Goal: Task Accomplishment & Management: Manage account settings

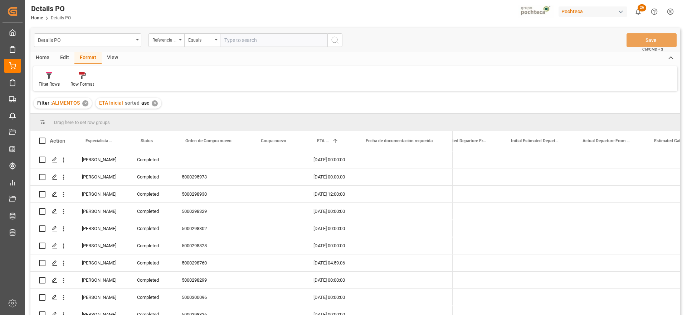
scroll to position [0, 2004]
click at [102, 196] on div "[PERSON_NAME]" at bounding box center [100, 193] width 55 height 17
click at [116, 142] on span at bounding box center [116, 140] width 6 height 6
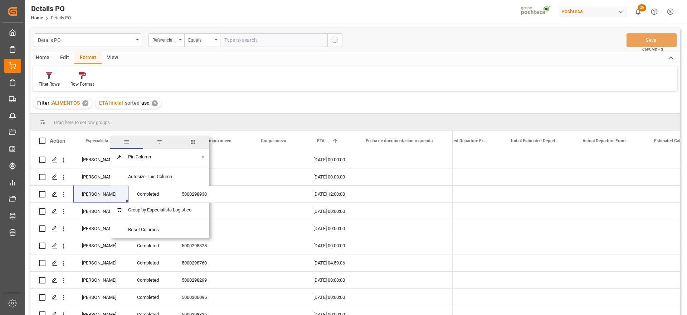
click at [158, 142] on span "filter" at bounding box center [159, 141] width 6 height 6
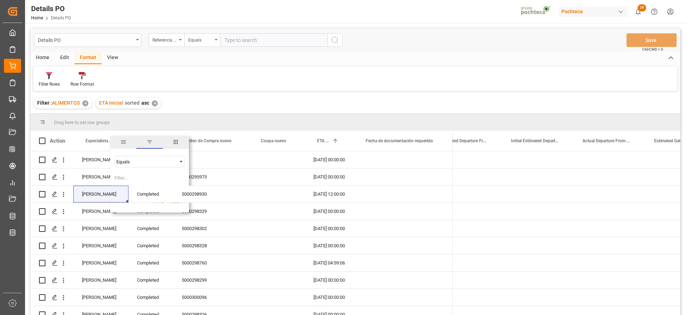
click at [138, 162] on div "Equals" at bounding box center [146, 161] width 60 height 5
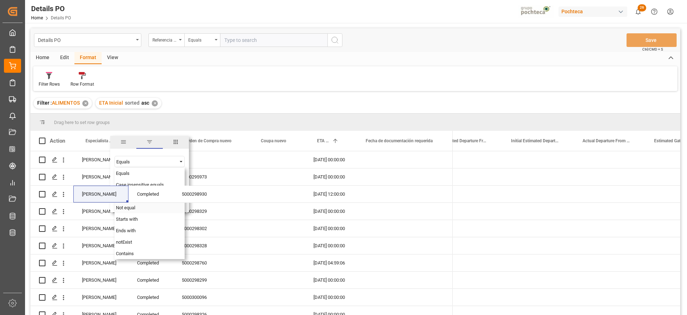
click at [133, 208] on span "Not equal" at bounding box center [125, 207] width 19 height 5
paste input "[PERSON_NAME]"
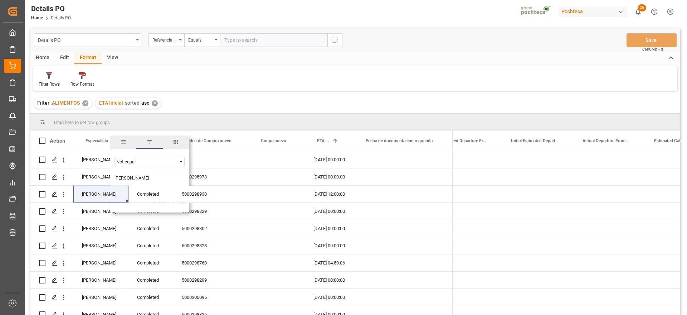
type input "[PERSON_NAME]"
click at [160, 204] on button "Apply" at bounding box center [158, 201] width 13 height 7
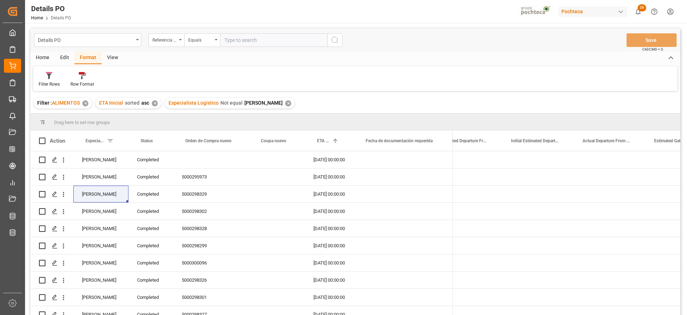
click at [285, 102] on div "✕" at bounding box center [288, 103] width 6 height 6
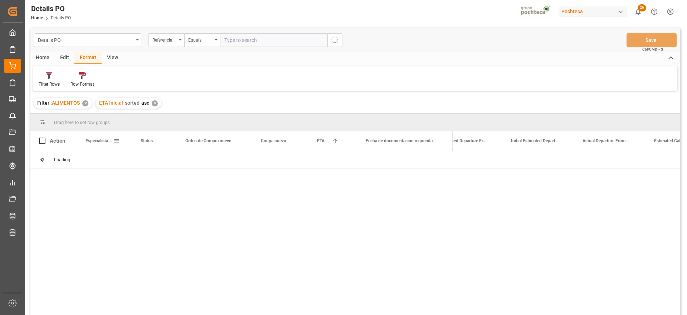
click at [117, 143] on span at bounding box center [116, 140] width 6 height 6
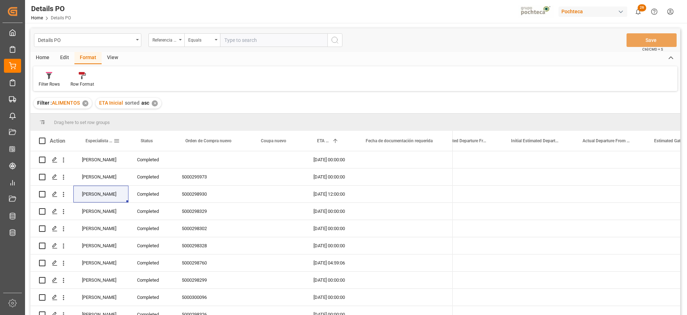
click at [118, 139] on span at bounding box center [116, 140] width 6 height 6
click at [182, 159] on span "Filtering operator" at bounding box center [181, 161] width 6 height 6
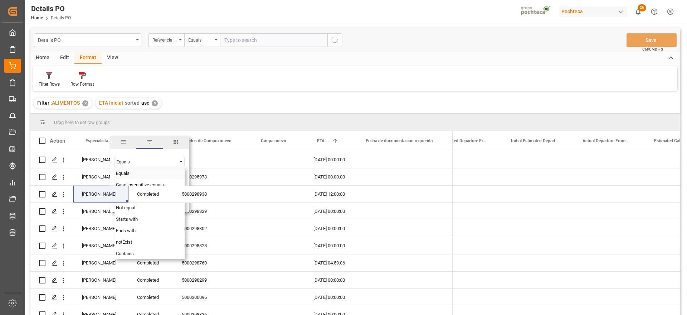
click at [132, 172] on div "Equals" at bounding box center [149, 172] width 70 height 11
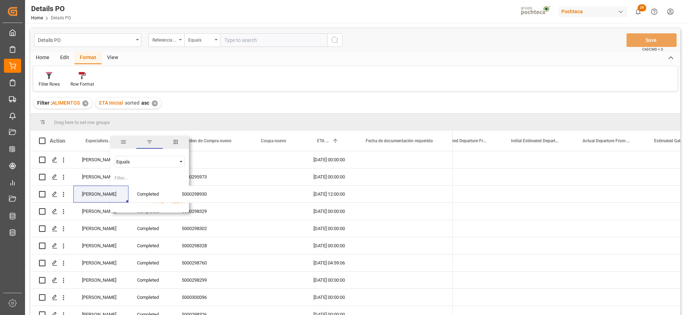
click at [126, 179] on input "Filter Value" at bounding box center [149, 179] width 70 height 14
paste input "[PERSON_NAME]"
type input "[PERSON_NAME]"
click at [162, 203] on button "Apply" at bounding box center [158, 201] width 13 height 7
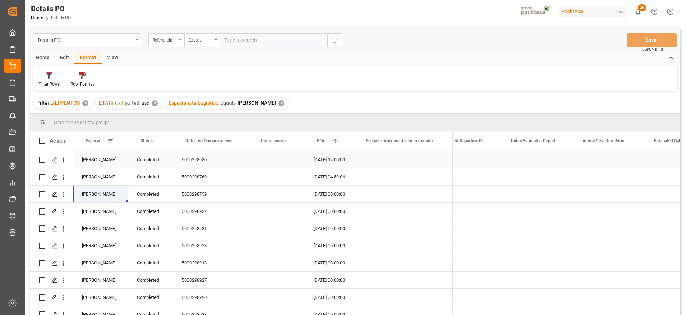
click at [142, 155] on div "Completed" at bounding box center [150, 159] width 45 height 17
click at [162, 140] on span at bounding box center [161, 140] width 6 height 6
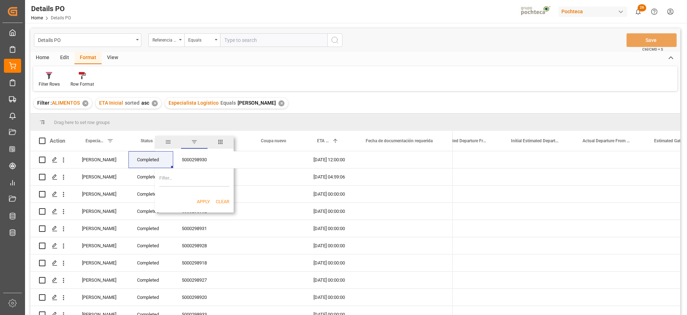
click at [195, 139] on span "filter" at bounding box center [194, 141] width 6 height 6
click at [161, 140] on span at bounding box center [161, 140] width 6 height 6
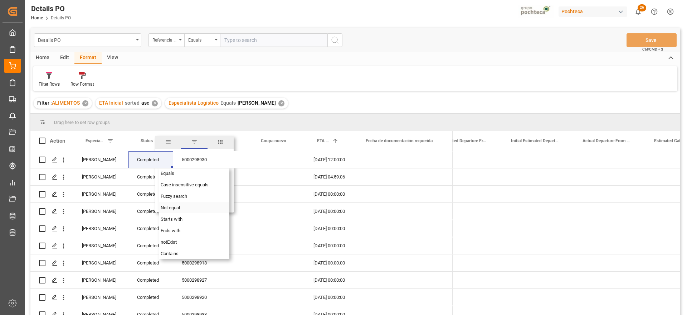
click at [171, 208] on span "Not equal" at bounding box center [170, 207] width 19 height 5
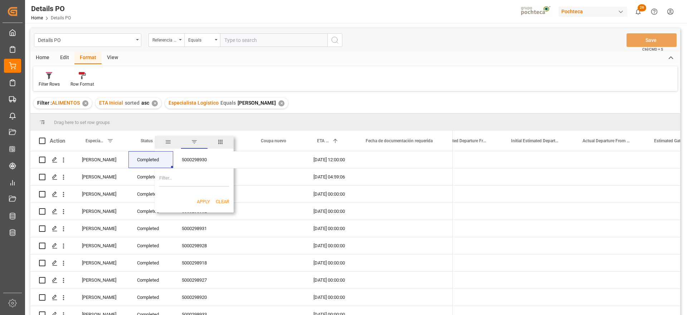
click at [182, 179] on input "Filter Value" at bounding box center [194, 179] width 70 height 14
paste input "Completed"
type input "Completed"
click at [210, 200] on div "Apply Clear" at bounding box center [194, 201] width 79 height 19
click at [205, 201] on button "Apply" at bounding box center [203, 201] width 13 height 7
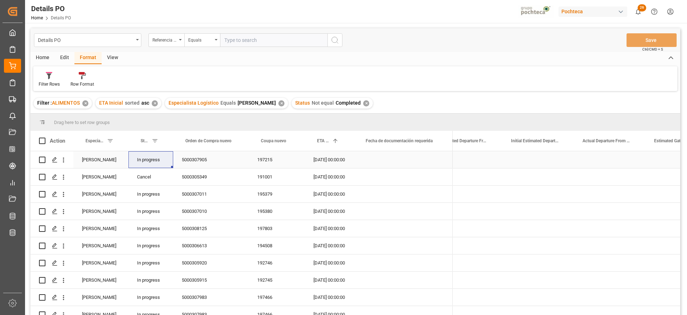
click at [202, 166] on div "5000307905" at bounding box center [210, 159] width 75 height 17
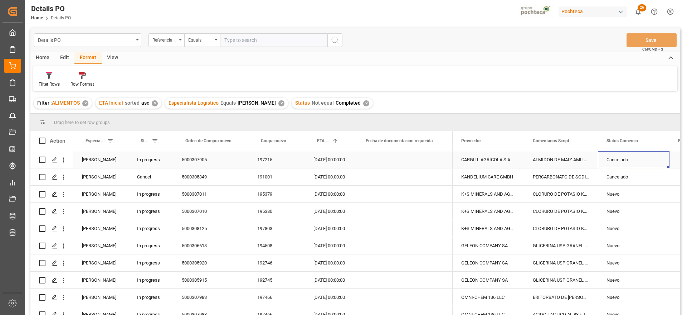
scroll to position [0, 38]
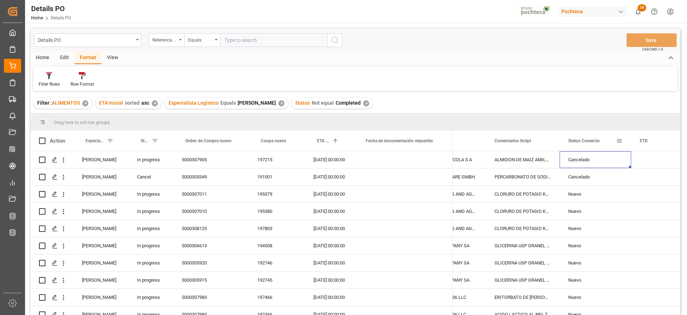
click at [620, 141] on span at bounding box center [619, 140] width 6 height 6
click at [673, 159] on span "Filtering operator" at bounding box center [672, 161] width 6 height 6
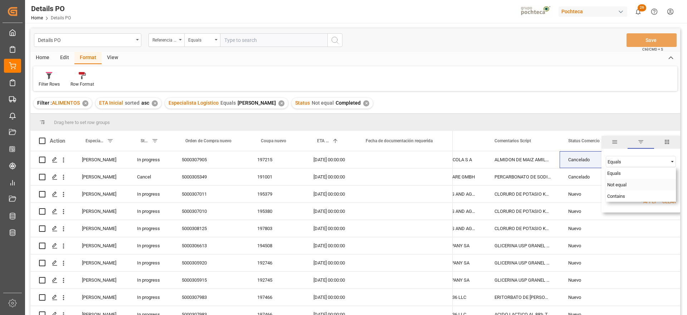
click at [630, 182] on div "Not equal" at bounding box center [641, 184] width 70 height 11
click at [620, 176] on input "Filter Value" at bounding box center [641, 179] width 70 height 14
paste input "Cancelado"
type input "Cancelado"
click at [650, 201] on button "Apply" at bounding box center [649, 201] width 13 height 7
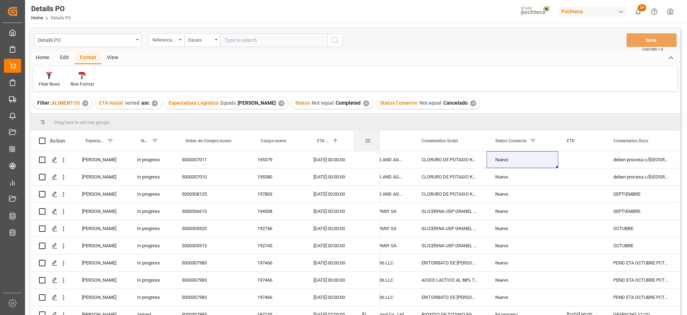
drag, startPoint x: 452, startPoint y: 137, endPoint x: 378, endPoint y: 138, distance: 73.7
click at [378, 138] on div at bounding box center [379, 141] width 3 height 20
click at [249, 138] on div "Coupa nuevo" at bounding box center [277, 141] width 56 height 20
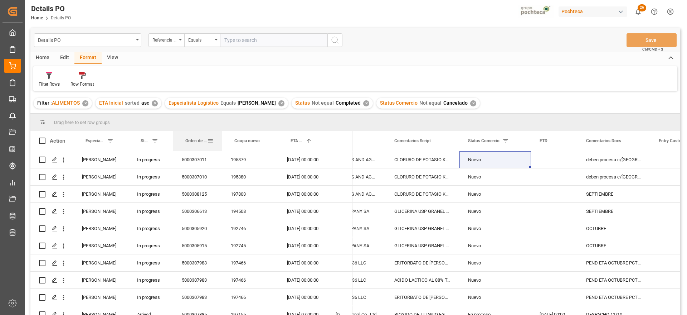
drag, startPoint x: 248, startPoint y: 138, endPoint x: 221, endPoint y: 138, distance: 26.5
click at [221, 138] on div at bounding box center [222, 141] width 3 height 20
click at [368, 171] on div "K+S MINERALS AND AGRICULTURE GMBH" at bounding box center [350, 176] width 72 height 17
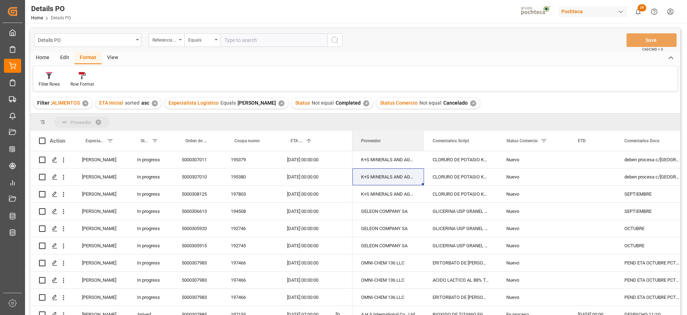
drag, startPoint x: 369, startPoint y: 133, endPoint x: 347, endPoint y: 121, distance: 25.3
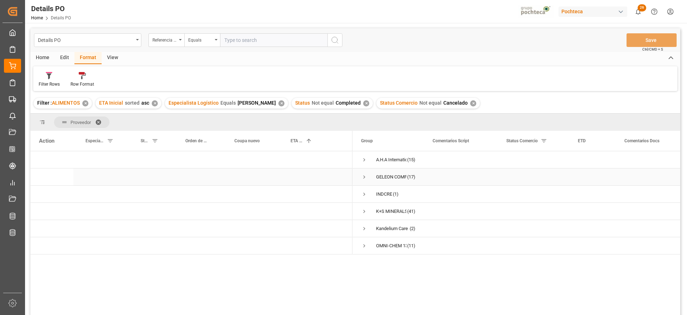
click at [311, 172] on div "Press SPACE to select this row." at bounding box center [302, 176] width 49 height 17
click at [301, 193] on div "Press SPACE to select this row." at bounding box center [302, 193] width 49 height 17
click at [438, 178] on div "Press SPACE to select this row." at bounding box center [461, 176] width 74 height 17
drag, startPoint x: 389, startPoint y: 160, endPoint x: 409, endPoint y: 159, distance: 20.4
click at [389, 160] on div "A.H.A International Co., Ltd" at bounding box center [391, 159] width 30 height 16
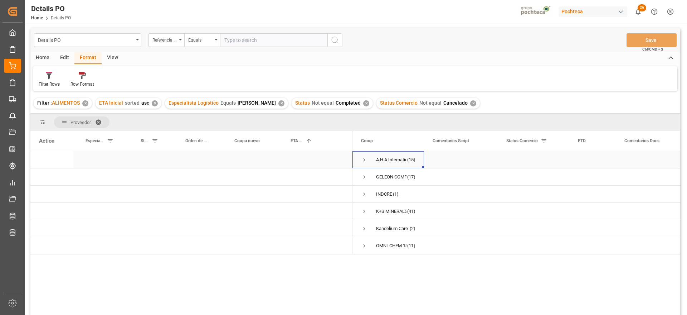
click at [362, 160] on span "Press SPACE to select this row." at bounding box center [364, 159] width 6 height 6
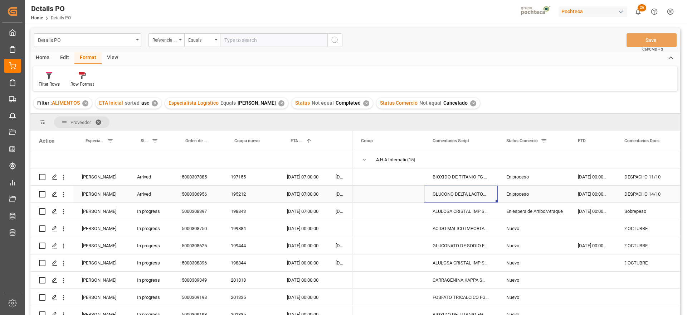
click at [459, 199] on div "GLUCONO DELTA LACTONA S. KAISON SAC 25KG" at bounding box center [461, 193] width 74 height 17
click at [452, 175] on div "BIOXIDO DE TITANIO FG SACO 25 KG (28924)" at bounding box center [461, 176] width 74 height 17
click at [520, 194] on div "En proceso" at bounding box center [533, 194] width 54 height 16
click at [531, 232] on div "Nuevo" at bounding box center [533, 228] width 54 height 16
click at [546, 204] on div "En espera de Arribo/Atraque" at bounding box center [533, 211] width 54 height 16
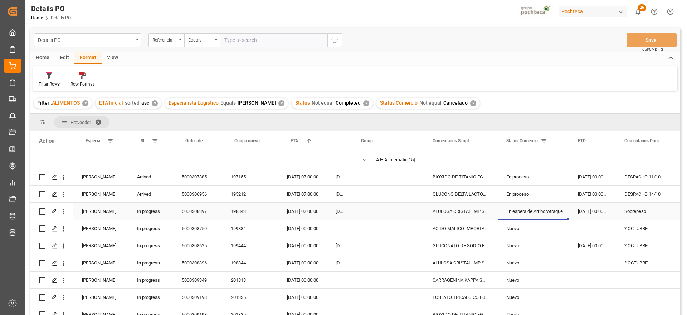
click at [640, 209] on div "Sobrepeso" at bounding box center [652, 211] width 73 height 17
click at [455, 211] on div "ALULOSA CRISTAL IMP SAC 25KG (62858)" at bounding box center [461, 211] width 74 height 17
click at [301, 208] on div "[DATE] 07:00:00" at bounding box center [302, 211] width 49 height 17
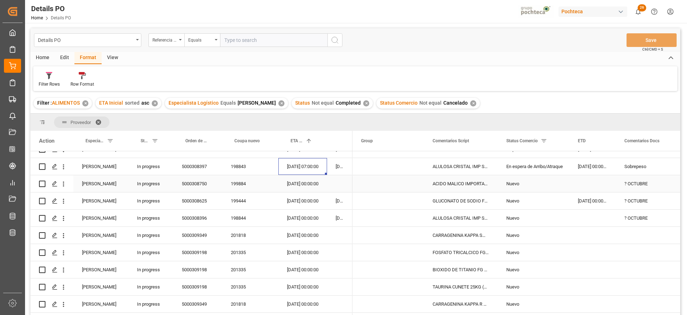
click at [516, 184] on div "Nuevo" at bounding box center [533, 183] width 54 height 16
click at [451, 203] on div "GLUCONATO DE SODIO FG FUYANG SAC 25KG (3" at bounding box center [461, 200] width 74 height 17
click at [459, 222] on div "ALULOSA CRISTAL IMP SAC 25KG (62858)" at bounding box center [461, 217] width 74 height 17
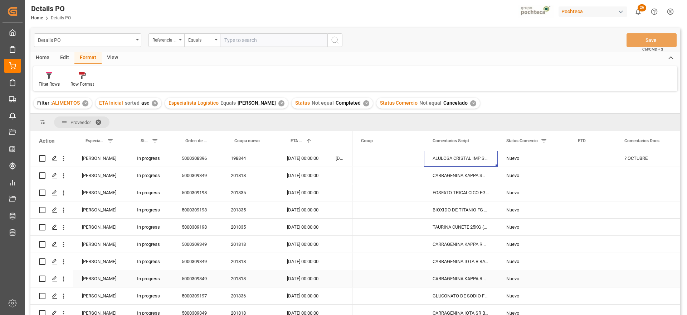
scroll to position [89, 0]
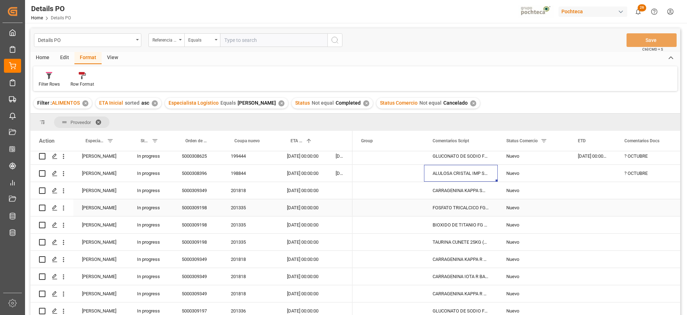
click at [310, 201] on div "[DATE] 00:00:00" at bounding box center [302, 207] width 49 height 17
click at [622, 203] on div "Press SPACE to select this row." at bounding box center [652, 207] width 73 height 17
click at [297, 214] on div "[DATE] 00:00:00" at bounding box center [302, 207] width 49 height 17
click at [628, 193] on div "Press SPACE to select this row." at bounding box center [652, 190] width 73 height 17
click at [242, 209] on div "201335" at bounding box center [250, 207] width 56 height 17
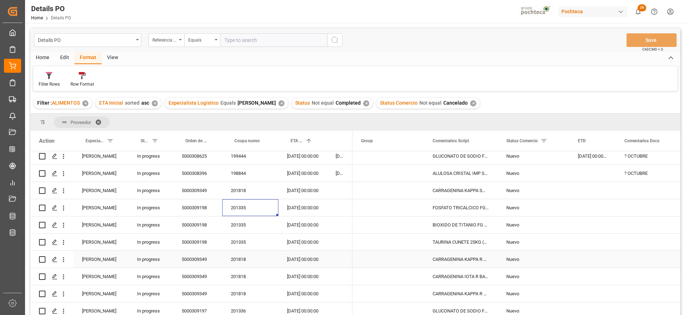
click at [450, 260] on div "CARRAGENINA KAPPA R BAM312 SAC 25 KG (70" at bounding box center [461, 258] width 74 height 17
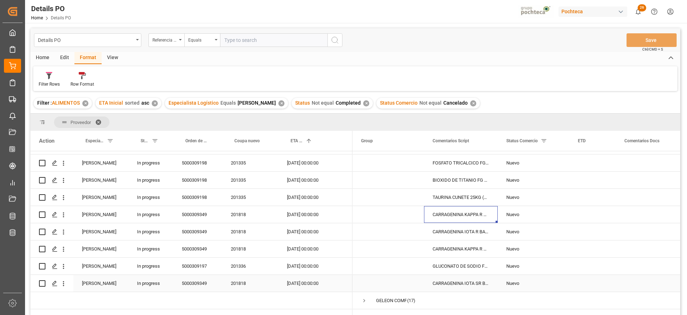
click at [476, 281] on div "CARRAGENINA IOTA SR BAM313 SAC 25 KG (70" at bounding box center [461, 282] width 74 height 17
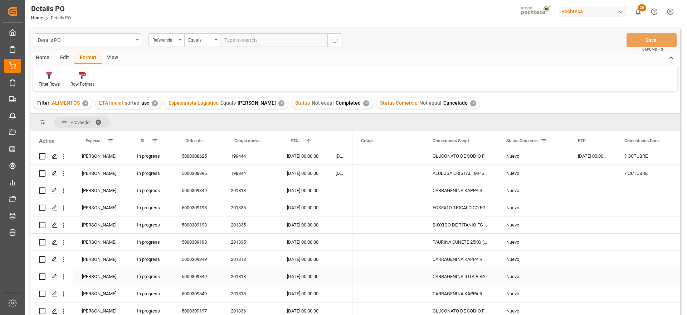
scroll to position [45, 0]
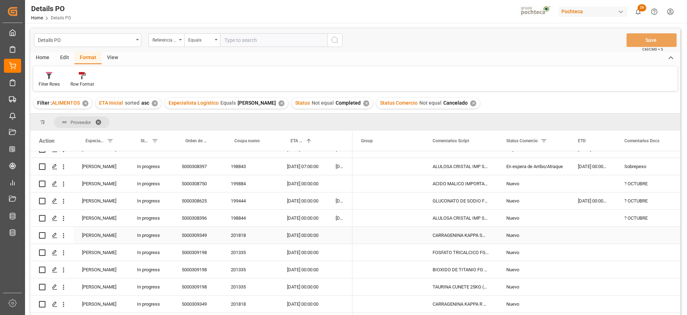
click at [641, 235] on div "Press SPACE to select this row." at bounding box center [652, 234] width 73 height 17
click at [639, 236] on input "Press SPACE to select this row." at bounding box center [652, 239] width 61 height 14
click at [532, 262] on div "Nuevo" at bounding box center [533, 269] width 54 height 16
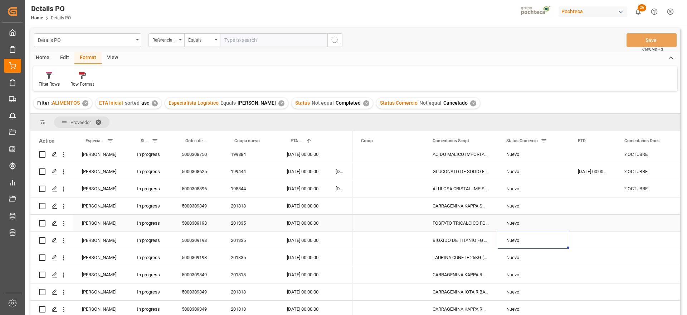
scroll to position [89, 0]
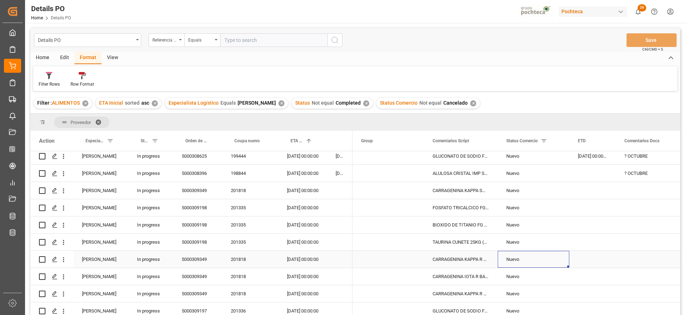
click at [531, 260] on div "Nuevo" at bounding box center [533, 259] width 54 height 16
click at [464, 276] on div "CARRAGENINA IOTA R BAM314 SAC 25 KG (700" at bounding box center [461, 276] width 74 height 17
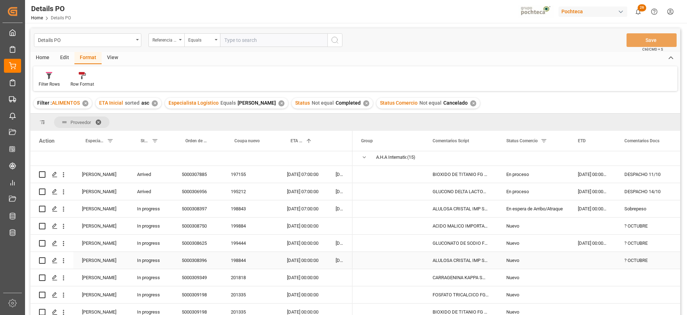
scroll to position [0, 0]
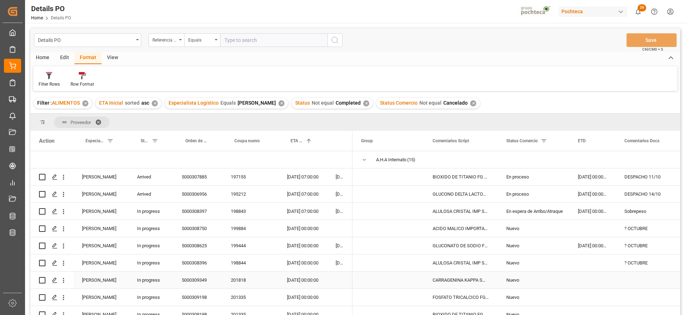
click at [646, 279] on div "Press SPACE to select this row." at bounding box center [652, 279] width 73 height 17
click at [643, 279] on input "Press SPACE to select this row." at bounding box center [652, 284] width 61 height 14
type input "Noviembre"
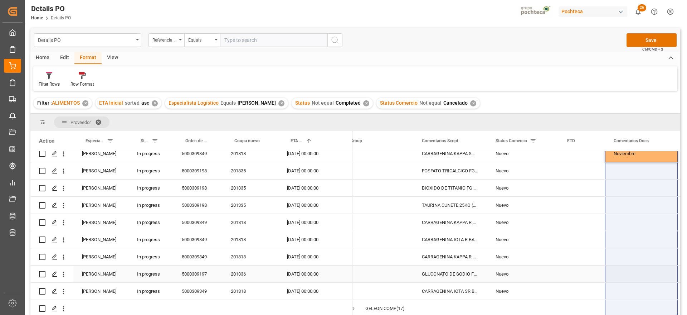
scroll to position [143, 0]
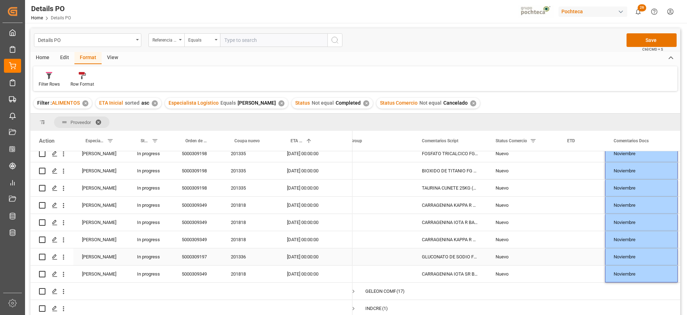
click at [561, 248] on div "Press SPACE to select this row." at bounding box center [582, 256] width 47 height 17
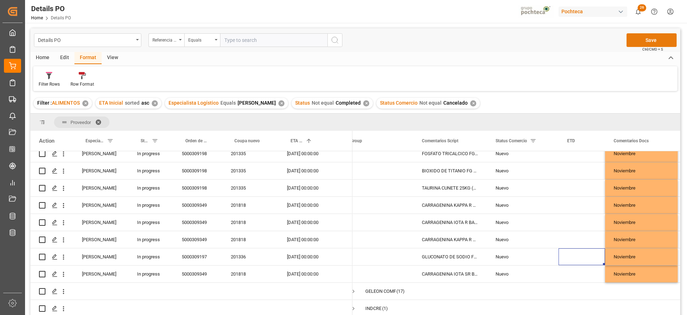
click at [658, 41] on button "Save" at bounding box center [652, 40] width 50 height 14
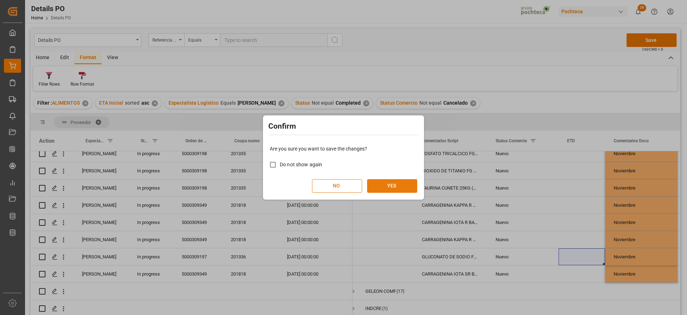
click at [384, 181] on button "YES" at bounding box center [392, 186] width 50 height 14
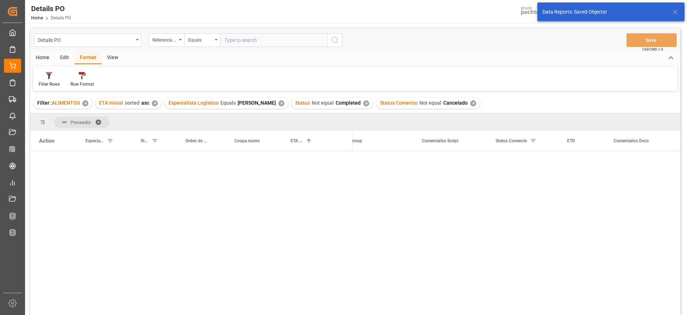
scroll to position [0, 0]
click at [353, 178] on span "Press SPACE to select this row." at bounding box center [353, 177] width 6 height 6
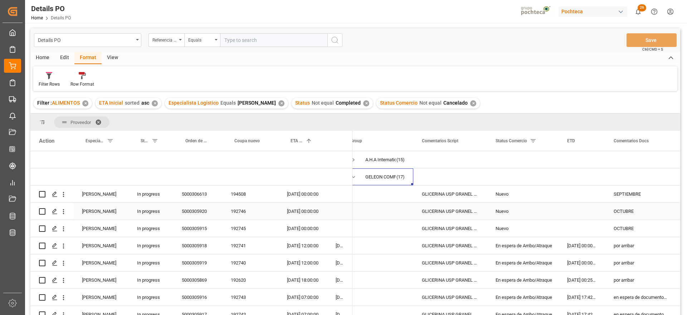
click at [447, 204] on div "GLICERINA USP GRANEL ARG (69511)" at bounding box center [450, 211] width 74 height 17
click at [459, 276] on div "GLICERINA USP GRANEL ARG (69511)" at bounding box center [450, 279] width 74 height 17
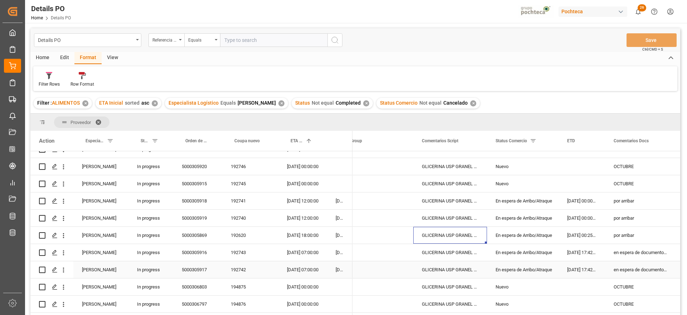
scroll to position [89, 0]
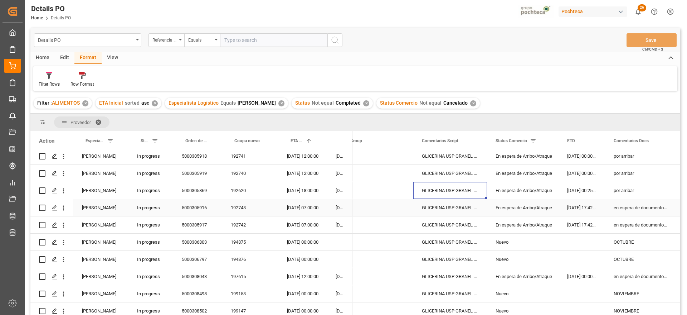
click at [526, 209] on div "En espera de Arribo/Atraque" at bounding box center [523, 207] width 54 height 16
click at [531, 224] on div "En espera de Arribo/Atraque" at bounding box center [523, 224] width 54 height 16
click at [304, 209] on div "[DATE] 07:00:00" at bounding box center [302, 207] width 49 height 17
click at [521, 272] on div "En espera de Arribo/Atraque" at bounding box center [523, 276] width 54 height 16
click at [304, 281] on div "[DATE] 12:00:00" at bounding box center [302, 276] width 49 height 17
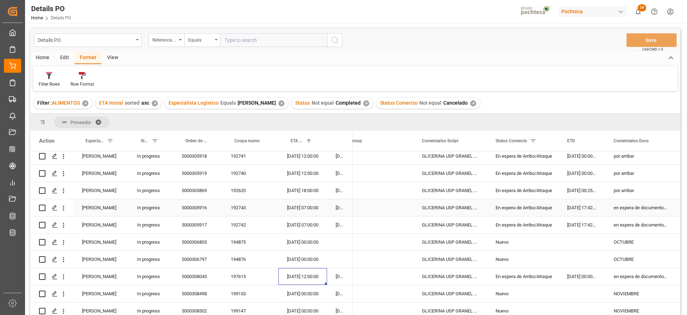
click at [303, 205] on div "[DATE] 07:00:00" at bounding box center [302, 207] width 49 height 17
click at [306, 274] on div "[DATE] 12:00:00" at bounding box center [302, 276] width 49 height 17
click at [559, 276] on div "[DATE] 00:00:00" at bounding box center [582, 276] width 47 height 17
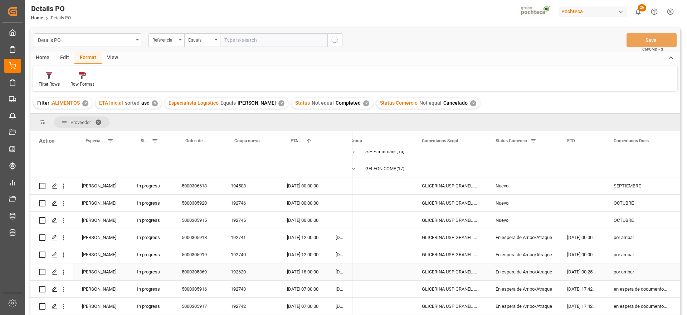
scroll to position [0, 0]
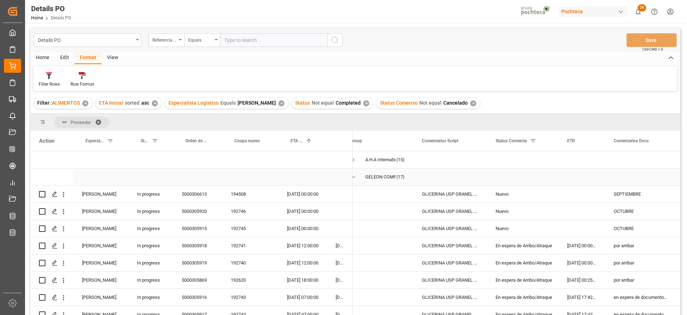
click at [353, 176] on span "Press SPACE to select this row." at bounding box center [353, 177] width 6 height 6
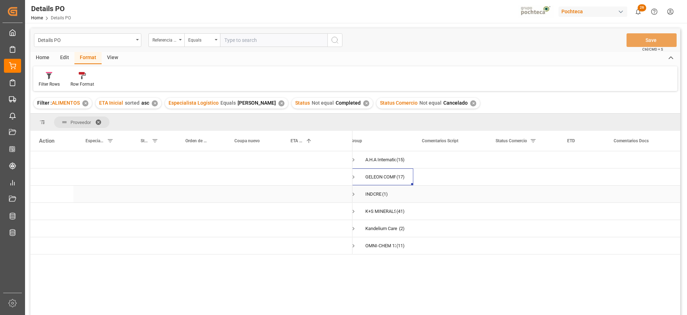
click at [354, 193] on span "Press SPACE to select this row." at bounding box center [353, 194] width 6 height 6
click at [448, 214] on div "COCOA NATURAL PV1 SAC 25 KG (69971) COCOA ALCALINA PV4 SAC 25 KG (69941) COCOA …" at bounding box center [450, 211] width 74 height 17
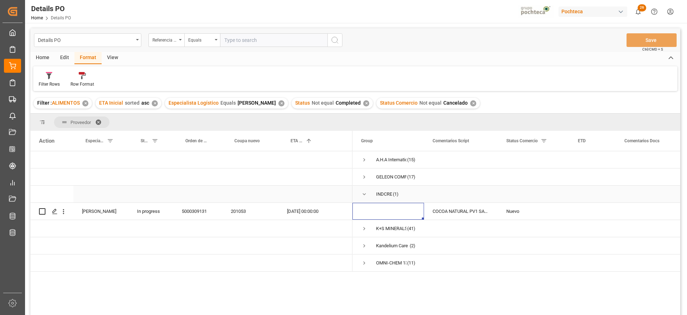
click at [363, 192] on span "Press SPACE to select this row." at bounding box center [364, 194] width 6 height 6
click at [364, 227] on span "Press SPACE to select this row." at bounding box center [364, 228] width 6 height 6
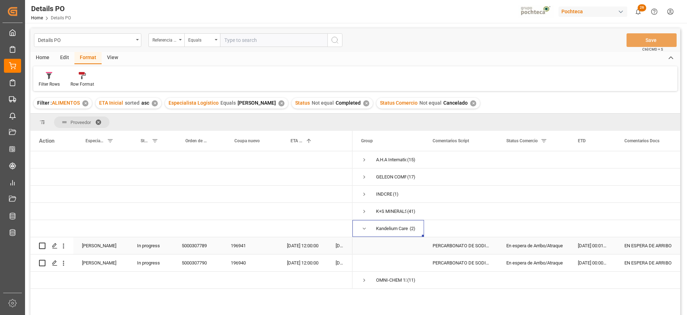
click at [504, 251] on div "En espera de Arribo/Atraque" at bounding box center [534, 245] width 72 height 17
click at [363, 229] on span "Press SPACE to select this row." at bounding box center [364, 228] width 6 height 6
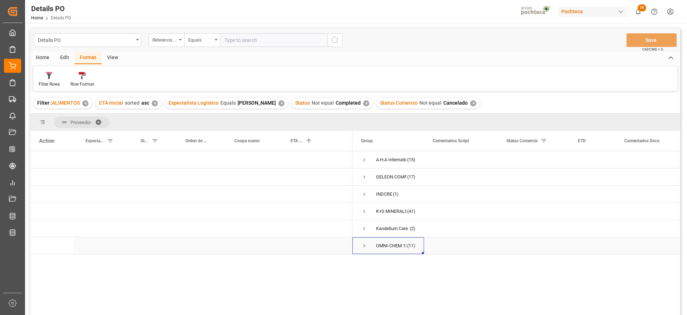
click at [364, 245] on span "Press SPACE to select this row." at bounding box center [364, 245] width 6 height 6
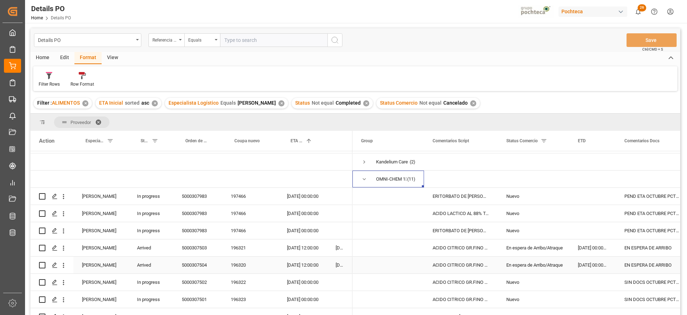
scroll to position [45, 0]
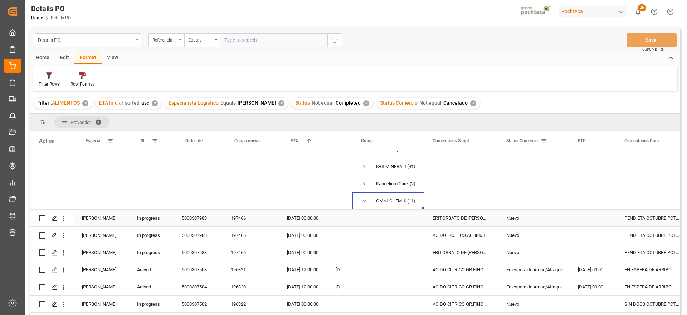
click at [620, 216] on div "PEND ETA OCTUBRE PCT3217" at bounding box center [652, 217] width 73 height 17
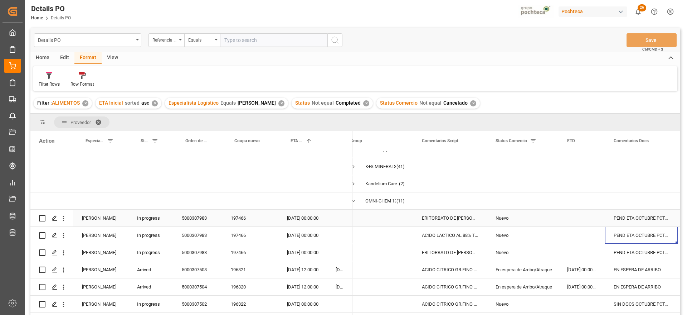
click at [632, 219] on div "PEND ETA OCTUBRE PCT3217" at bounding box center [641, 217] width 73 height 17
click at [303, 216] on div "[DATE] 00:00:00" at bounding box center [302, 217] width 49 height 17
click at [316, 216] on div "[DATE] 00:00:00" at bounding box center [302, 217] width 49 height 17
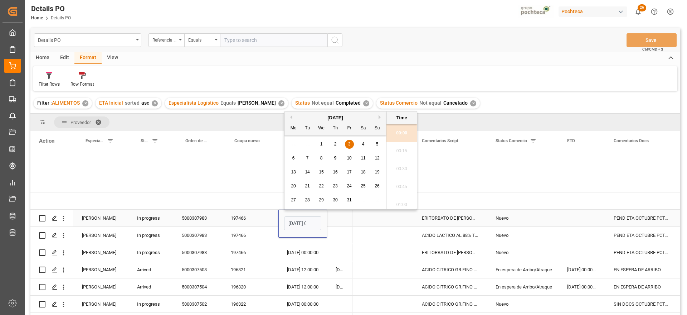
scroll to position [879, 0]
click at [350, 171] on span "17" at bounding box center [349, 171] width 5 height 5
type input "17-10-2025 00:00"
click at [378, 220] on span "Press SPACE to select this row." at bounding box center [377, 218] width 54 height 16
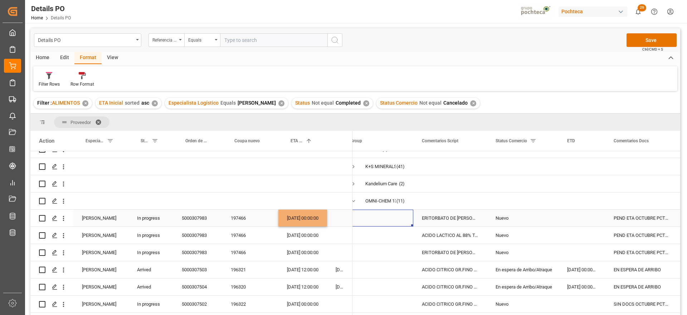
click at [296, 215] on div "17-10-2025 00:00:00" at bounding box center [302, 217] width 49 height 17
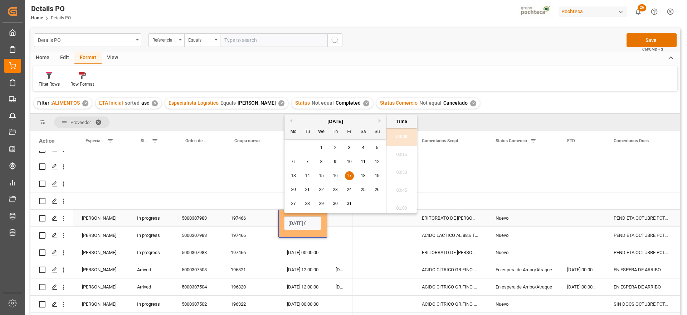
scroll to position [0, 21]
drag, startPoint x: 349, startPoint y: 186, endPoint x: 347, endPoint y: 209, distance: 23.0
click at [349, 186] on span "24" at bounding box center [349, 185] width 5 height 5
type input "24-10-2025 00:00"
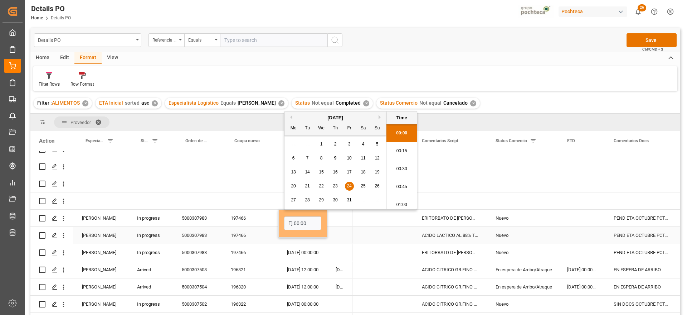
scroll to position [0, 0]
drag, startPoint x: 376, startPoint y: 225, endPoint x: 313, endPoint y: 221, distance: 63.5
click at [375, 225] on span "Press SPACE to select this row." at bounding box center [377, 218] width 54 height 16
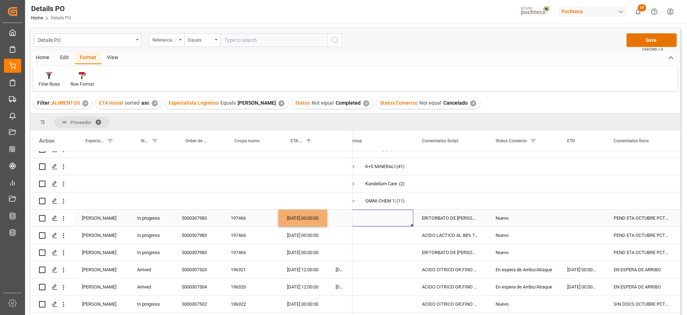
click at [294, 221] on div "[DATE] 00:00:00" at bounding box center [302, 217] width 49 height 17
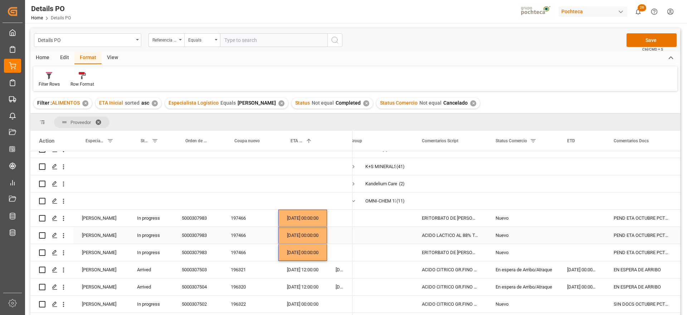
click at [583, 237] on div "Press SPACE to select this row." at bounding box center [582, 234] width 47 height 17
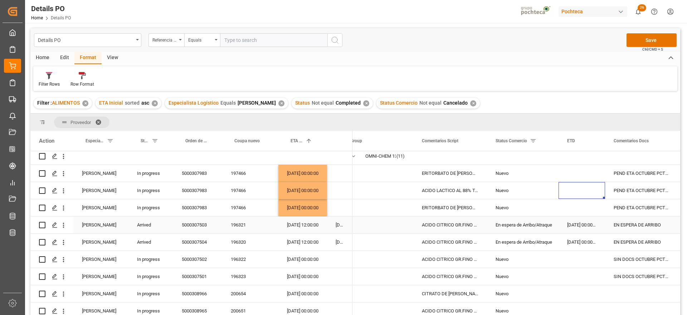
click at [534, 224] on div "En espera de Arribo/Atraque" at bounding box center [523, 224] width 54 height 16
click at [442, 228] on div "ACIDO CITRICO GR.FINO RZBC SACOS 25 KG (" at bounding box center [450, 224] width 74 height 17
click at [449, 240] on div "ACIDO CITRICO GR.FINO RZBC SACOS 25 KG (" at bounding box center [450, 241] width 74 height 17
click at [457, 220] on div "ACIDO CITRICO GR.FINO RZBC SACOS 25 KG (" at bounding box center [450, 224] width 74 height 17
click at [301, 236] on div "[DATE] 12:00:00" at bounding box center [302, 241] width 49 height 17
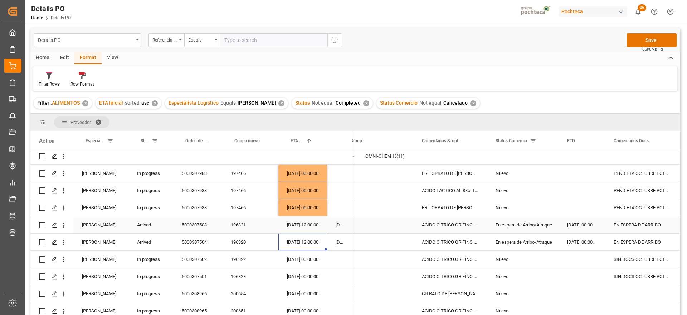
click at [454, 225] on div "ACIDO CITRICO GR.FINO RZBC SACOS 25 KG (" at bounding box center [450, 224] width 74 height 17
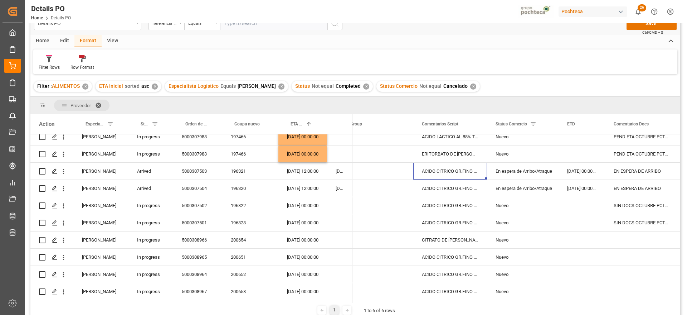
scroll to position [16, 0]
click at [541, 206] on div "Nuevo" at bounding box center [523, 206] width 54 height 16
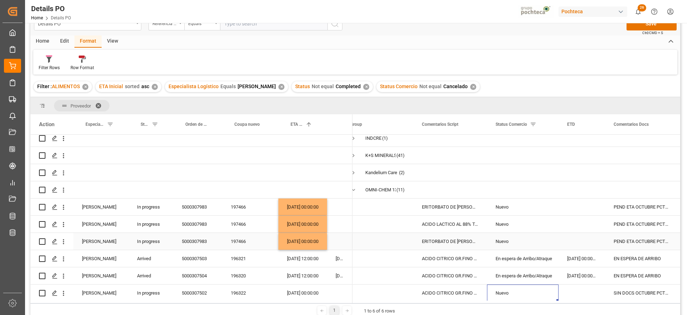
scroll to position [84, 0]
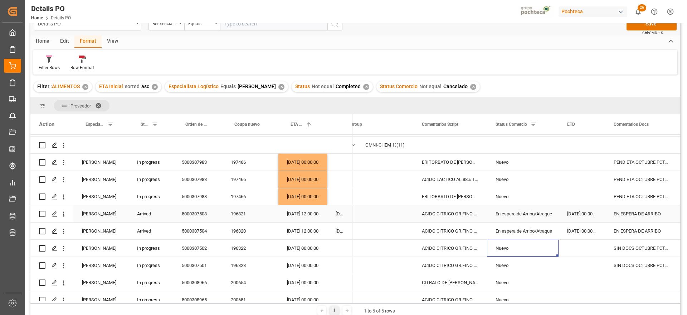
click at [595, 213] on div "[DATE] 00:00:00" at bounding box center [582, 213] width 47 height 17
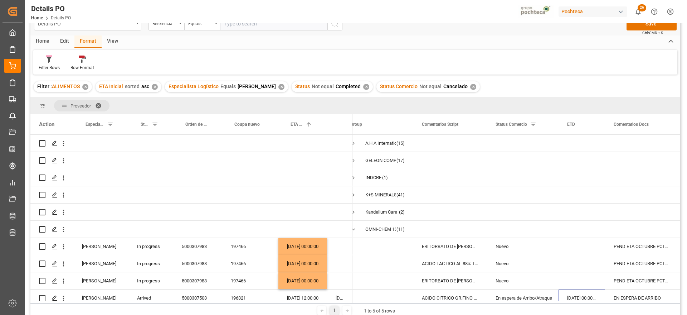
scroll to position [0, 0]
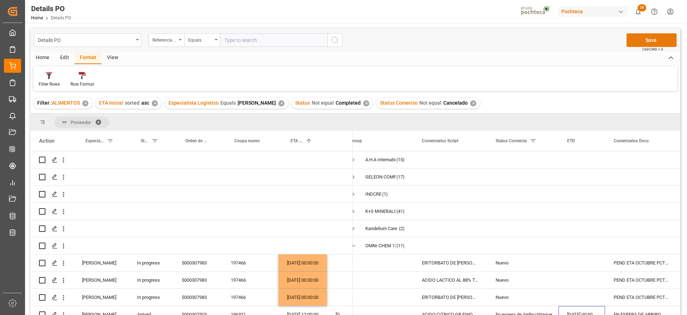
click at [651, 40] on button "Save" at bounding box center [652, 40] width 50 height 14
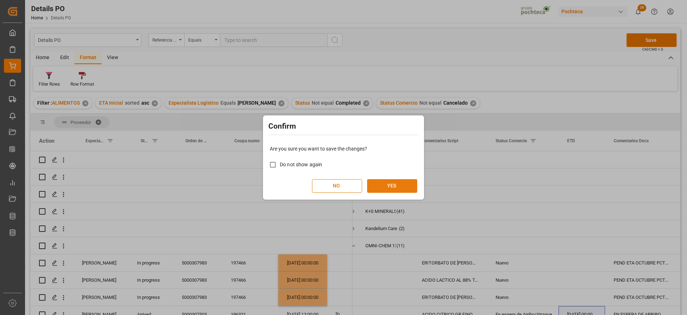
click at [391, 182] on button "YES" at bounding box center [392, 186] width 50 height 14
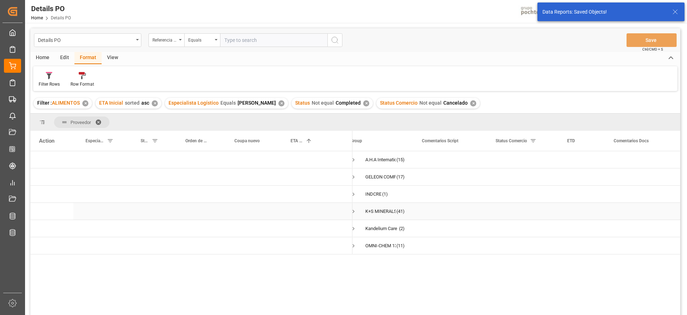
click at [363, 210] on span "K+S MINERALS AND AGRICULTURE GMBH (41)" at bounding box center [377, 211] width 54 height 16
click at [352, 212] on div "Press SPACE to select this row." at bounding box center [339, 211] width 25 height 17
click at [355, 212] on span "Press SPACE to select this row." at bounding box center [353, 211] width 6 height 6
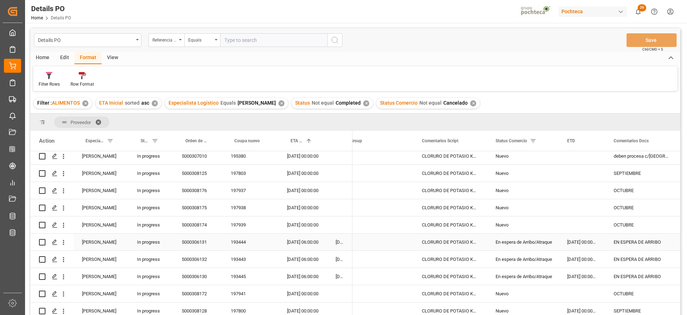
scroll to position [134, 0]
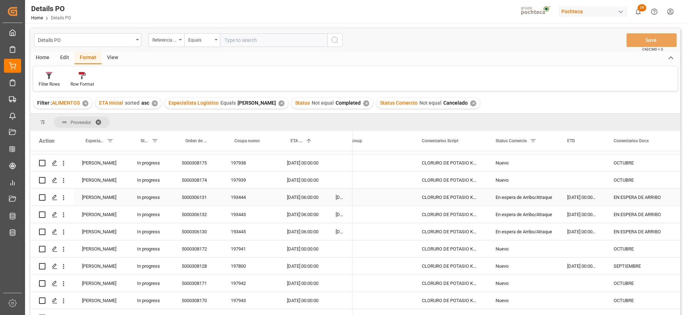
click at [584, 198] on div "[DATE] 00:00:00" at bounding box center [582, 197] width 47 height 17
click at [301, 201] on div "[DATE] 06:00:00" at bounding box center [302, 197] width 49 height 17
click at [307, 240] on div "15-10-2025 00:00:00" at bounding box center [302, 248] width 49 height 17
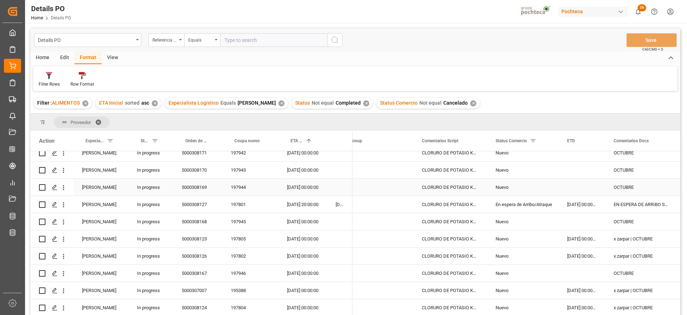
scroll to position [268, 0]
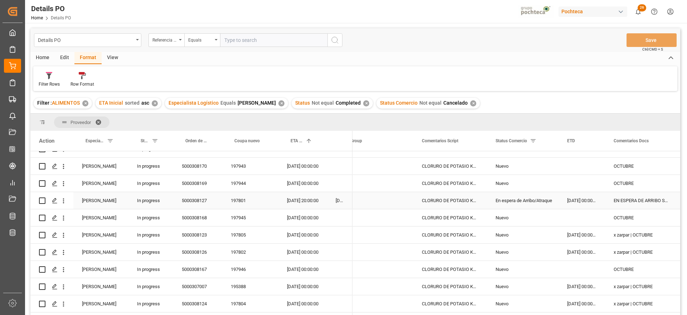
click at [534, 199] on div "En espera de Arribo/Atraque" at bounding box center [523, 200] width 54 height 16
click at [287, 201] on div "[DATE] 20:00:00" at bounding box center [302, 200] width 49 height 17
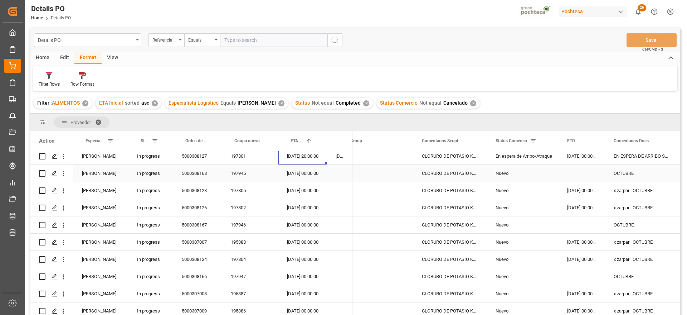
scroll to position [313, 0]
click at [580, 192] on div "[DATE] 00:00:00" at bounding box center [582, 189] width 47 height 17
click at [301, 156] on div "[DATE] 20:00:00" at bounding box center [302, 155] width 49 height 17
click at [230, 157] on div "197801" at bounding box center [250, 155] width 56 height 17
click at [579, 190] on div "[DATE] 00:00:00" at bounding box center [582, 189] width 47 height 17
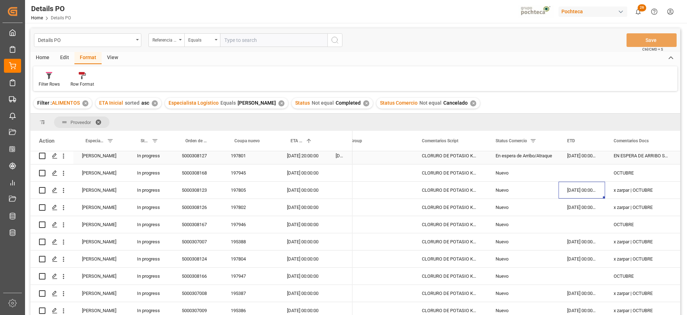
click at [305, 160] on div "[DATE] 20:00:00" at bounding box center [302, 155] width 49 height 17
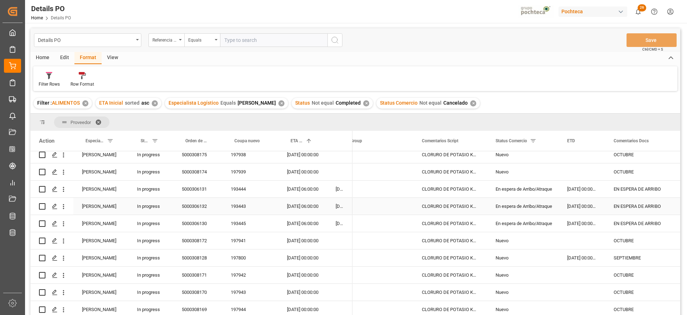
scroll to position [134, 0]
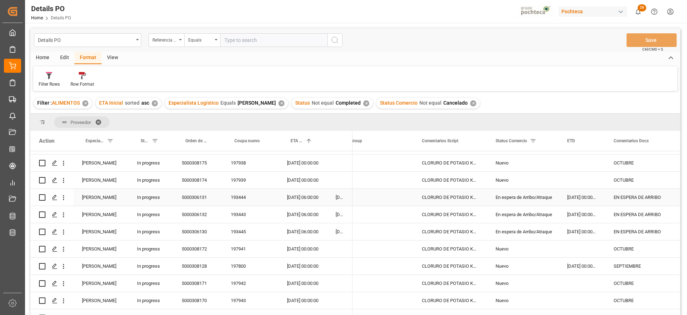
click at [294, 200] on div "[DATE] 06:00:00" at bounding box center [302, 197] width 49 height 17
drag, startPoint x: 249, startPoint y: 198, endPoint x: 258, endPoint y: 210, distance: 15.4
click at [249, 198] on div "193444" at bounding box center [250, 197] width 56 height 17
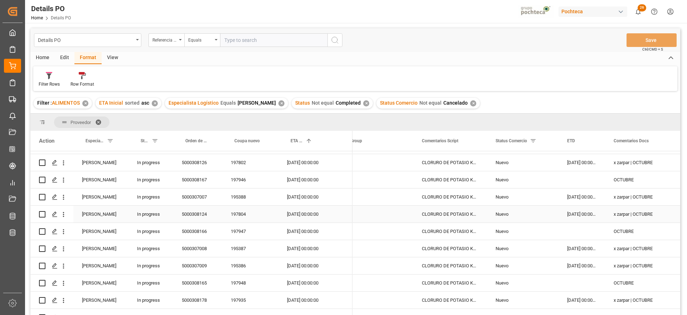
scroll to position [313, 0]
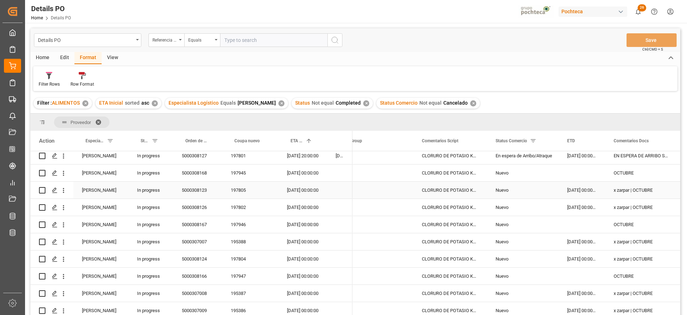
click at [575, 190] on div "[DATE] 00:00:00" at bounding box center [582, 189] width 47 height 17
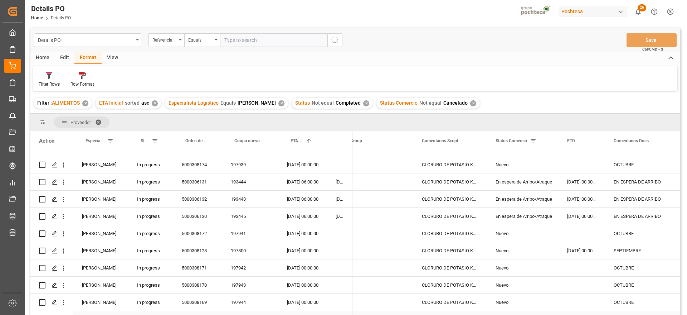
scroll to position [134, 0]
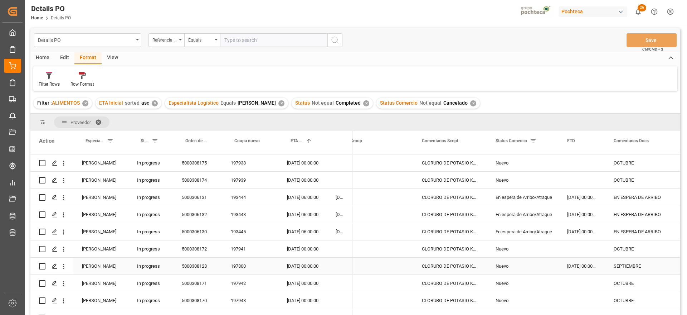
click at [584, 269] on div "[DATE] 00:00:00" at bounding box center [582, 265] width 47 height 17
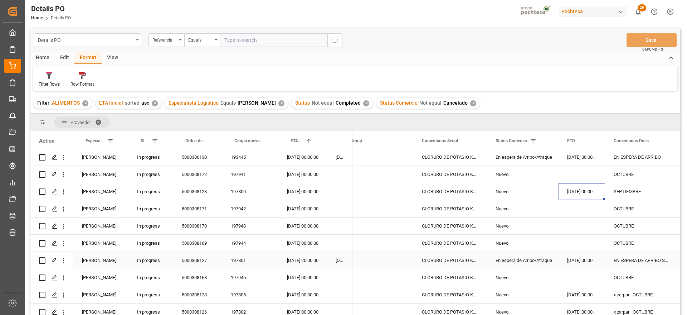
scroll to position [268, 0]
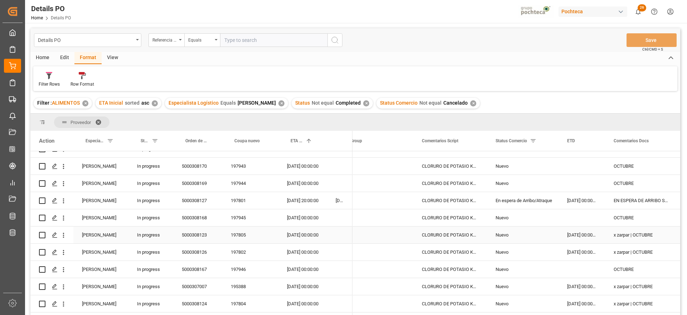
click at [577, 236] on div "[DATE] 00:00:00" at bounding box center [582, 234] width 47 height 17
click at [584, 285] on div "[DATE] 00:00:00" at bounding box center [582, 286] width 47 height 17
click at [642, 285] on div "x zarpar | OCTUBRE" at bounding box center [641, 286] width 73 height 17
click at [574, 285] on div "[DATE] 00:00:00" at bounding box center [582, 286] width 47 height 17
click at [311, 212] on div "21-10-2025 00:00:00" at bounding box center [302, 217] width 49 height 17
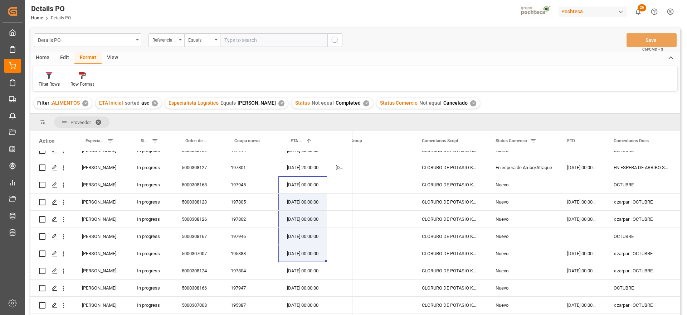
scroll to position [332, 0]
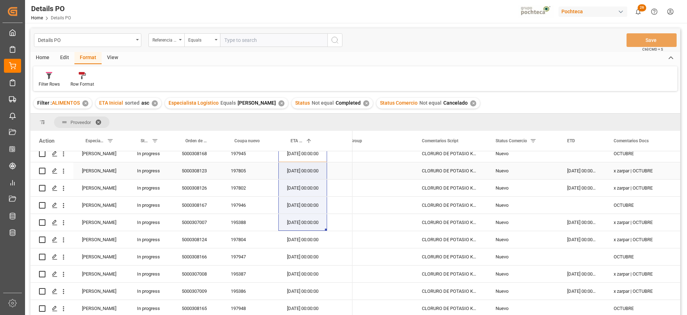
click at [581, 172] on div "[DATE] 00:00:00" at bounding box center [582, 170] width 47 height 17
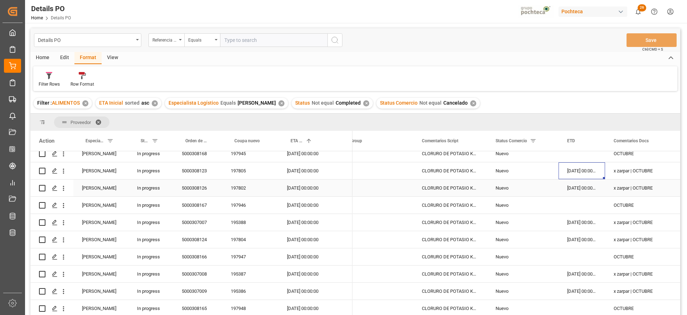
click at [585, 186] on div "[DATE] 00:00:00" at bounding box center [582, 187] width 47 height 17
click at [589, 222] on div "[DATE] 00:00:00" at bounding box center [582, 222] width 47 height 17
click at [581, 239] on div "[DATE] 00:00:00" at bounding box center [582, 239] width 47 height 17
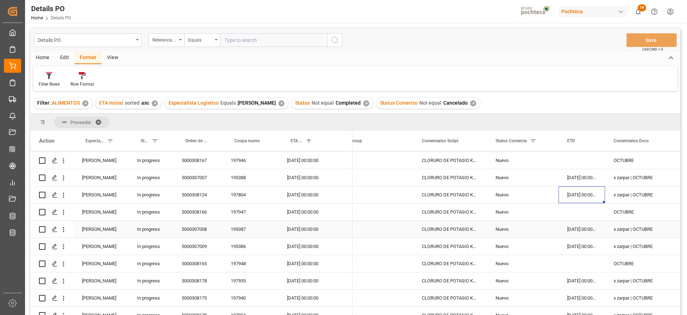
click at [581, 233] on div "08-10-2025 00:00:00" at bounding box center [582, 228] width 47 height 17
click at [585, 248] on div "08-10-2025 00:00:00" at bounding box center [582, 246] width 47 height 17
click at [584, 225] on div "08-10-2025 00:00:00" at bounding box center [582, 228] width 47 height 17
click at [590, 247] on div "08-10-2025 00:00:00" at bounding box center [582, 246] width 47 height 17
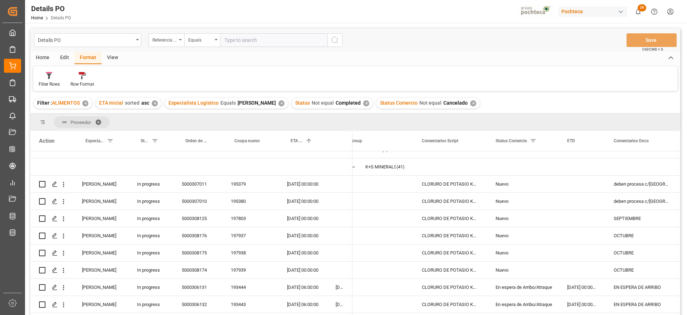
scroll to position [18, 0]
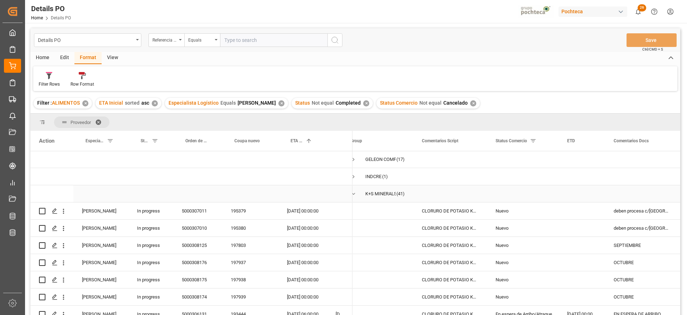
click at [353, 193] on span "Press SPACE to select this row." at bounding box center [353, 193] width 6 height 6
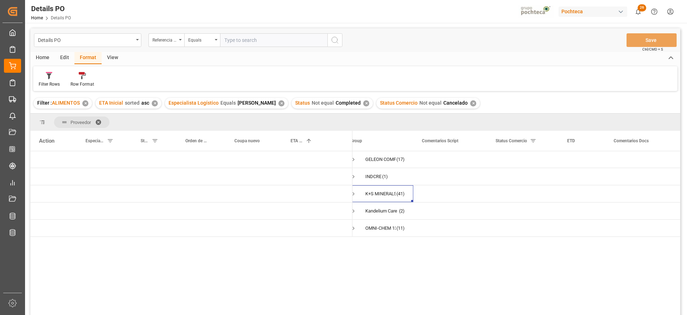
scroll to position [0, 0]
click at [450, 239] on div "Press SPACE to select this row." at bounding box center [450, 245] width 74 height 17
click at [374, 235] on div "Kandelium Care GmbH" at bounding box center [381, 228] width 33 height 16
click at [265, 194] on div "Press SPACE to select this row." at bounding box center [250, 193] width 56 height 17
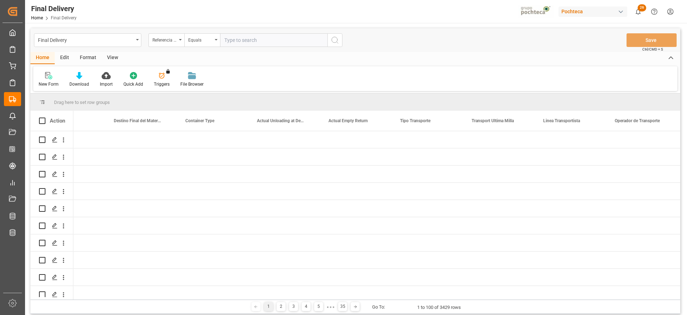
scroll to position [0, 2401]
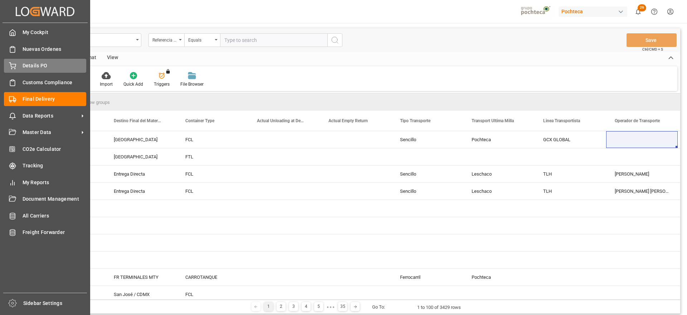
click at [39, 65] on span "Details PO" at bounding box center [55, 66] width 64 height 8
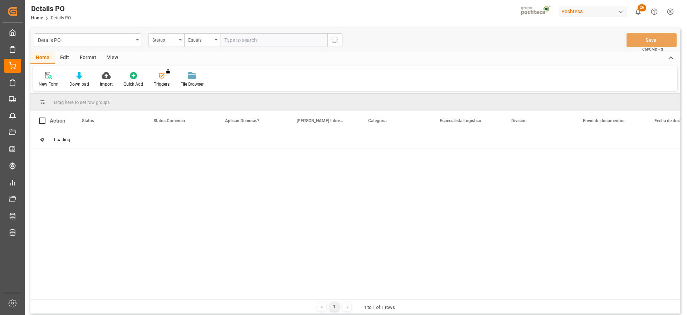
click at [171, 42] on div "Status" at bounding box center [164, 39] width 24 height 8
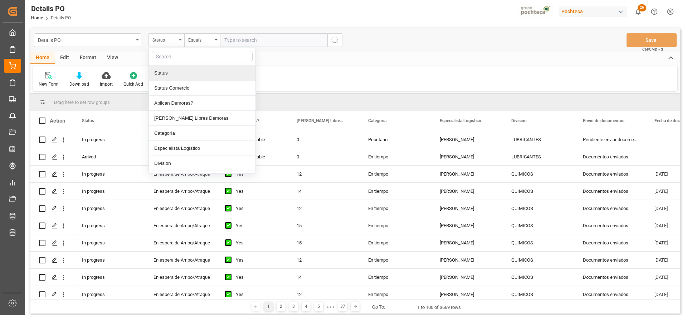
click at [167, 38] on div "Status" at bounding box center [164, 39] width 24 height 8
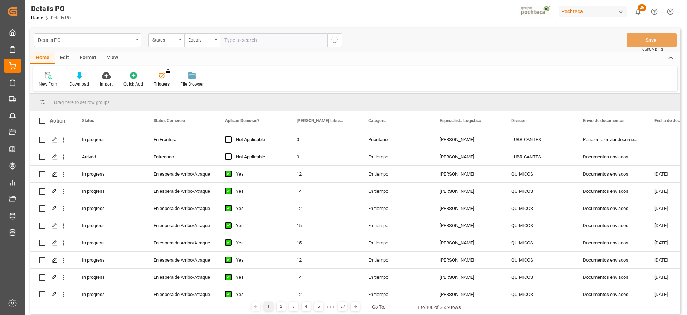
click at [93, 53] on div "Format" at bounding box center [87, 58] width 27 height 12
click at [53, 83] on div "Filter Rows" at bounding box center [49, 84] width 21 height 6
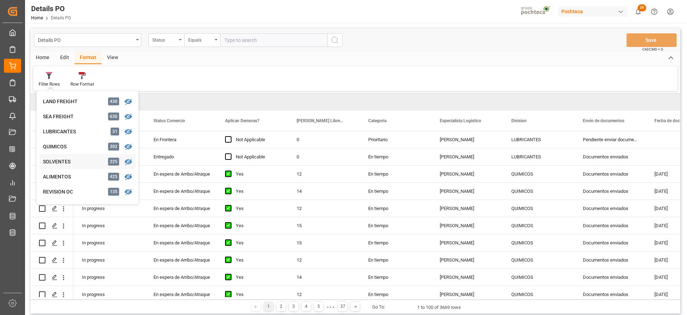
click at [65, 158] on div "SOLVENTES" at bounding box center [74, 162] width 63 height 8
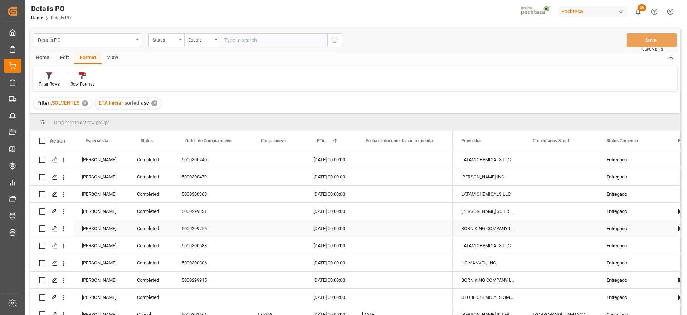
click at [96, 213] on div "[PERSON_NAME]" at bounding box center [100, 211] width 55 height 17
click at [117, 140] on span at bounding box center [116, 140] width 6 height 6
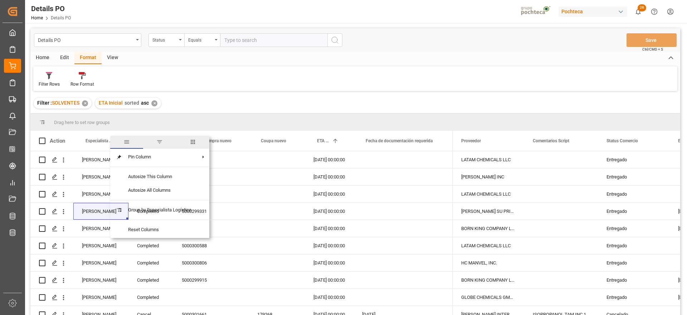
click at [159, 139] on span "filter" at bounding box center [159, 141] width 6 height 6
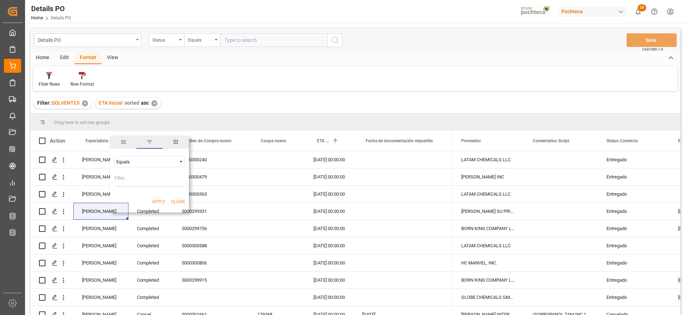
click at [167, 179] on input "Filter Value" at bounding box center [149, 179] width 70 height 14
type input "[PERSON_NAME]"
click at [153, 199] on button "Apply" at bounding box center [158, 201] width 13 height 7
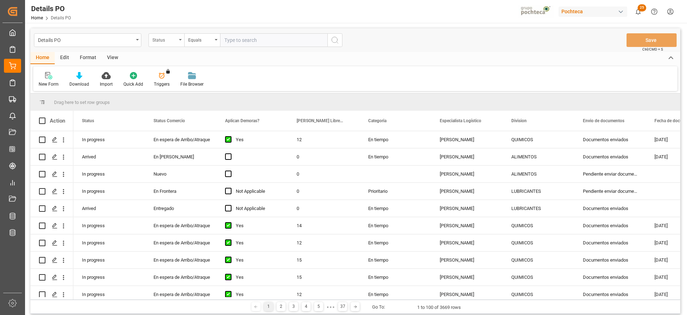
click at [170, 42] on div "Status" at bounding box center [164, 39] width 24 height 8
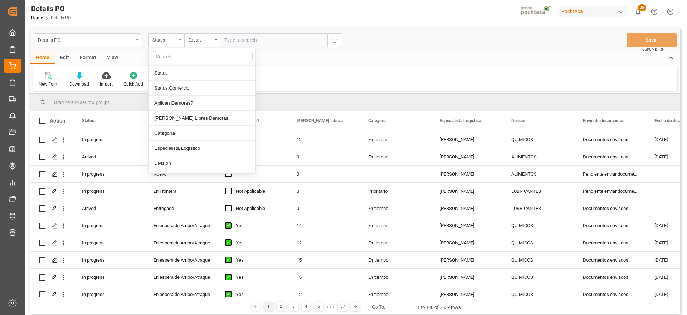
click at [172, 56] on input "text" at bounding box center [202, 56] width 101 height 11
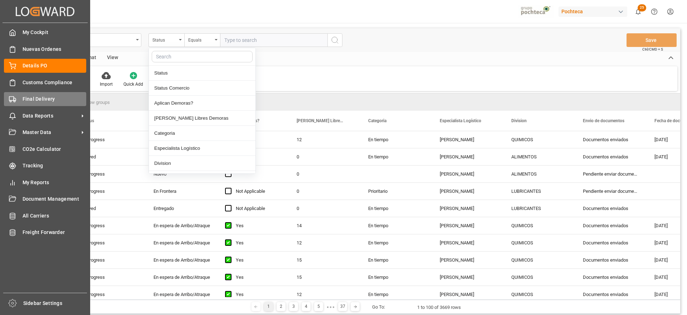
click at [15, 100] on icon at bounding box center [12, 99] width 7 height 7
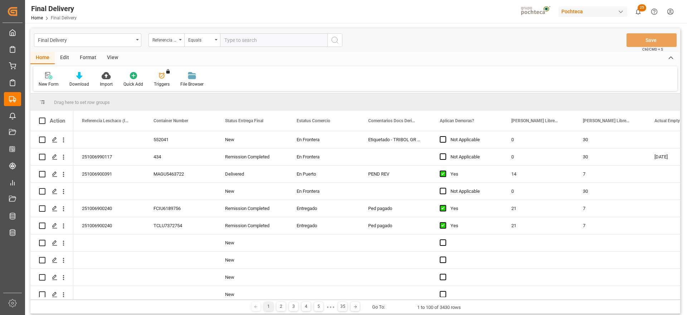
click at [244, 35] on input "text" at bounding box center [273, 40] width 107 height 14
paste input "251006900591"
type input "251006900591"
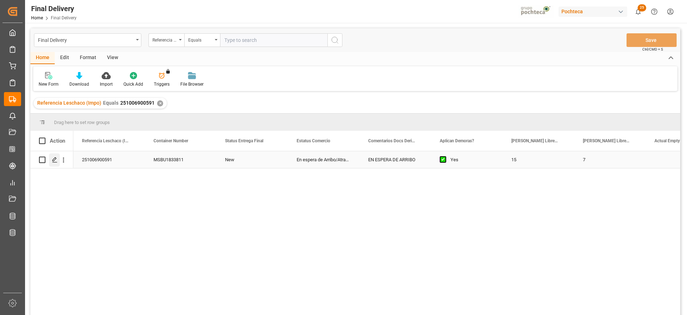
click at [56, 162] on line "Press SPACE to select this row." at bounding box center [55, 162] width 4 height 0
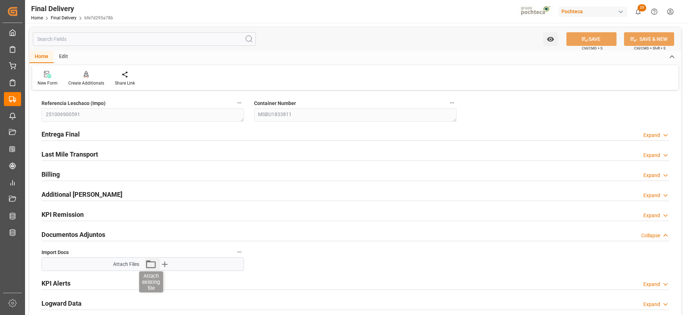
click at [152, 264] on icon "button" at bounding box center [150, 263] width 11 height 11
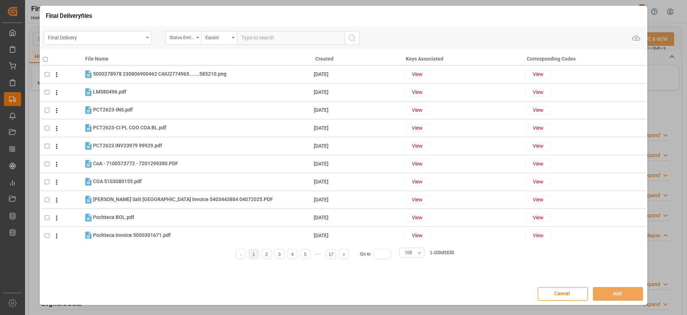
click at [112, 36] on div "Final Delivery" at bounding box center [96, 37] width 96 height 9
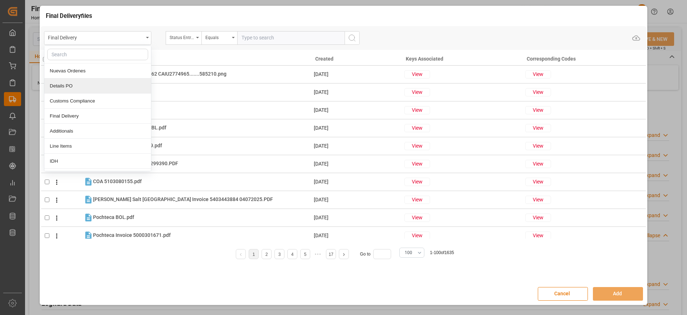
click at [100, 85] on div "Details PO" at bounding box center [97, 85] width 107 height 15
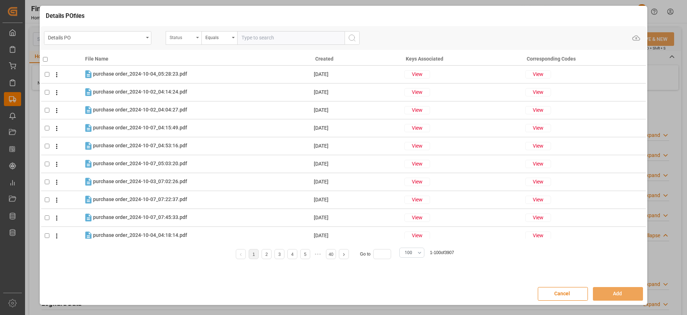
click at [183, 35] on div "Status" at bounding box center [182, 37] width 24 height 8
click at [187, 53] on input "text" at bounding box center [219, 54] width 101 height 11
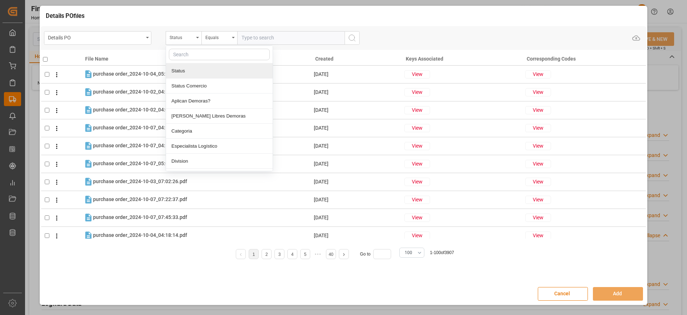
click at [189, 55] on input "text" at bounding box center [219, 54] width 101 height 11
type input "ref"
click at [192, 68] on div "Referencia Leschaco" at bounding box center [219, 70] width 107 height 15
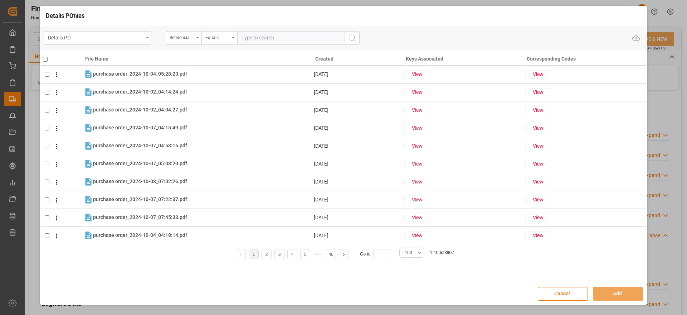
click at [255, 42] on input "text" at bounding box center [290, 38] width 107 height 14
paste input "251006900591"
type input "251006900591"
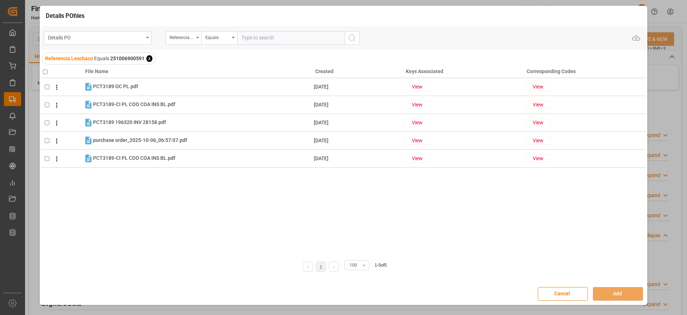
click at [42, 71] on th at bounding box center [62, 70] width 42 height 16
click at [48, 70] on th at bounding box center [62, 70] width 42 height 16
click at [45, 70] on input "checkbox" at bounding box center [45, 71] width 5 height 5
checkbox input "true"
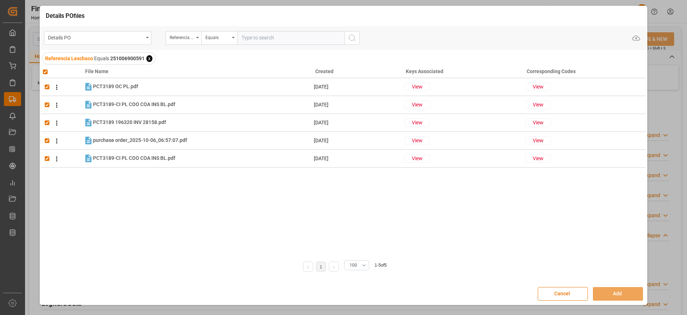
checkbox input "true"
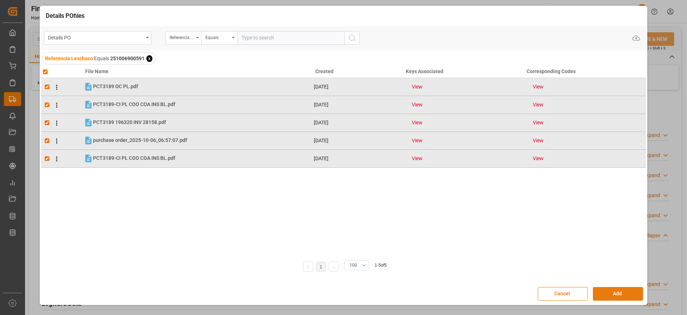
click at [614, 295] on button "Add" at bounding box center [618, 294] width 50 height 14
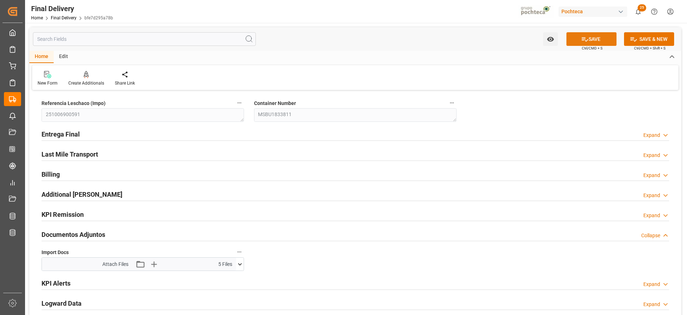
click at [590, 36] on button "SAVE" at bounding box center [591, 39] width 50 height 14
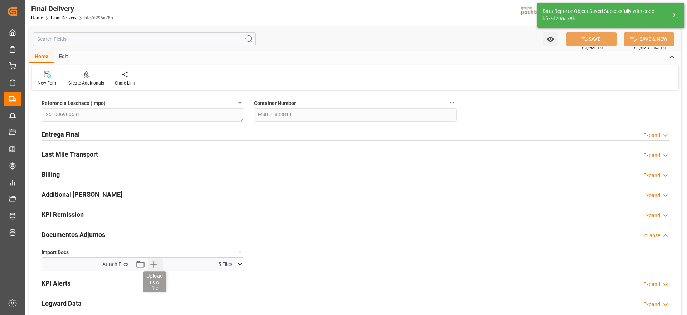
click at [152, 265] on icon "button" at bounding box center [153, 263] width 11 height 11
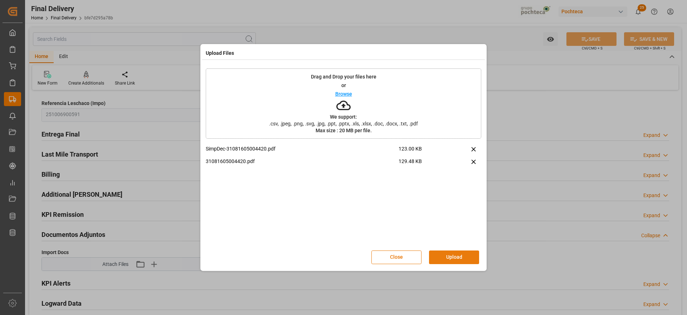
click at [463, 257] on button "Upload" at bounding box center [454, 257] width 50 height 14
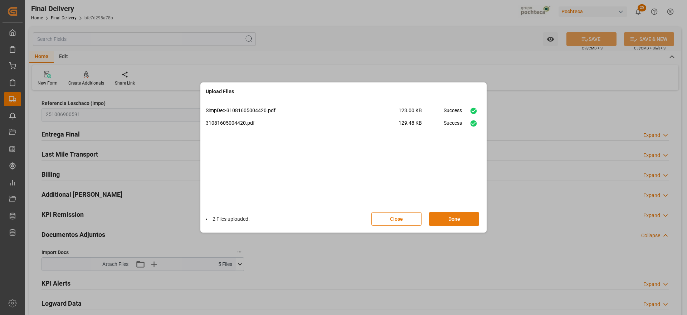
click at [468, 219] on button "Done" at bounding box center [454, 219] width 50 height 14
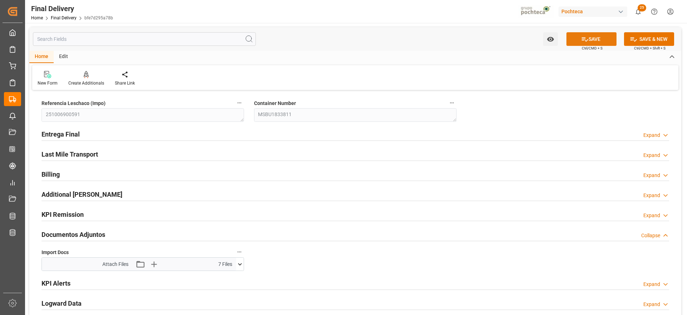
click at [593, 39] on button "SAVE" at bounding box center [591, 39] width 50 height 14
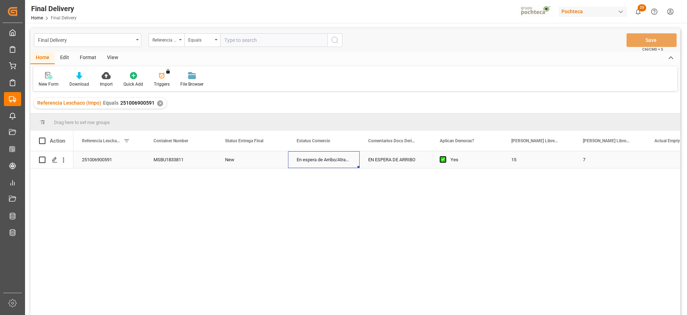
click at [347, 164] on div "En espera de Arribo/Atraque" at bounding box center [324, 159] width 72 height 17
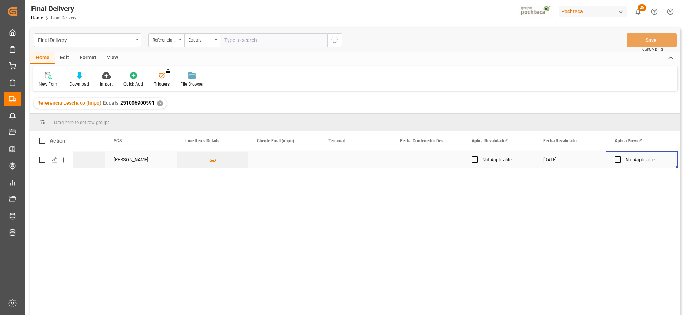
scroll to position [0, 827]
click at [268, 161] on div "Press SPACE to select this row." at bounding box center [284, 159] width 72 height 17
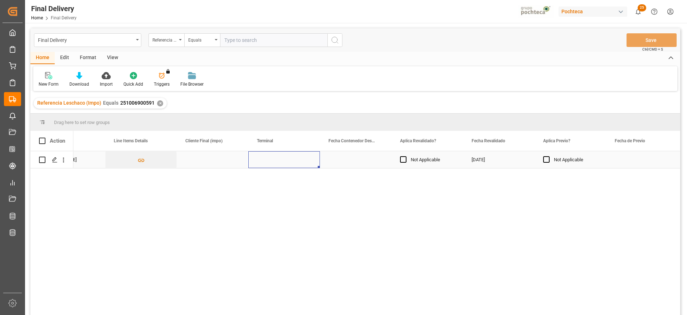
click at [268, 161] on div "Press SPACE to select this row." at bounding box center [284, 159] width 72 height 17
type input "CONTECON"
click at [323, 161] on div "Press SPACE to select this row." at bounding box center [356, 159] width 72 height 17
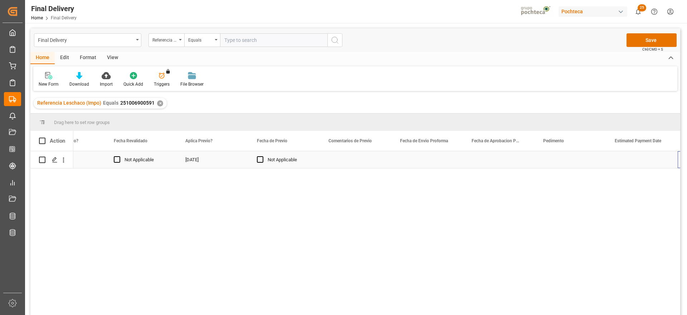
scroll to position [0, 1185]
click at [421, 160] on div "Press SPACE to select this row." at bounding box center [427, 159] width 72 height 17
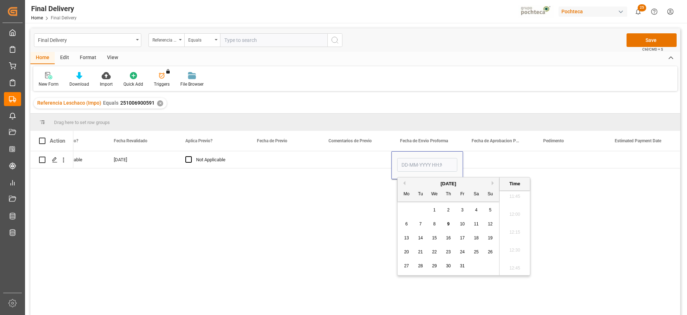
click at [406, 223] on span "6" at bounding box center [406, 223] width 3 height 5
type input "06-10-2025 00:00"
click at [479, 164] on div "Press SPACE to select this row." at bounding box center [499, 159] width 72 height 17
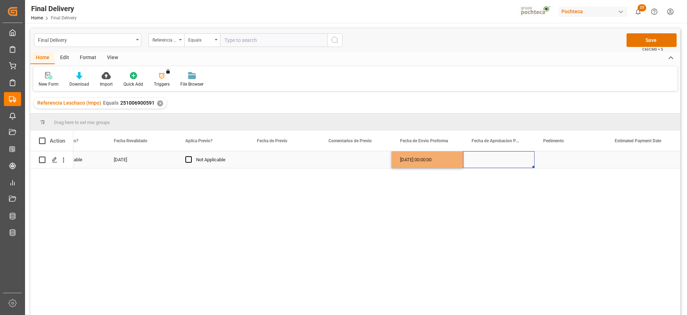
click at [419, 162] on div "[DATE] 00:00:00" at bounding box center [427, 159] width 72 height 17
click at [506, 158] on div "Press SPACE to select this row." at bounding box center [499, 159] width 72 height 17
click at [555, 161] on div "Press SPACE to select this row." at bounding box center [571, 159] width 72 height 17
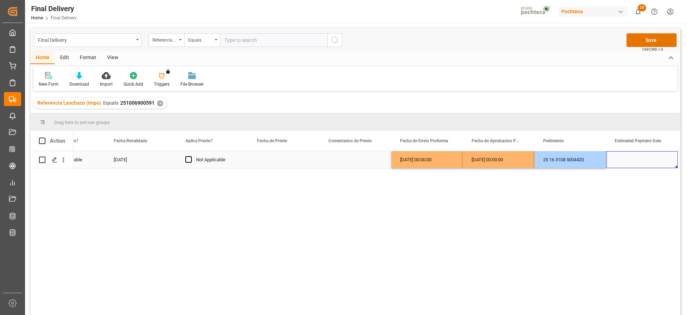
click at [620, 156] on div "Press SPACE to select this row." at bounding box center [642, 159] width 72 height 17
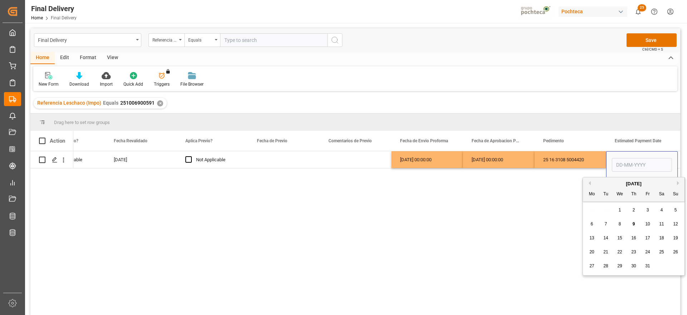
click at [632, 223] on div "9" at bounding box center [633, 224] width 9 height 9
type input "[DATE]"
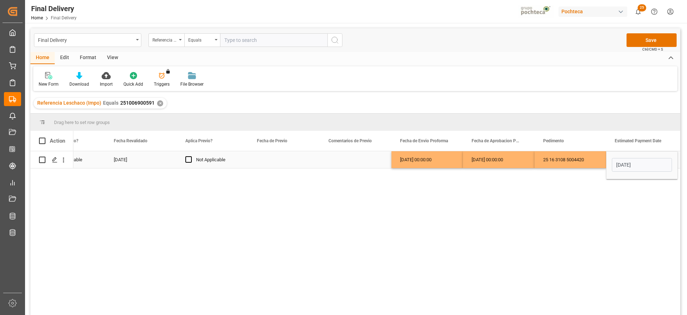
click at [557, 160] on div "25 16 3108 5004420" at bounding box center [571, 159] width 72 height 17
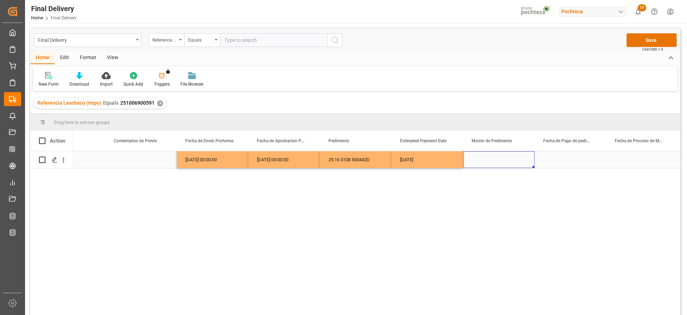
click at [507, 161] on div "Press SPACE to select this row." at bounding box center [499, 159] width 72 height 17
click at [556, 159] on div "Press SPACE to select this row." at bounding box center [571, 159] width 72 height 17
click at [436, 157] on div "[DATE]" at bounding box center [427, 159] width 72 height 17
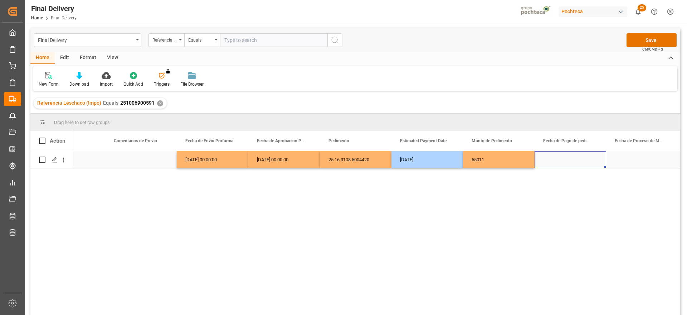
click at [557, 164] on div "Press SPACE to select this row." at bounding box center [571, 159] width 72 height 17
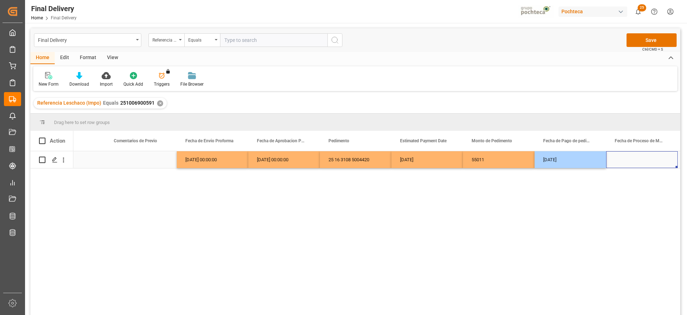
click at [640, 160] on div "Press SPACE to select this row." at bounding box center [642, 159] width 72 height 17
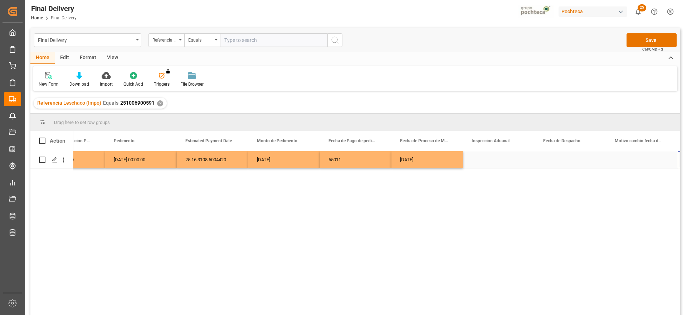
scroll to position [0, 1686]
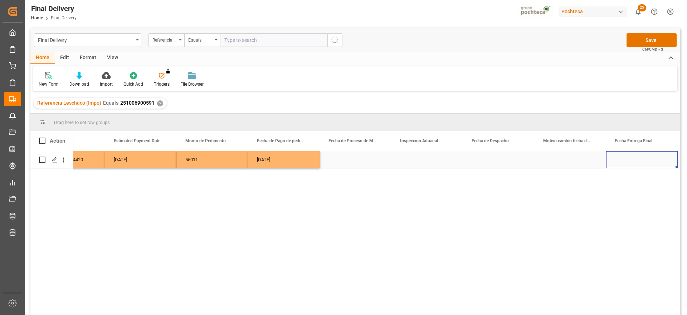
click at [498, 158] on div "Press SPACE to select this row." at bounding box center [499, 159] width 72 height 17
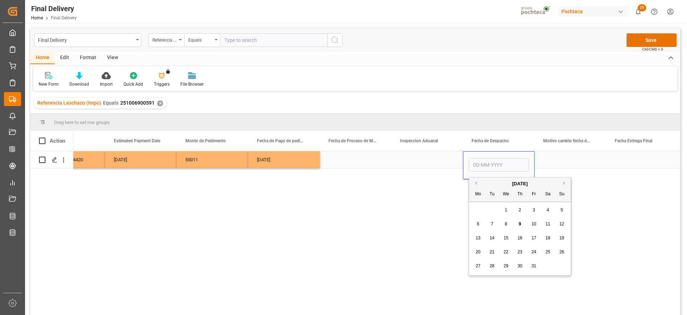
click at [554, 157] on div "Press SPACE to select this row." at bounding box center [571, 159] width 72 height 17
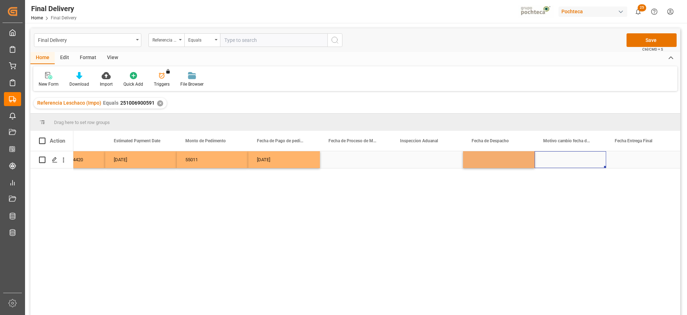
click at [488, 159] on div "Press SPACE to select this row." at bounding box center [499, 159] width 72 height 17
click at [380, 163] on div "Press SPACE to select this row." at bounding box center [356, 159] width 72 height 17
click at [426, 163] on div "Press SPACE to select this row." at bounding box center [427, 159] width 72 height 17
click at [609, 157] on div "Press SPACE to select this row." at bounding box center [642, 159] width 72 height 17
click at [655, 37] on button "Save" at bounding box center [652, 40] width 50 height 14
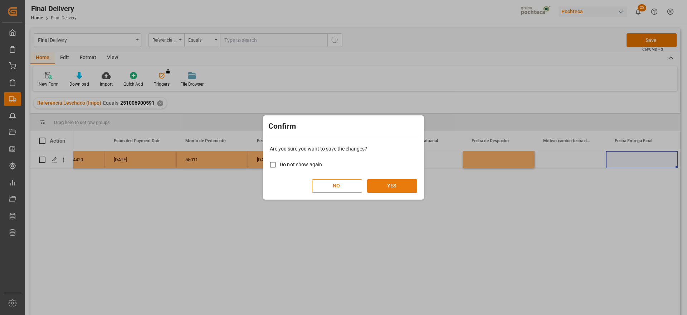
click at [381, 184] on button "YES" at bounding box center [392, 186] width 50 height 14
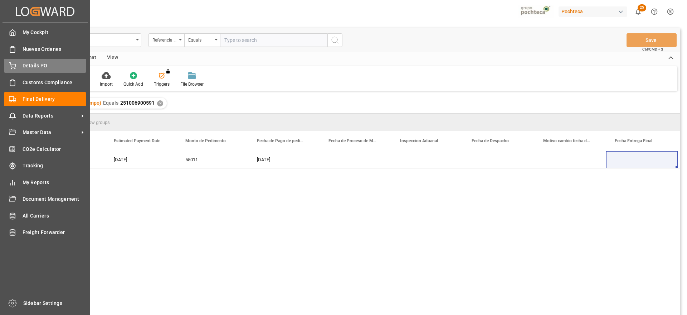
click at [36, 64] on span "Details PO" at bounding box center [55, 66] width 64 height 8
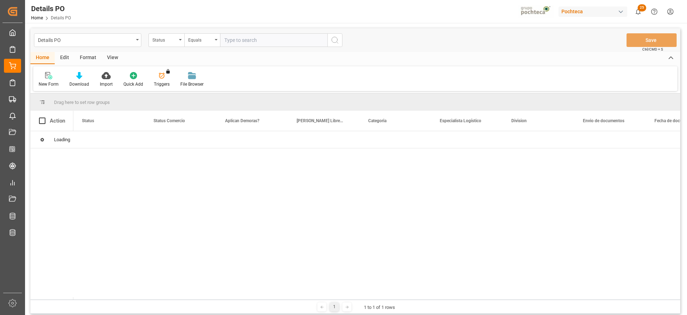
click at [164, 41] on div "Status" at bounding box center [164, 39] width 24 height 8
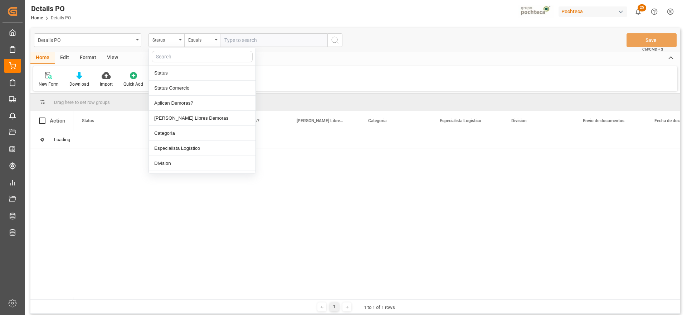
click at [168, 54] on input "text" at bounding box center [202, 56] width 101 height 11
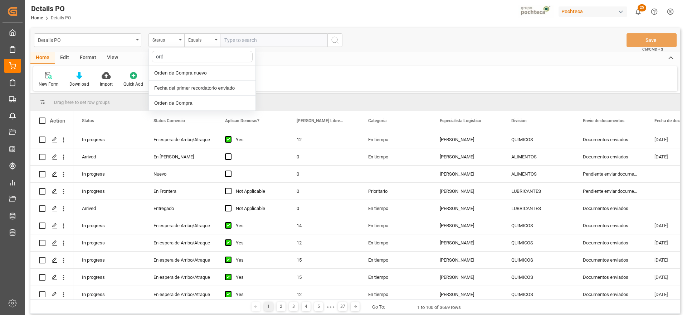
type input "orde"
click at [188, 73] on div "Orden de Compra nuevo" at bounding box center [202, 72] width 107 height 15
click at [256, 40] on input "text" at bounding box center [273, 40] width 107 height 14
paste input "5000308199"
type input "5000308199"
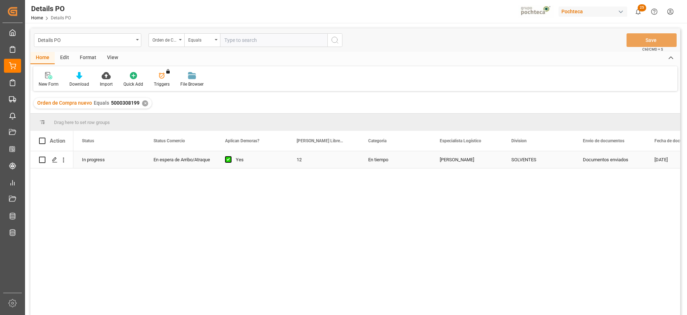
click at [337, 157] on div "12" at bounding box center [324, 159] width 72 height 17
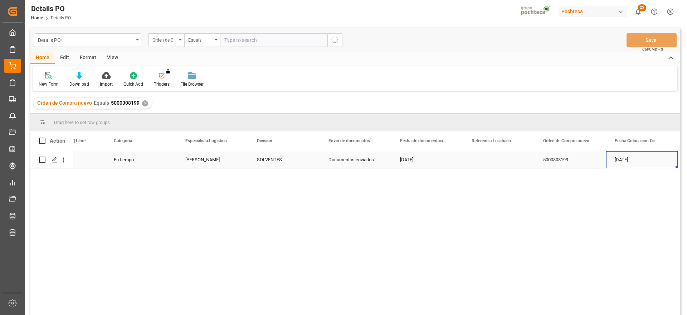
scroll to position [0, 326]
click at [354, 159] on div "Press SPACE to select this row." at bounding box center [356, 159] width 72 height 17
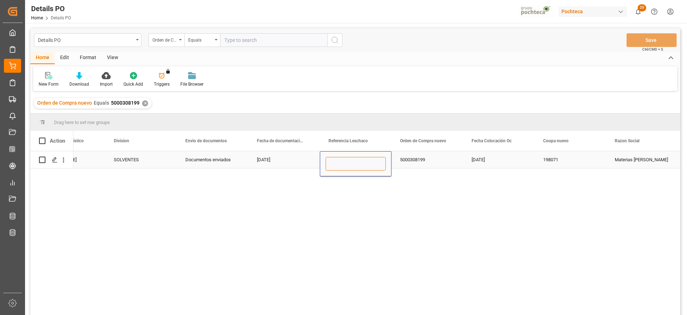
click at [354, 161] on input "Press SPACE to select this row." at bounding box center [356, 164] width 60 height 14
paste input "251106900032"
type input "251106900032"
click at [419, 162] on div "5000308199" at bounding box center [427, 159] width 72 height 17
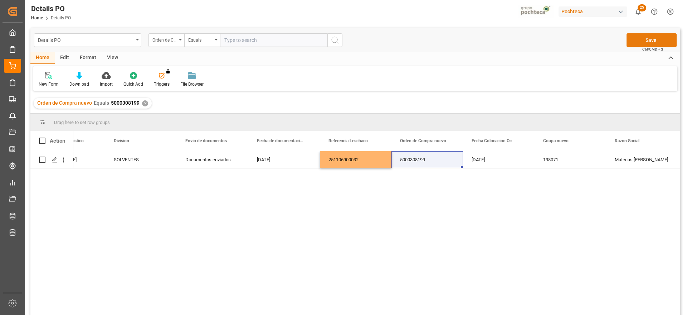
click at [646, 39] on button "Save" at bounding box center [652, 40] width 50 height 14
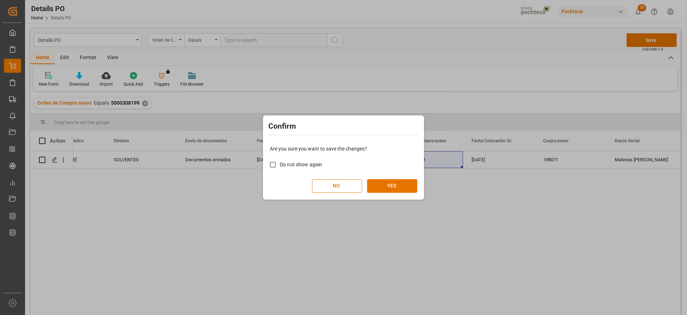
click at [383, 178] on div "Are you sure you want to save the changes? Do not show again NO YES" at bounding box center [343, 169] width 157 height 58
click at [383, 183] on button "YES" at bounding box center [392, 186] width 50 height 14
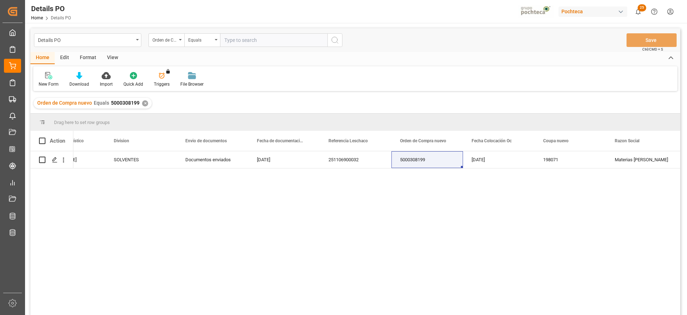
click at [141, 99] on div "Orden de Compra nuevo Equals 5000308199 ✕" at bounding box center [93, 103] width 118 height 11
click at [144, 103] on div "✕" at bounding box center [145, 103] width 6 height 6
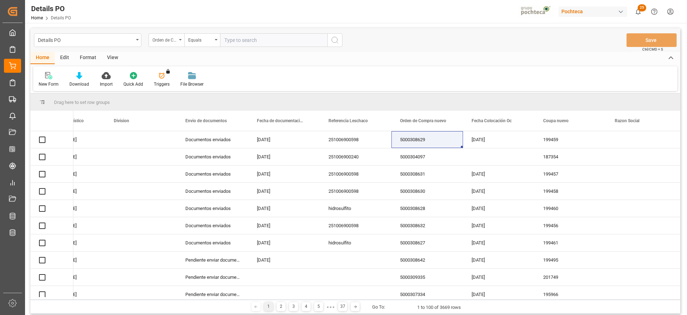
click at [166, 38] on div "Orden de Compra nuevo" at bounding box center [164, 39] width 24 height 8
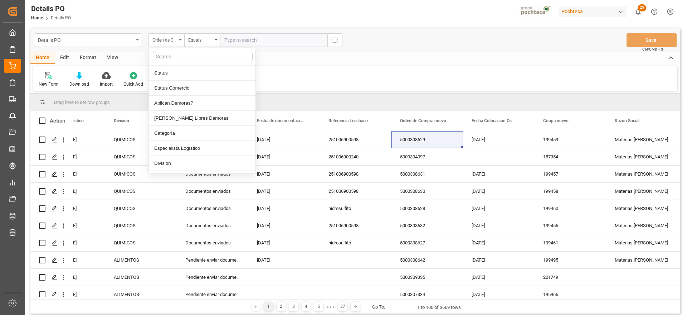
click at [174, 57] on input "text" at bounding box center [202, 56] width 101 height 11
type input "ref"
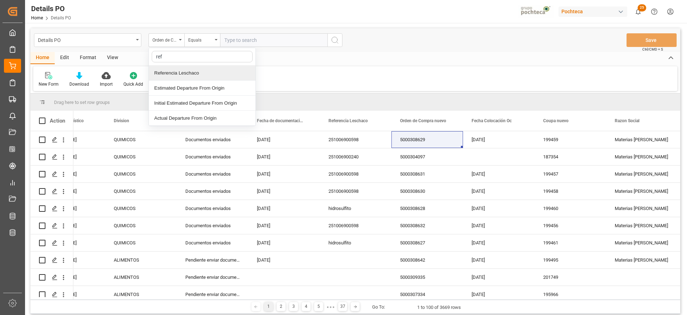
click at [186, 71] on div "Referencia Leschaco" at bounding box center [202, 72] width 107 height 15
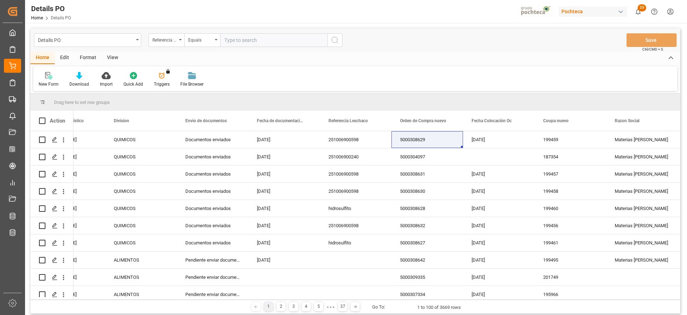
click at [243, 42] on input "text" at bounding box center [273, 40] width 107 height 14
paste input "251006900593"
type input "251006900593"
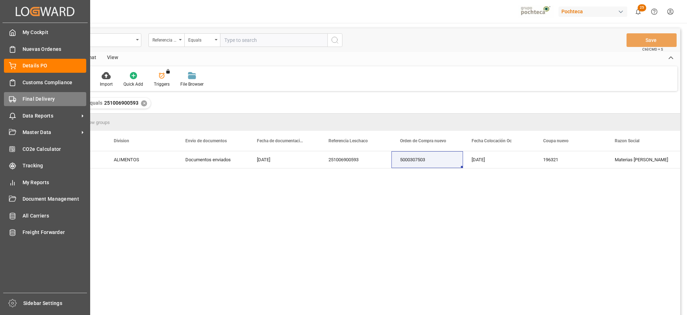
click at [18, 97] on div "Final Delivery Final Delivery" at bounding box center [45, 99] width 82 height 14
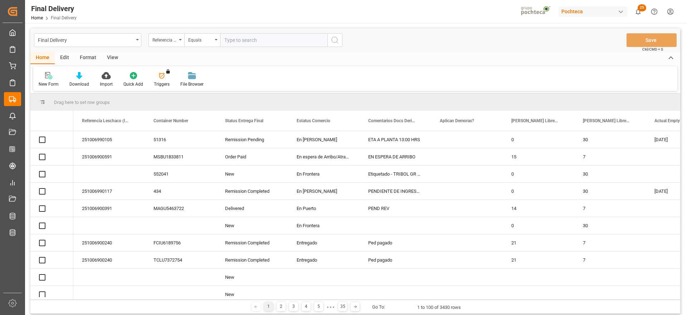
click at [234, 39] on input "text" at bounding box center [273, 40] width 107 height 14
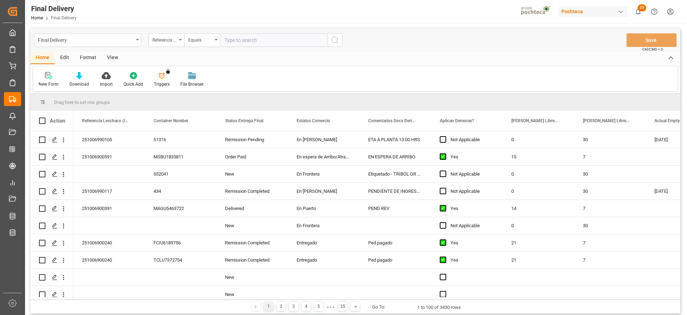
paste input "251006900593"
type input "251006900593"
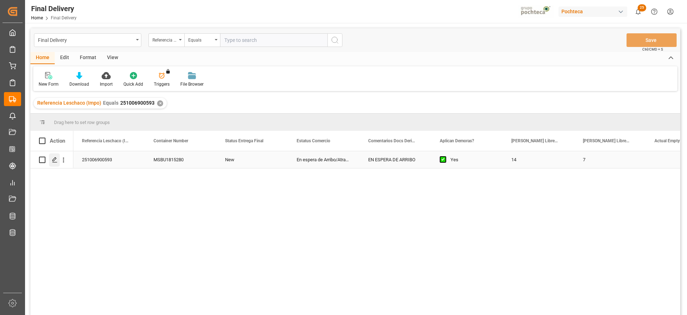
click at [53, 158] on icon "Press SPACE to select this row." at bounding box center [55, 160] width 6 height 6
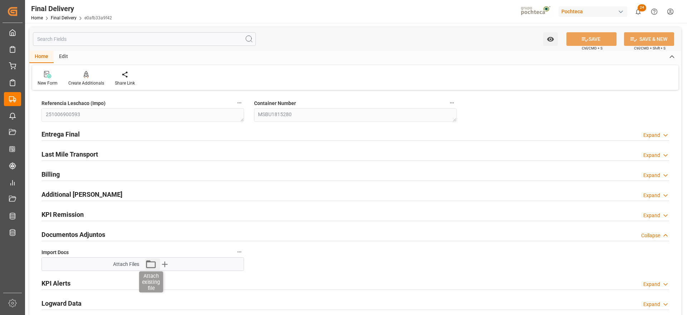
click at [152, 263] on icon "button" at bounding box center [150, 263] width 11 height 11
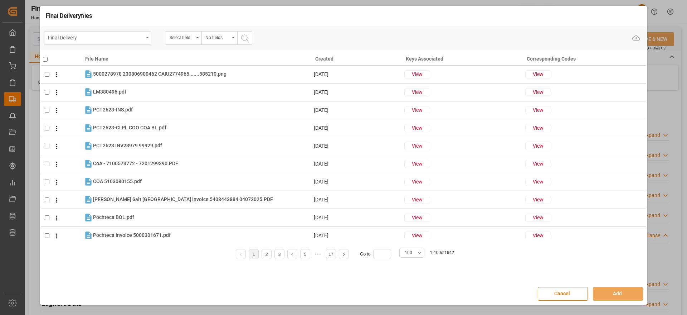
click at [136, 38] on div "Final Delivery" at bounding box center [96, 37] width 96 height 9
click at [124, 33] on div "Final Delivery" at bounding box center [96, 37] width 96 height 9
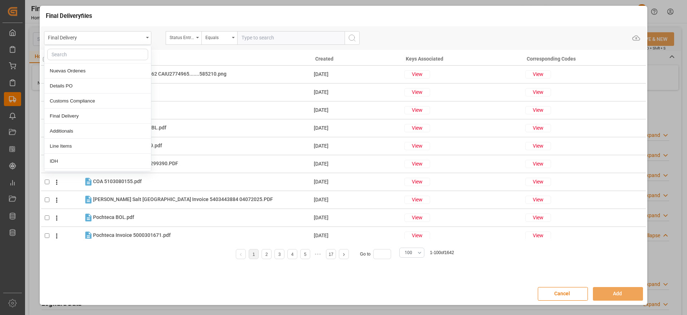
click at [106, 58] on input "text" at bounding box center [97, 54] width 101 height 11
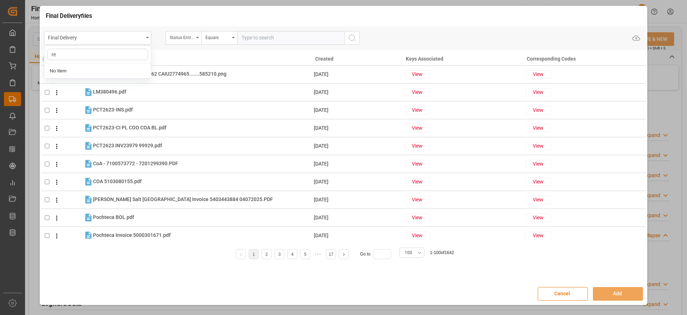
type input "r"
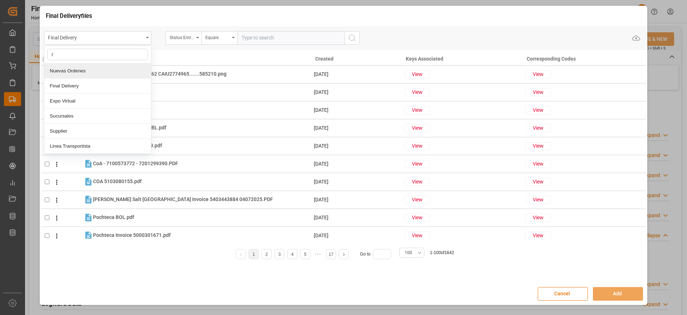
click at [87, 68] on div "Nuevas Ordenes" at bounding box center [97, 70] width 107 height 15
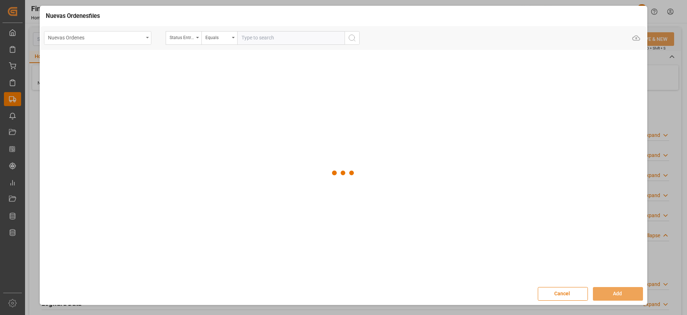
click at [146, 38] on icon "open menu" at bounding box center [147, 37] width 3 height 1
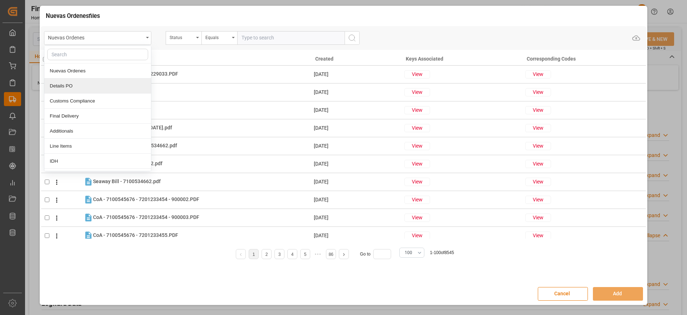
click at [102, 85] on div "Details PO" at bounding box center [97, 85] width 107 height 15
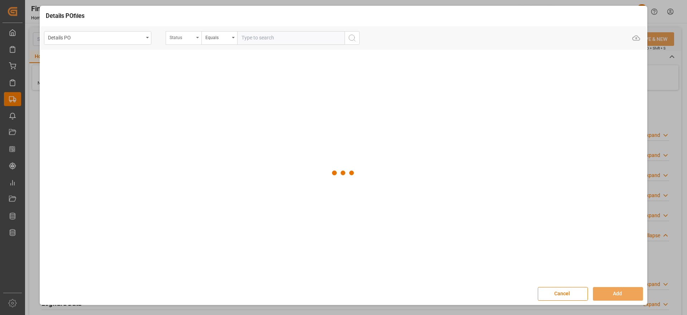
click at [179, 38] on div "Status" at bounding box center [182, 37] width 24 height 8
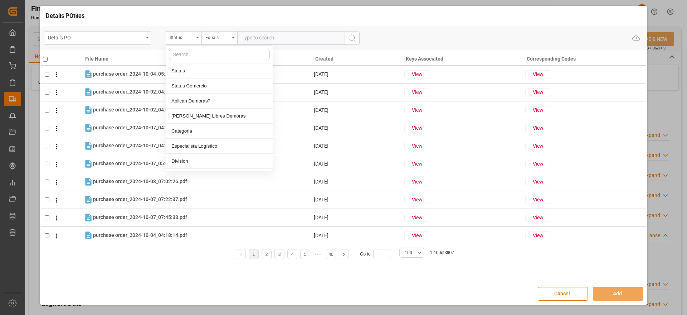
click at [183, 58] on input "text" at bounding box center [219, 54] width 101 height 11
type input "ref"
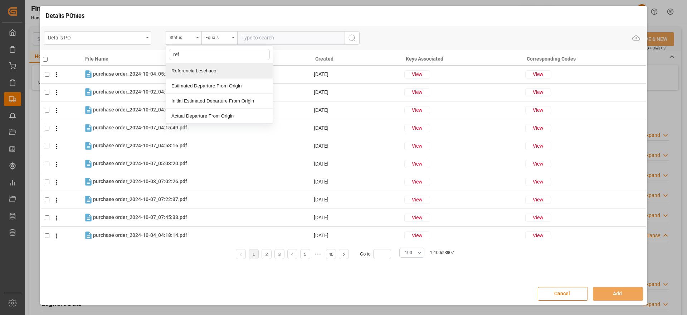
click at [190, 65] on div "Referencia Leschaco" at bounding box center [219, 70] width 107 height 15
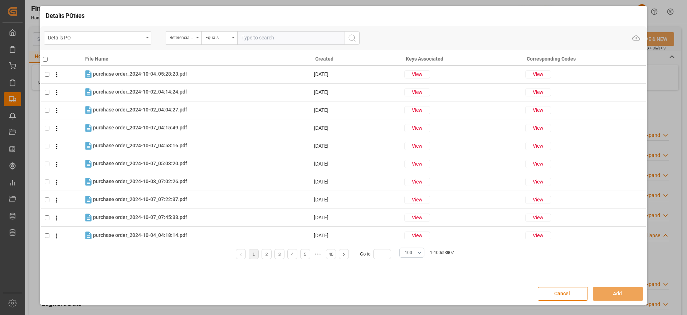
click at [259, 33] on input "text" at bounding box center [290, 38] width 107 height 14
paste input "251006900593"
type input "251006900593"
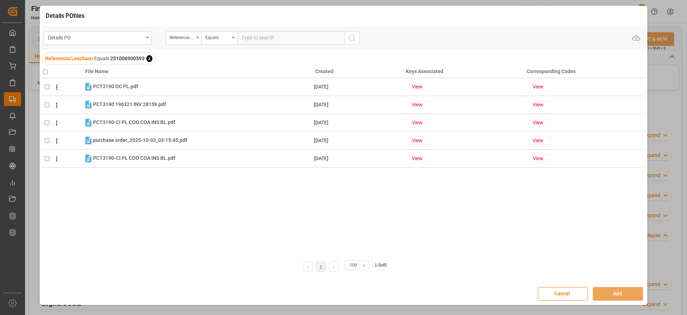
click at [48, 71] on input "checkbox" at bounding box center [45, 71] width 5 height 5
checkbox input "true"
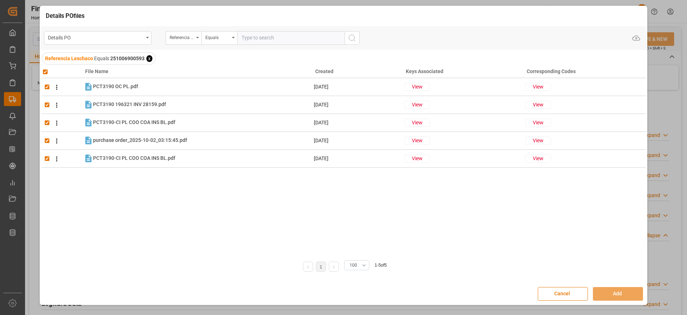
checkbox input "true"
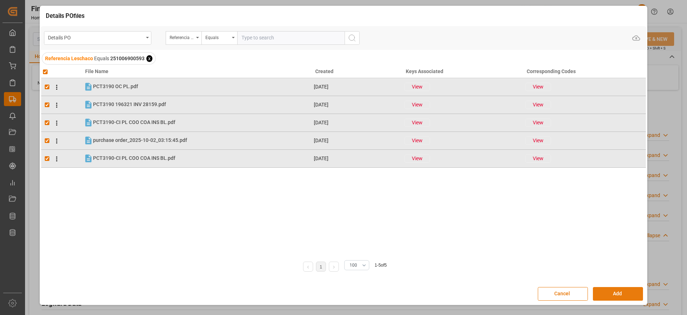
click at [618, 288] on button "Add" at bounding box center [618, 294] width 50 height 14
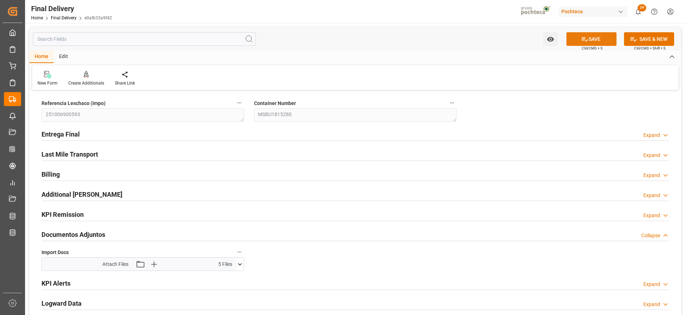
click at [601, 34] on button "SAVE" at bounding box center [591, 39] width 50 height 14
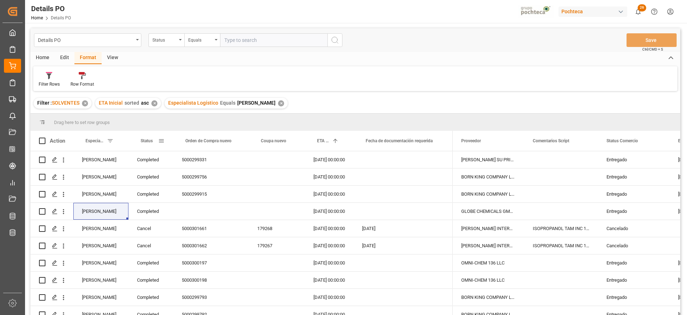
click at [145, 162] on div "Completed" at bounding box center [150, 159] width 45 height 17
click at [162, 139] on span at bounding box center [161, 140] width 6 height 6
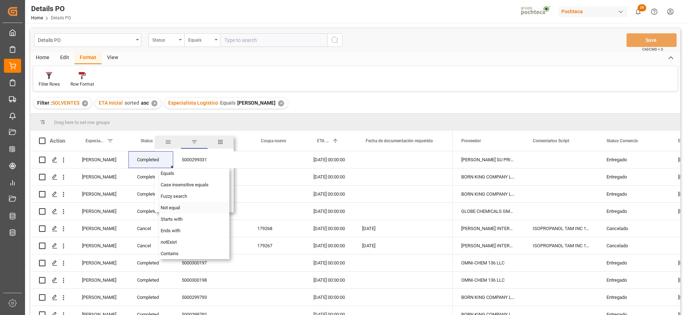
click at [182, 210] on div "Not equal" at bounding box center [194, 206] width 70 height 11
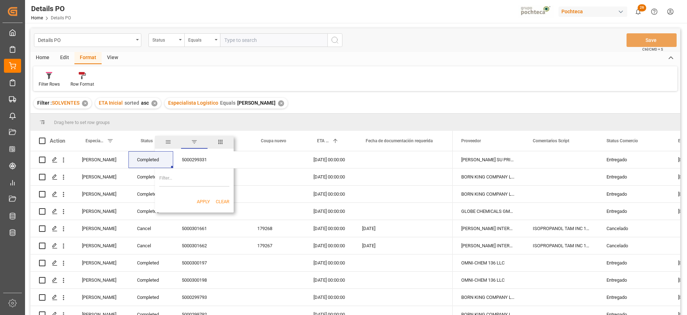
click at [185, 181] on input "Filter Value" at bounding box center [194, 179] width 70 height 14
paste input "Completed"
type input "Completed"
click at [201, 200] on button "Apply" at bounding box center [203, 201] width 13 height 7
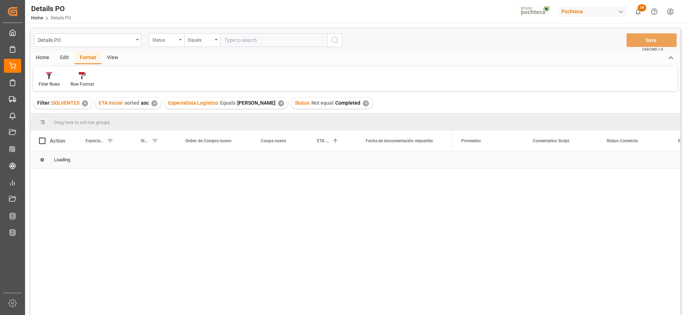
click at [239, 162] on div "Loading" at bounding box center [355, 159] width 650 height 17
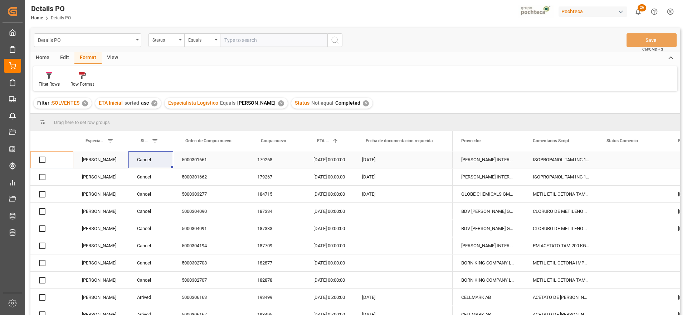
click at [198, 170] on div "5000301662" at bounding box center [210, 176] width 75 height 17
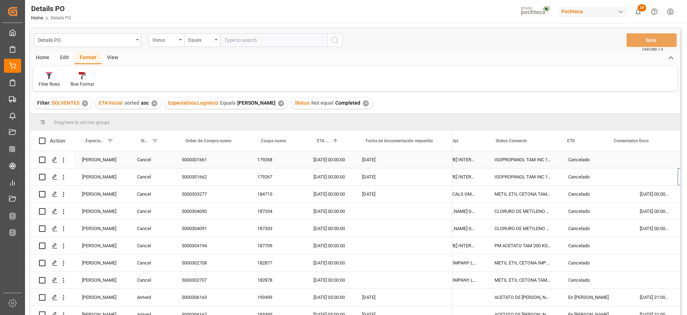
scroll to position [0, 111]
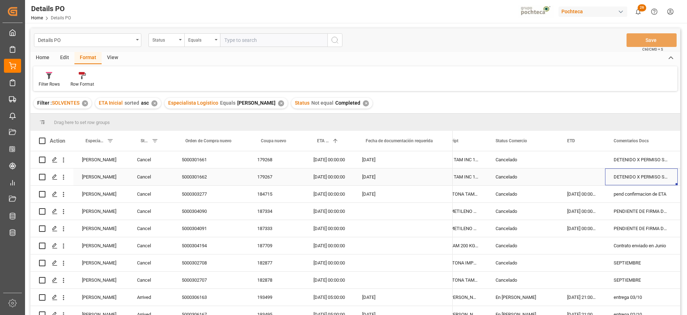
click at [512, 169] on div "Cancelado" at bounding box center [523, 177] width 54 height 16
click at [546, 142] on span at bounding box center [547, 140] width 6 height 6
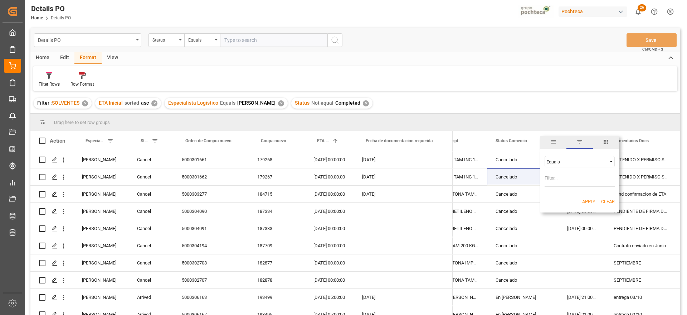
click at [611, 158] on span "Filtering operator" at bounding box center [611, 161] width 6 height 6
click at [566, 183] on div "Not equal" at bounding box center [580, 184] width 70 height 11
click at [565, 176] on input "Filter Value" at bounding box center [580, 179] width 70 height 14
paste input "Cancelado"
type input "Cancelado"
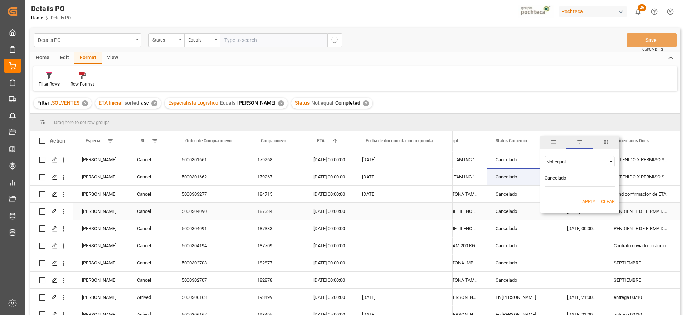
click at [592, 204] on button "Apply" at bounding box center [588, 201] width 13 height 7
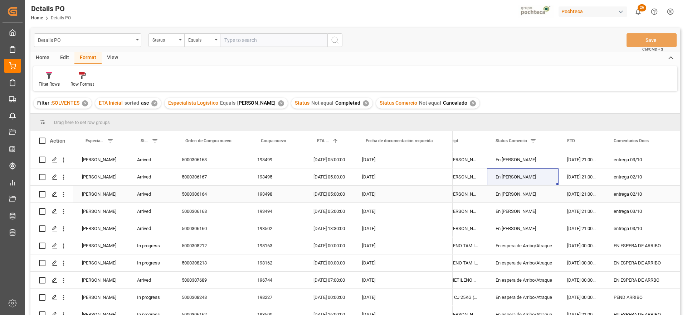
click at [361, 191] on div "19-08-2025" at bounding box center [403, 193] width 99 height 17
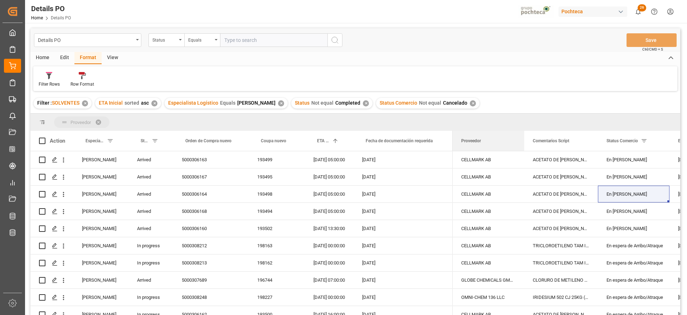
drag, startPoint x: 479, startPoint y: 141, endPoint x: 463, endPoint y: 121, distance: 26.5
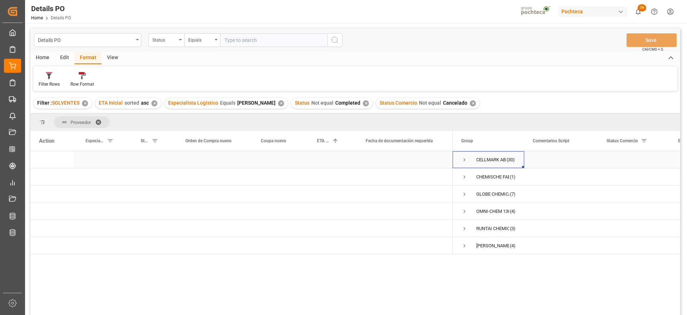
click at [465, 158] on span "Press SPACE to select this row." at bounding box center [464, 159] width 6 height 6
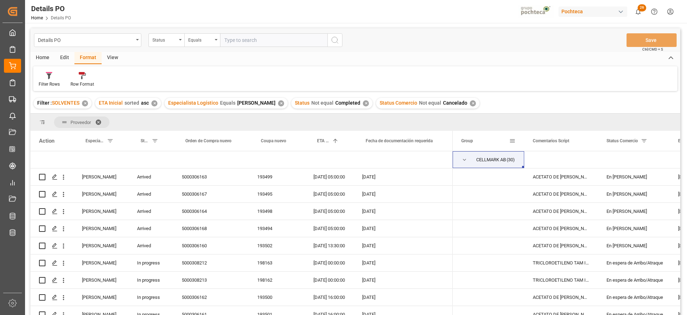
click at [453, 140] on div "Group" at bounding box center [489, 141] width 72 height 20
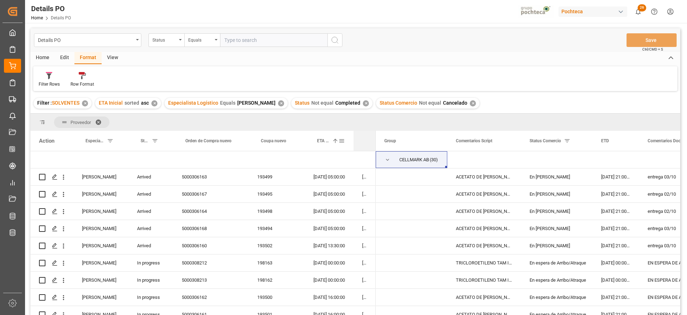
drag, startPoint x: 452, startPoint y: 138, endPoint x: 352, endPoint y: 146, distance: 100.1
click at [352, 146] on div "Action Especialista Logístico Status Orden de Compra nuevo" at bounding box center [202, 141] width 345 height 20
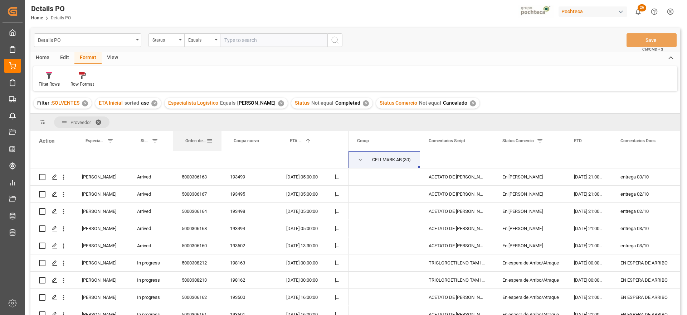
drag, startPoint x: 248, startPoint y: 138, endPoint x: 221, endPoint y: 137, distance: 27.2
click at [221, 137] on div at bounding box center [221, 141] width 3 height 20
click at [517, 252] on div "En [PERSON_NAME]" at bounding box center [529, 245] width 54 height 16
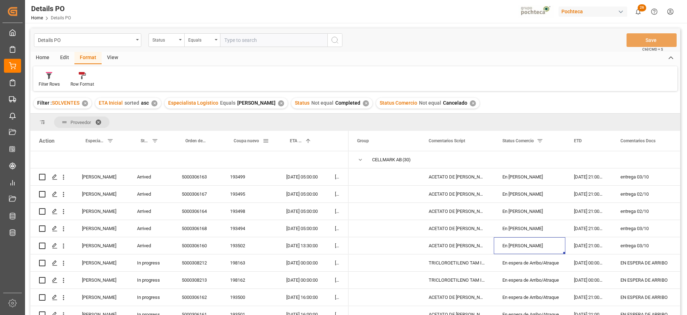
click at [248, 140] on span "Coupa nuevo" at bounding box center [246, 140] width 25 height 5
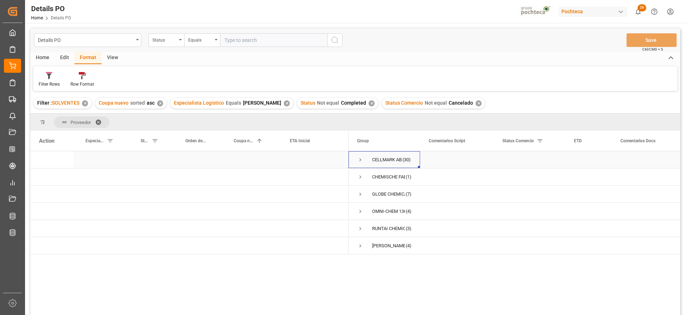
click at [358, 160] on span "Press SPACE to select this row." at bounding box center [360, 159] width 6 height 6
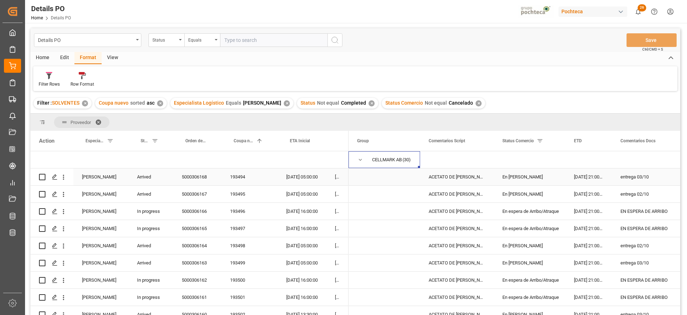
click at [232, 180] on div "193494" at bounding box center [249, 176] width 56 height 17
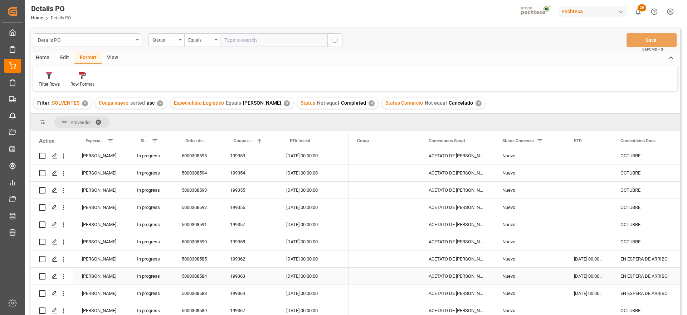
scroll to position [358, 0]
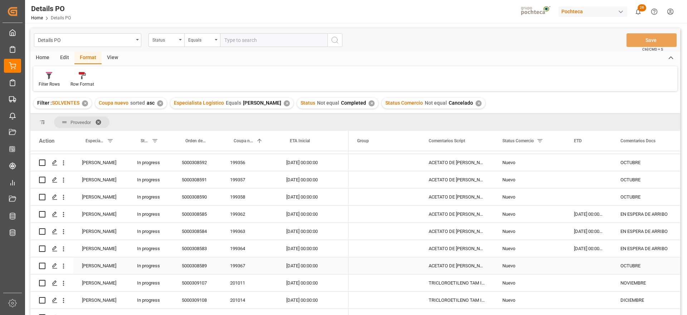
click at [261, 248] on div "199364" at bounding box center [249, 248] width 56 height 17
click at [539, 247] on div "Nuevo" at bounding box center [529, 248] width 54 height 16
click at [553, 250] on icon "open menu" at bounding box center [552, 252] width 9 height 9
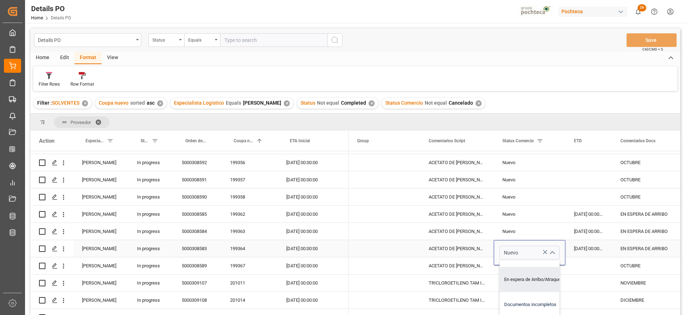
scroll to position [45, 0]
click at [530, 278] on div "En espera de Arribo/Atraque" at bounding box center [534, 277] width 68 height 25
type input "En espera de Arribo/Atraque"
click at [590, 245] on div "[DATE] 00:00:00" at bounding box center [588, 248] width 47 height 17
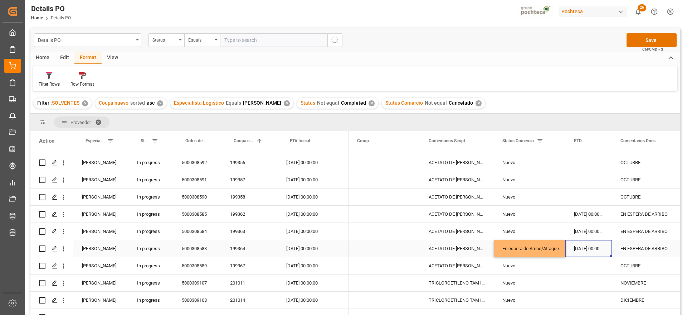
click at [530, 245] on div "En espera de Arribo/Atraque" at bounding box center [529, 248] width 54 height 16
click at [518, 209] on div "Nuevo" at bounding box center [529, 214] width 54 height 16
click at [536, 227] on div "Nuevo" at bounding box center [529, 231] width 54 height 16
click at [525, 246] on div "En espera de Arribo/Atraque" at bounding box center [529, 248] width 54 height 16
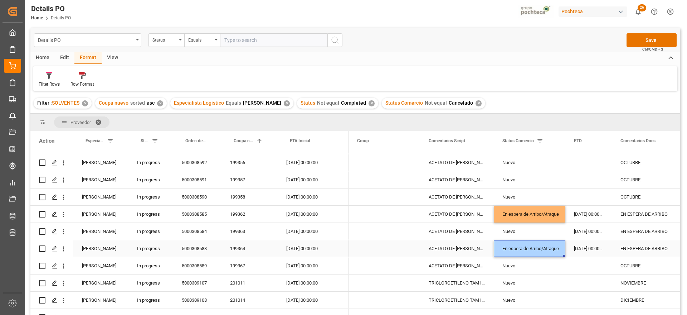
click at [522, 241] on div "En espera de Arribo/Atraque" at bounding box center [529, 248] width 54 height 16
click at [522, 229] on div "Nuevo" at bounding box center [529, 231] width 54 height 16
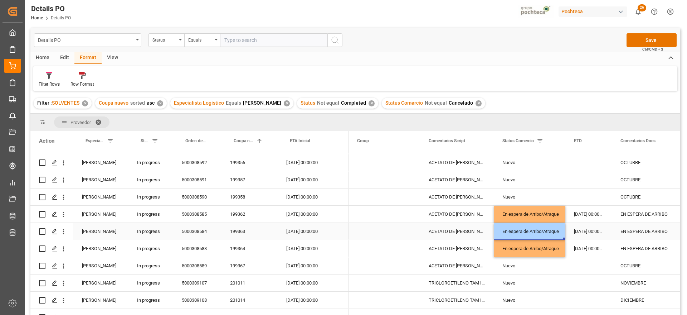
click at [582, 229] on div "[DATE] 00:00:00" at bounding box center [588, 231] width 47 height 17
click at [519, 264] on div "Nuevo" at bounding box center [529, 265] width 54 height 16
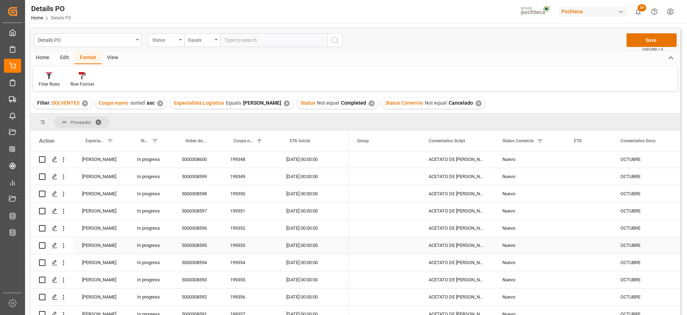
scroll to position [179, 0]
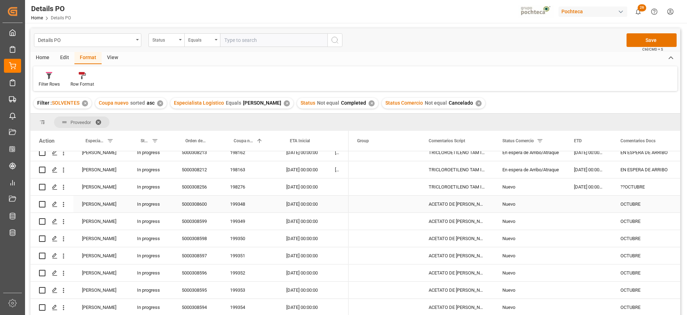
click at [514, 204] on div "Nuevo" at bounding box center [529, 204] width 54 height 16
click at [540, 168] on div "En espera de Arribo/Atraque" at bounding box center [529, 169] width 54 height 16
click at [527, 205] on div "Nuevo" at bounding box center [529, 204] width 54 height 16
click at [523, 218] on div "Nuevo" at bounding box center [529, 221] width 54 height 16
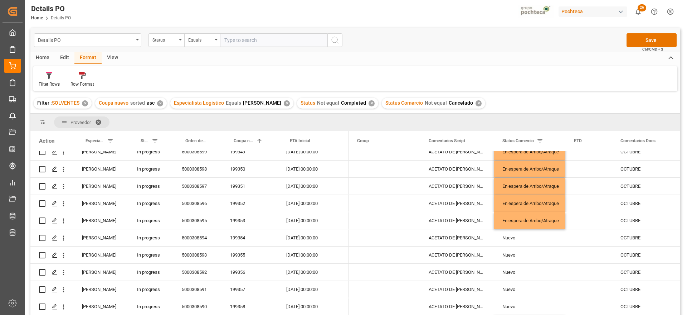
scroll to position [265, 0]
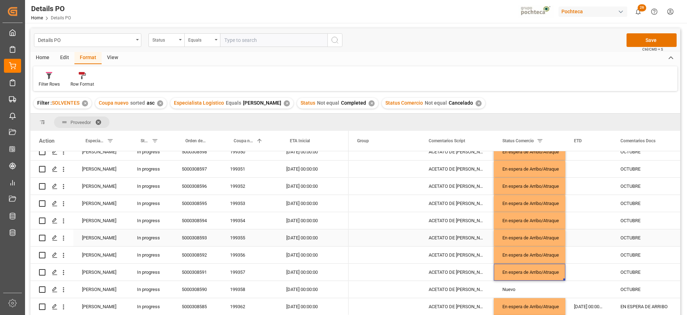
click at [537, 223] on div "En espera de Arribo/Atraque" at bounding box center [529, 220] width 54 height 16
click at [641, 35] on button "Save" at bounding box center [652, 40] width 50 height 14
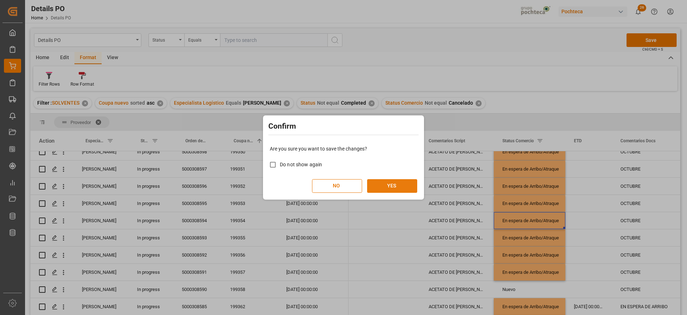
click at [398, 182] on button "YES" at bounding box center [392, 186] width 50 height 14
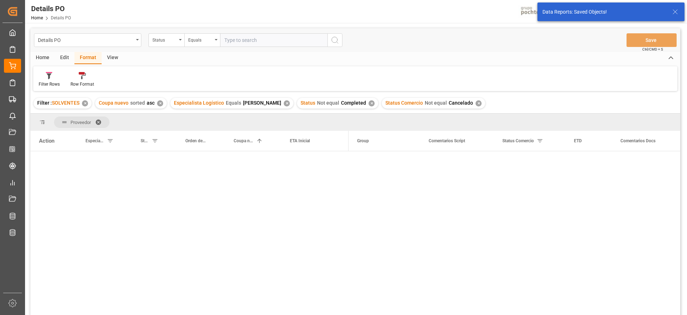
scroll to position [0, 0]
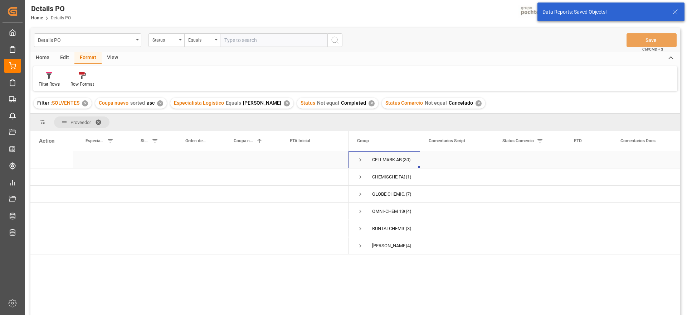
click at [359, 159] on span "Press SPACE to select this row." at bounding box center [360, 159] width 6 height 6
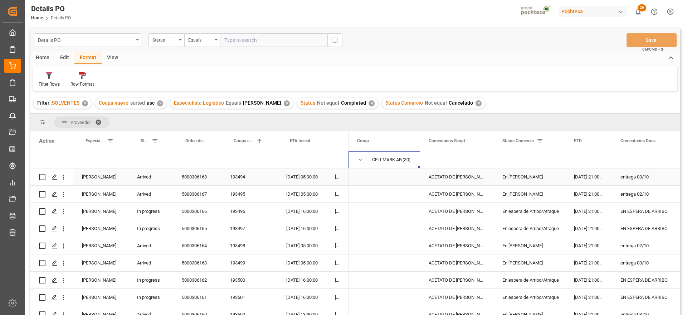
click at [194, 175] on div "5000306168" at bounding box center [197, 176] width 48 height 17
click at [532, 178] on div "En [PERSON_NAME]" at bounding box center [529, 177] width 54 height 16
click at [550, 178] on icon "open menu" at bounding box center [552, 181] width 9 height 9
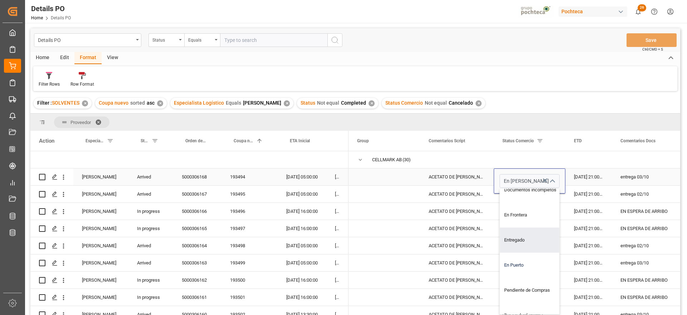
scroll to position [89, 0]
click at [526, 236] on div "Entregado" at bounding box center [534, 236] width 68 height 25
type input "Entregado"
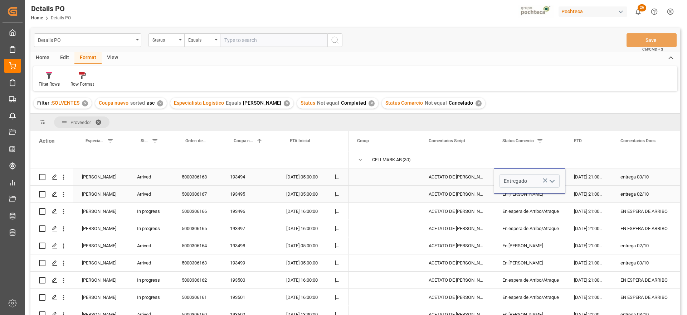
click at [586, 180] on div "08-08-2025 21:00:00" at bounding box center [588, 176] width 47 height 17
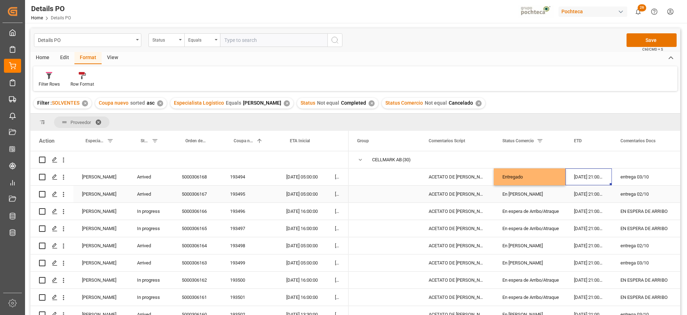
click at [529, 194] on div "En [PERSON_NAME]" at bounding box center [529, 194] width 54 height 16
click at [522, 171] on div "Entregado" at bounding box center [529, 177] width 54 height 16
click at [517, 194] on div "En [PERSON_NAME]" at bounding box center [529, 194] width 54 height 16
click at [552, 229] on div "En espera de Arribo/Atraque" at bounding box center [529, 228] width 54 height 16
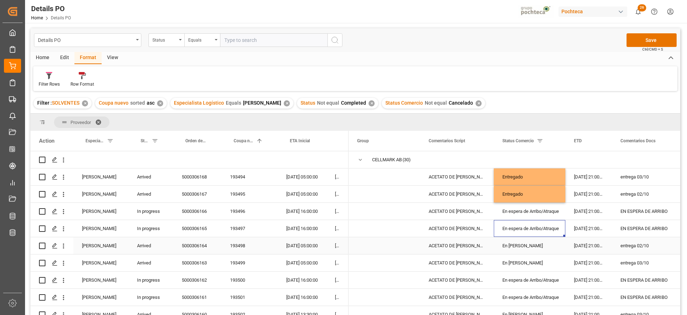
click at [537, 247] on div "En [PERSON_NAME]" at bounding box center [529, 245] width 54 height 16
click at [523, 260] on div "En [PERSON_NAME]" at bounding box center [529, 262] width 54 height 16
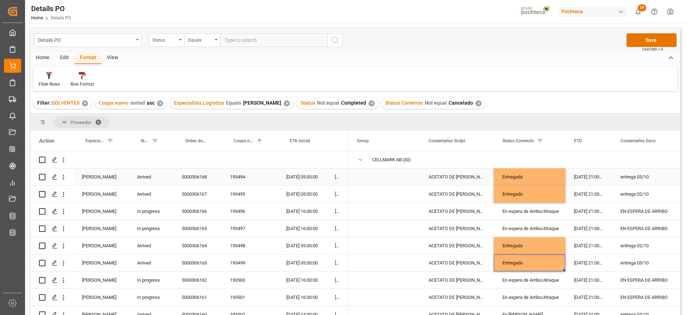
click at [147, 176] on div "Arrived" at bounding box center [150, 176] width 45 height 17
click at [161, 176] on button "Arrived" at bounding box center [150, 181] width 33 height 14
click at [156, 282] on div "Completed" at bounding box center [150, 281] width 25 height 7
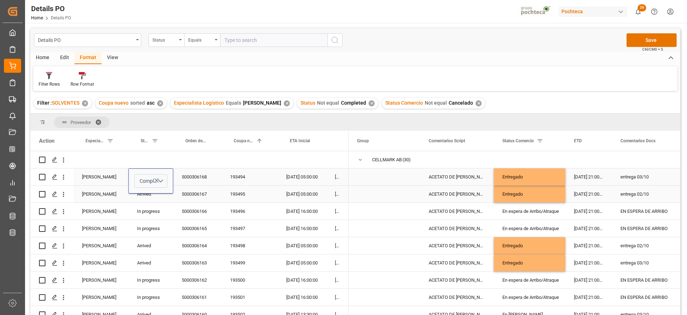
drag, startPoint x: 193, startPoint y: 177, endPoint x: 157, endPoint y: 176, distance: 35.4
click at [192, 177] on div "5000306168" at bounding box center [197, 176] width 48 height 17
click at [151, 179] on div "Completed" at bounding box center [150, 176] width 45 height 17
click at [148, 192] on div "Arrived" at bounding box center [150, 193] width 45 height 17
click at [148, 239] on div "Arrived" at bounding box center [150, 245] width 45 height 17
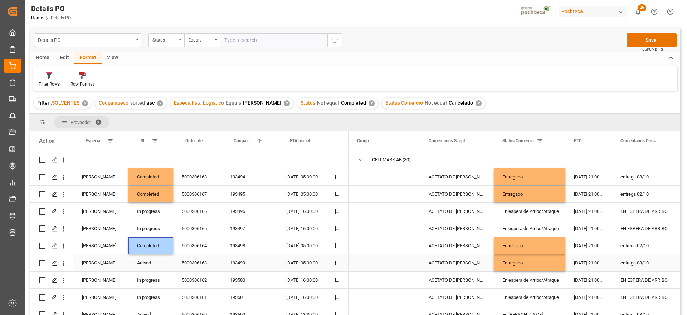
click at [147, 258] on div "Arrived" at bounding box center [150, 262] width 45 height 17
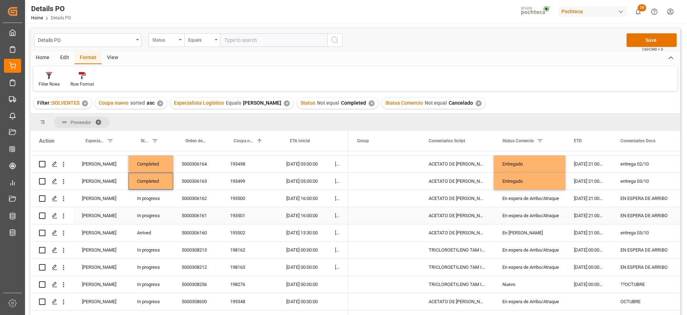
scroll to position [89, 0]
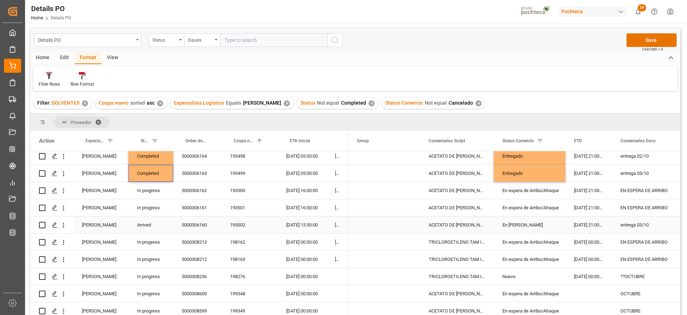
drag, startPoint x: 629, startPoint y: 219, endPoint x: 572, endPoint y: 228, distance: 57.6
click at [629, 220] on div "entrega 03/10" at bounding box center [648, 224] width 73 height 17
click at [520, 174] on div "Entregado" at bounding box center [529, 173] width 54 height 16
click at [515, 214] on div "En espera de Arribo/Atraque" at bounding box center [529, 207] width 54 height 16
click at [515, 225] on div "En [PERSON_NAME]" at bounding box center [529, 224] width 54 height 16
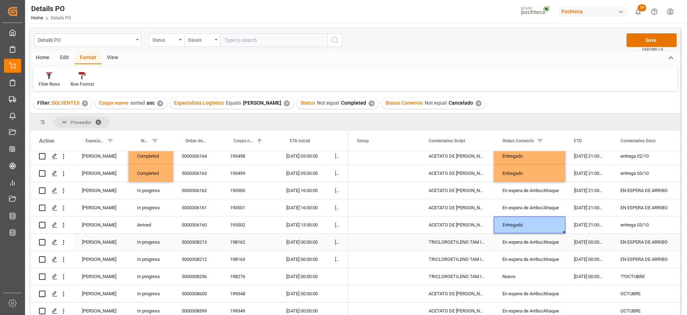
click at [139, 224] on div "Arrived" at bounding box center [150, 224] width 45 height 17
click at [159, 170] on div "Completed" at bounding box center [150, 173] width 45 height 17
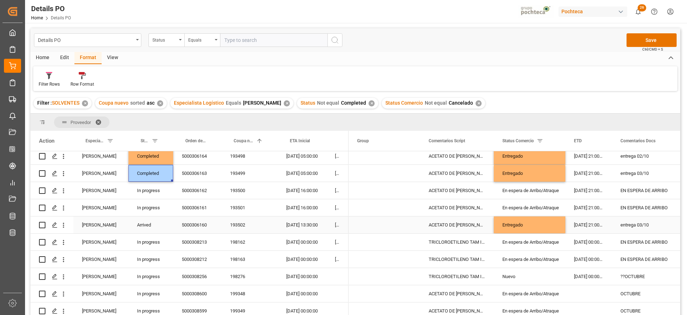
click at [155, 228] on div "Arrived" at bounding box center [150, 224] width 45 height 17
click at [553, 254] on div "En espera de Arribo/Atraque" at bounding box center [529, 259] width 54 height 16
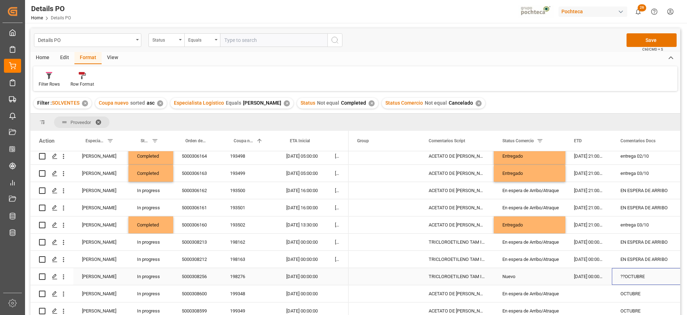
click at [622, 277] on div "??OCTUBRE" at bounding box center [648, 276] width 73 height 17
click at [242, 276] on div "198276" at bounding box center [249, 276] width 56 height 17
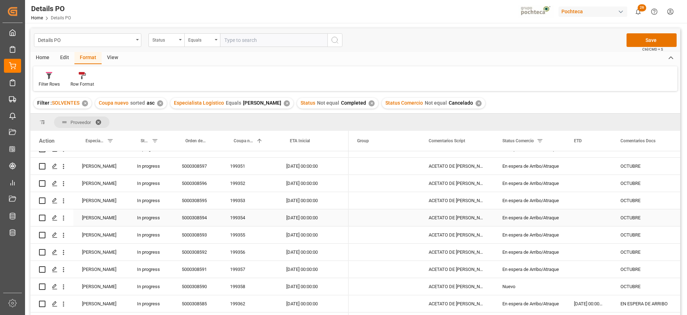
scroll to position [0, 0]
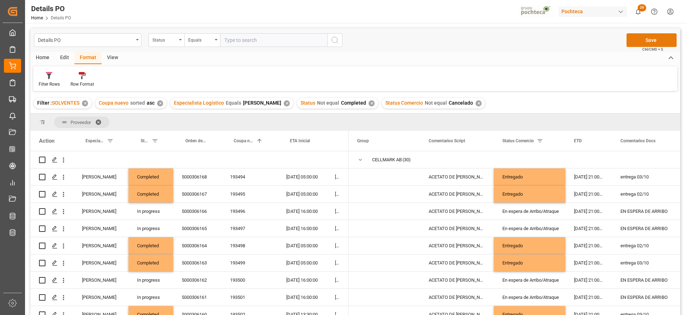
click at [646, 39] on button "Save" at bounding box center [652, 40] width 50 height 14
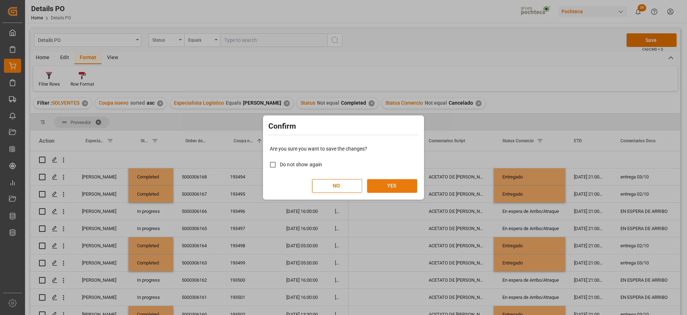
click at [393, 183] on button "YES" at bounding box center [392, 186] width 50 height 14
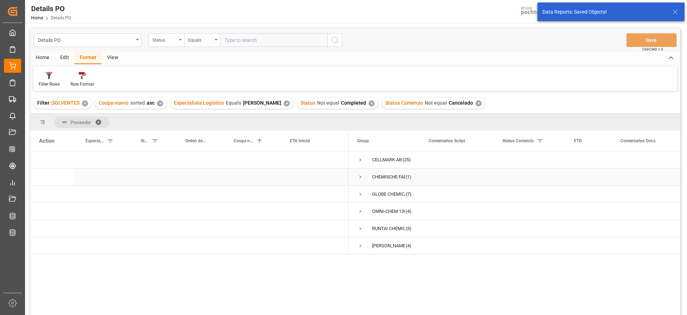
click at [361, 177] on span "Press SPACE to select this row." at bounding box center [360, 177] width 6 height 6
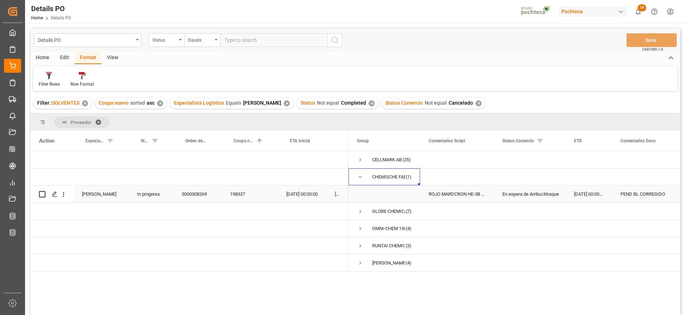
click at [235, 194] on div "198337" at bounding box center [249, 193] width 56 height 17
click at [296, 195] on div "14-10-2025 00:00:00" at bounding box center [302, 193] width 49 height 17
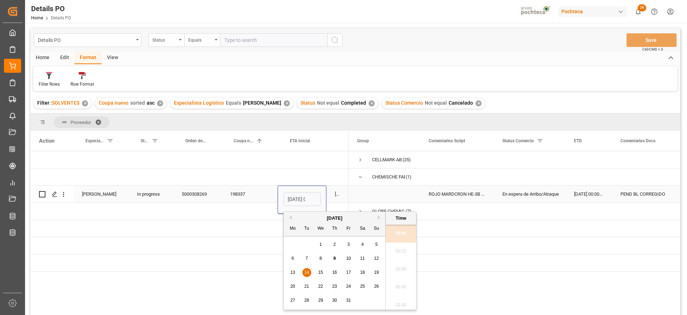
scroll to position [897, 0]
click at [337, 269] on div "16" at bounding box center [334, 272] width 9 height 9
type input "16-10-2025 00:00"
click at [400, 186] on span "Press SPACE to select this row." at bounding box center [384, 194] width 54 height 16
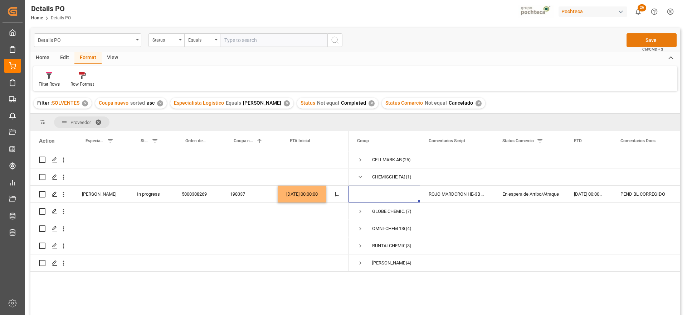
click at [640, 38] on button "Save" at bounding box center [652, 40] width 50 height 14
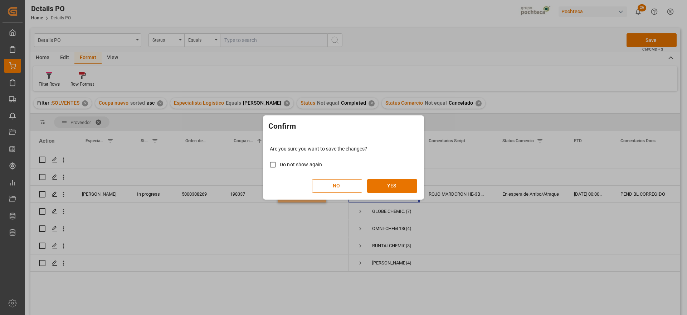
click at [391, 177] on div "Are you sure you want to save the changes? Do not show again NO YES" at bounding box center [343, 169] width 157 height 58
click at [389, 189] on button "YES" at bounding box center [392, 186] width 50 height 14
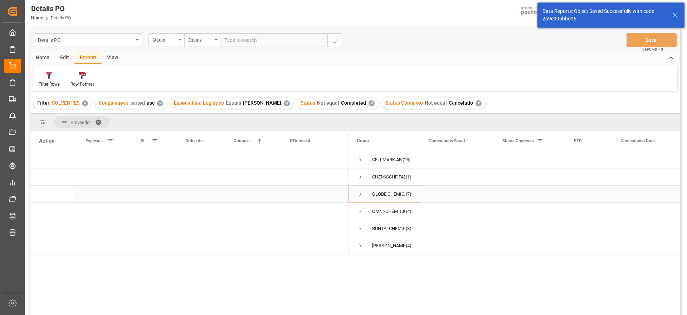
click at [357, 193] on span "Press SPACE to select this row." at bounding box center [360, 194] width 6 height 6
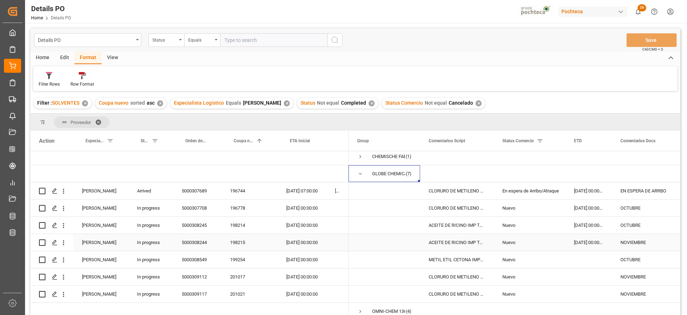
scroll to position [0, 0]
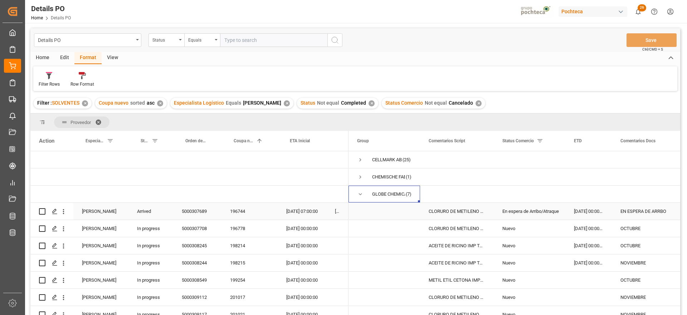
click at [201, 211] on div "5000307689" at bounding box center [197, 211] width 48 height 17
click at [607, 211] on div "14-09-2025 00:00:00" at bounding box center [588, 211] width 47 height 17
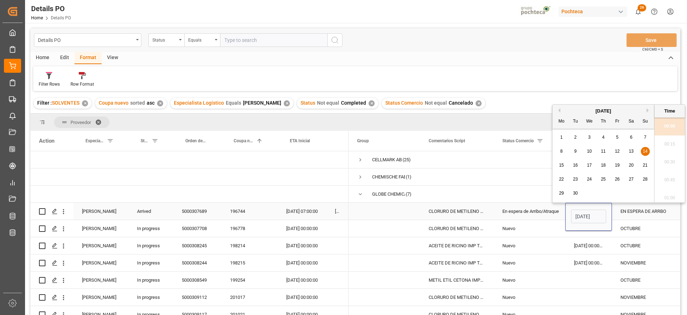
click at [623, 210] on div "EN ESPERA DE ARRBO" at bounding box center [648, 211] width 73 height 17
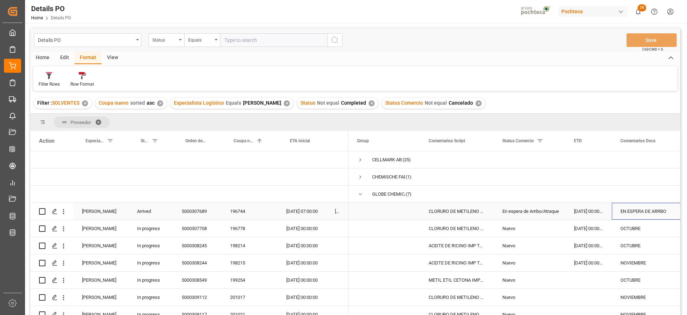
click at [623, 210] on div "EN ESPERA DE ARRBO" at bounding box center [648, 211] width 73 height 17
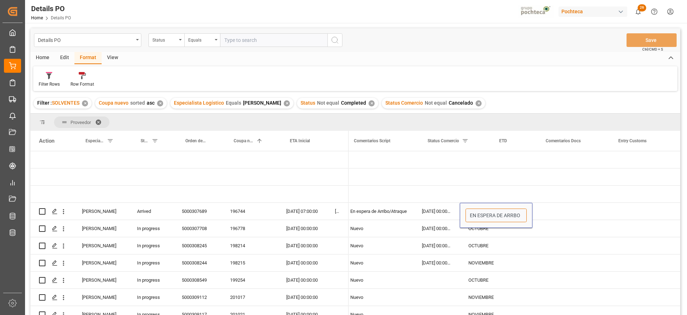
drag, startPoint x: 623, startPoint y: 210, endPoint x: 681, endPoint y: 210, distance: 58.0
click at [681, 210] on main "Details PO Status Equals Save Ctrl/CMD + S Home Edit Format View Filter Rows Ro…" at bounding box center [355, 180] width 661 height 305
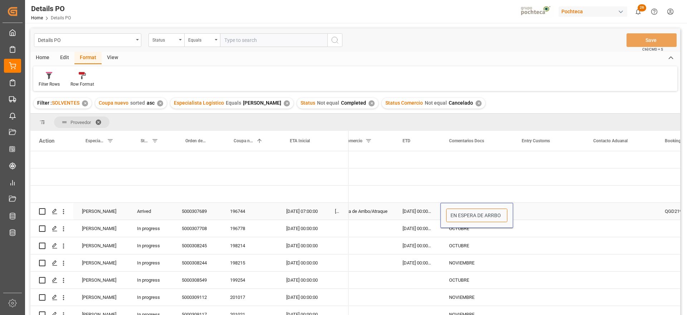
type input "E"
type input "PREVIO 10/10"
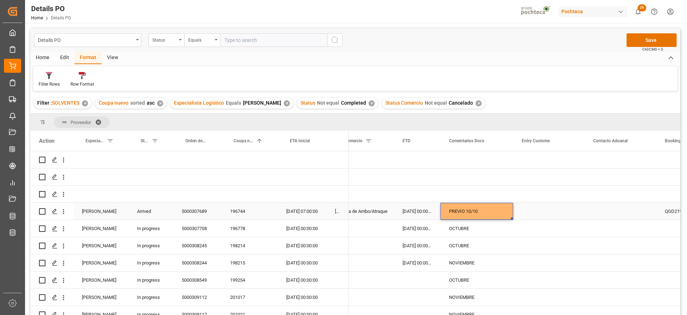
click at [485, 216] on div "PREVIO 10/10" at bounding box center [476, 211] width 73 height 17
click at [485, 210] on div "PREVIO 10/10" at bounding box center [476, 211] width 73 height 17
click at [485, 210] on input "PREVIO 10/10" at bounding box center [476, 215] width 61 height 14
type input "PREVIO 10/10 CLASE 6.1"
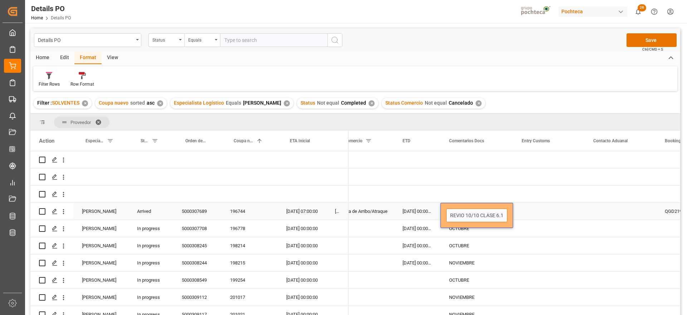
scroll to position [0, 3]
click at [475, 231] on div "OCTUBRE" at bounding box center [476, 228] width 73 height 17
click at [246, 232] on div "196778" at bounding box center [249, 228] width 56 height 17
click at [387, 221] on div "Nuevo" at bounding box center [358, 228] width 72 height 17
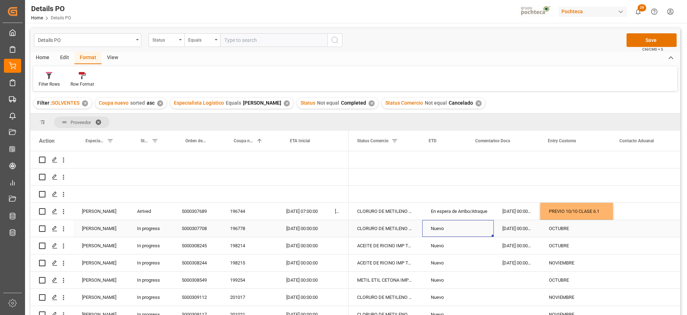
scroll to position [0, 72]
click at [245, 242] on div "198214" at bounding box center [249, 245] width 56 height 17
click at [298, 244] on div "25-11-2025 00:00:00" at bounding box center [302, 245] width 49 height 17
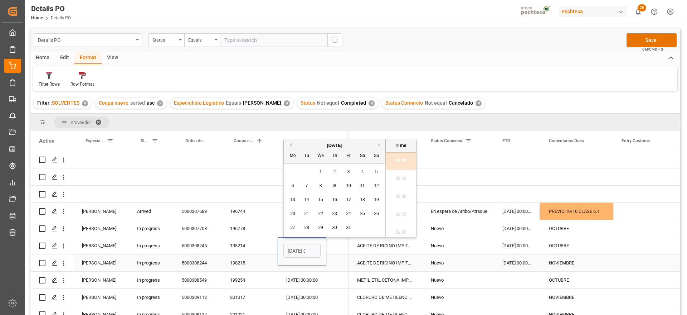
scroll to position [897, 0]
click at [377, 144] on div "[DATE]" at bounding box center [335, 145] width 102 height 7
click at [379, 144] on button "Next Month" at bounding box center [380, 144] width 4 height 4
click at [331, 196] on div "13" at bounding box center [334, 199] width 9 height 9
type input "13-11-2025 00:00"
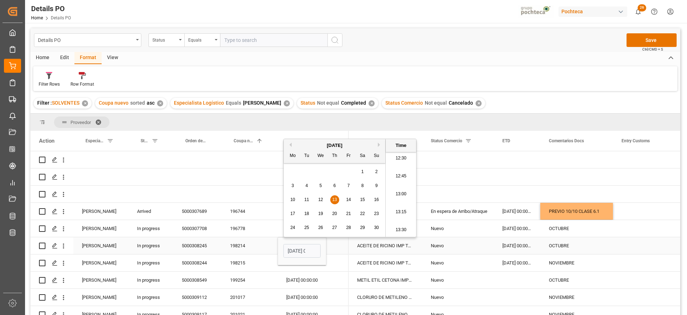
click at [391, 244] on div "ACEITE DE RICINO IMP TAM INC 200 KG (558" at bounding box center [386, 245] width 74 height 17
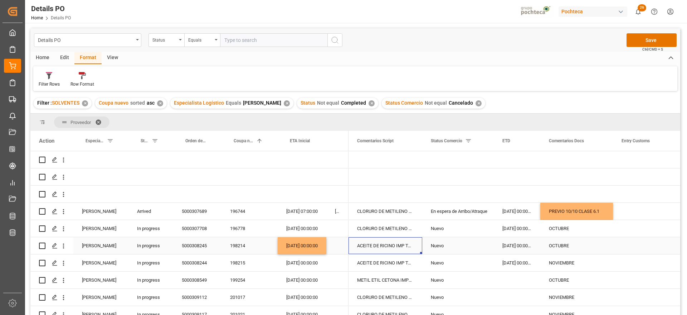
click at [587, 244] on div "OCTUBRE" at bounding box center [576, 245] width 73 height 17
click at [583, 244] on div "OCTUBRE" at bounding box center [576, 245] width 73 height 17
drag, startPoint x: 583, startPoint y: 244, endPoint x: 546, endPoint y: 248, distance: 37.1
click at [546, 248] on div "OCTUBRE" at bounding box center [576, 249] width 73 height 25
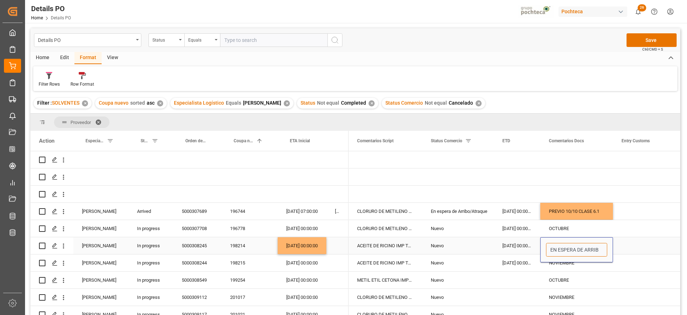
type input "EN ESPERA DE ARRIBO"
click at [450, 244] on div "Nuevo" at bounding box center [458, 245] width 54 height 16
click at [456, 209] on div "En espera de Arribo/Atraque" at bounding box center [458, 211] width 54 height 16
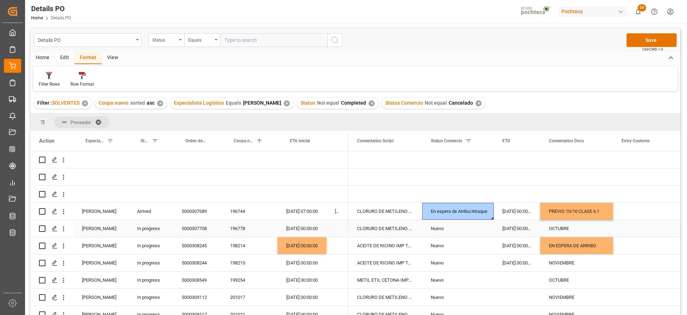
click at [460, 238] on div "Nuevo" at bounding box center [458, 245] width 54 height 16
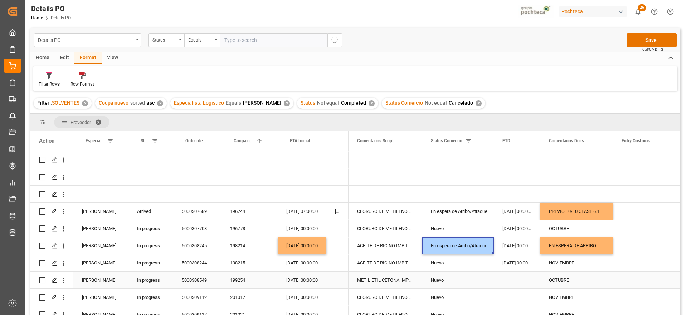
click at [473, 276] on div "Nuevo" at bounding box center [458, 280] width 54 height 16
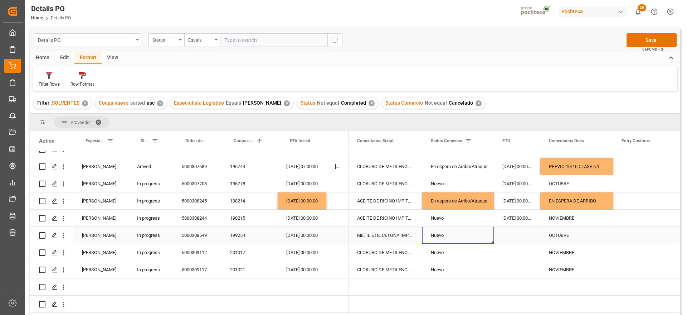
click at [233, 234] on div "199254" at bounding box center [249, 234] width 56 height 17
click at [575, 227] on div "OCTUBRE" at bounding box center [576, 234] width 73 height 17
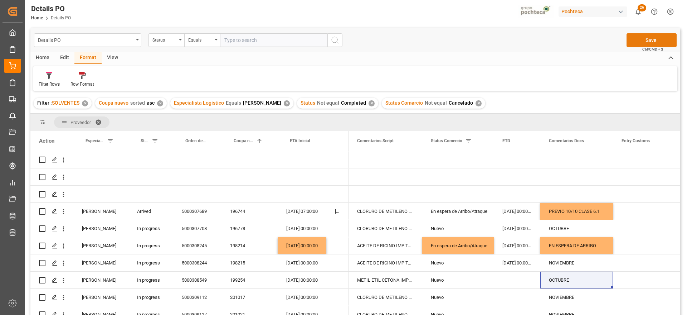
click at [648, 34] on button "Save" at bounding box center [652, 40] width 50 height 14
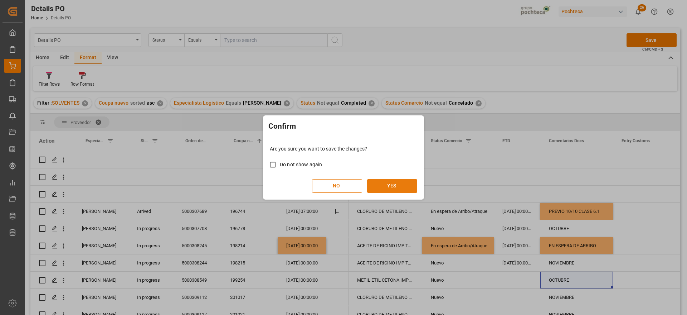
click at [389, 183] on button "YES" at bounding box center [392, 186] width 50 height 14
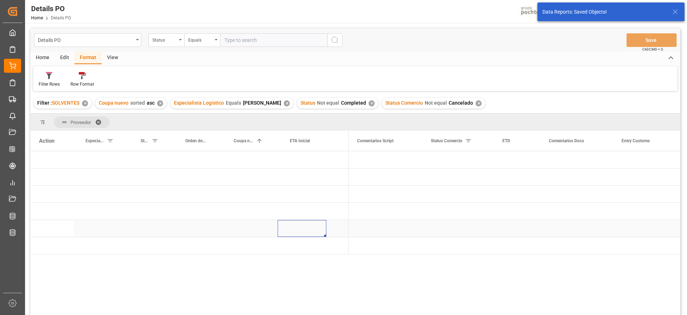
click at [314, 220] on div "Press SPACE to select this row." at bounding box center [302, 228] width 49 height 17
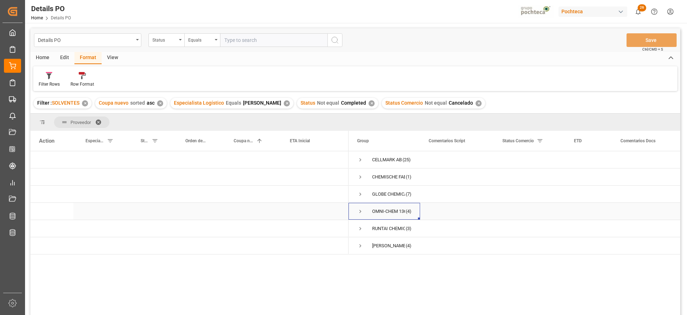
click at [359, 209] on span "Press SPACE to select this row." at bounding box center [360, 211] width 6 height 6
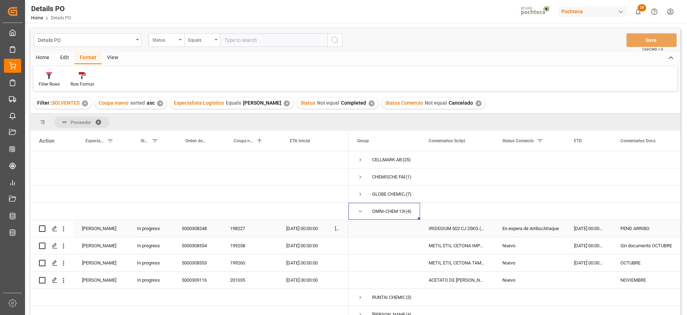
click at [589, 229] on div "11-09-2025 00:00:00" at bounding box center [588, 228] width 47 height 17
click at [188, 229] on div "5000308248" at bounding box center [197, 228] width 48 height 17
click at [512, 228] on div "En espera de Arribo/Atraque" at bounding box center [529, 228] width 54 height 16
click at [605, 230] on div "11-09-2025 00:00:00" at bounding box center [588, 228] width 47 height 17
click at [536, 228] on div "En espera de Arribo/Atraque" at bounding box center [529, 228] width 54 height 16
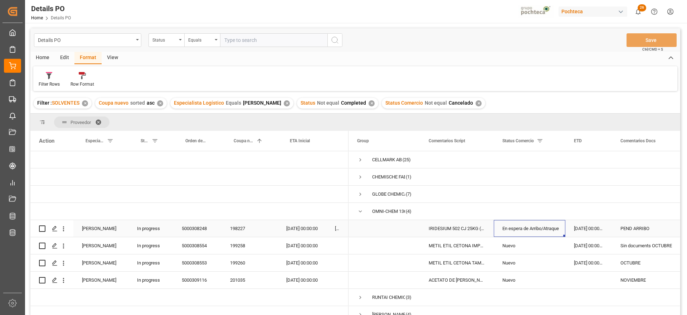
click at [536, 228] on div "En espera de Arribo/Atraque" at bounding box center [529, 228] width 54 height 16
click at [553, 230] on icon "open menu" at bounding box center [552, 232] width 9 height 9
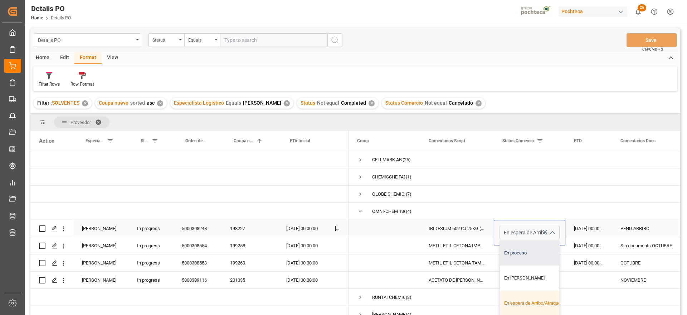
click at [535, 257] on div "En proceso" at bounding box center [534, 252] width 68 height 25
type input "En proceso"
click at [588, 230] on div "11-09-2025 00:00:00" at bounding box center [588, 228] width 47 height 17
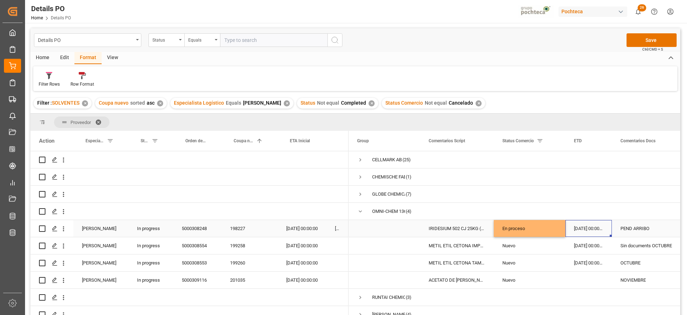
click at [634, 229] on div "PEND ARRIBO" at bounding box center [648, 228] width 73 height 17
drag, startPoint x: 657, startPoint y: 228, endPoint x: 612, endPoint y: 231, distance: 45.2
click at [612, 231] on div "PEND ARRIBO" at bounding box center [648, 232] width 73 height 25
type input "Pendiente revaldiado"
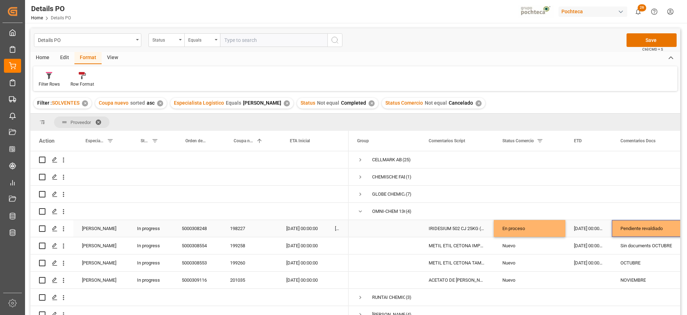
click at [196, 222] on div "5000308248" at bounding box center [197, 228] width 48 height 17
click at [557, 242] on div "Nuevo" at bounding box center [530, 245] width 72 height 17
click at [238, 247] on div "199258" at bounding box center [249, 245] width 56 height 17
click at [590, 245] on div "[DATE] 00:00:00" at bounding box center [588, 245] width 47 height 17
click at [298, 247] on div "20-10-2025 00:00:00" at bounding box center [302, 245] width 49 height 17
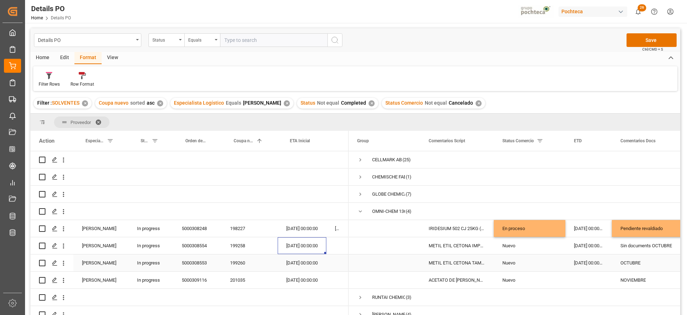
click at [592, 264] on div "[DATE] 00:00:00" at bounding box center [588, 262] width 47 height 17
click at [601, 281] on div "Press SPACE to select this row." at bounding box center [588, 279] width 47 height 17
click at [643, 42] on button "Save" at bounding box center [652, 40] width 50 height 14
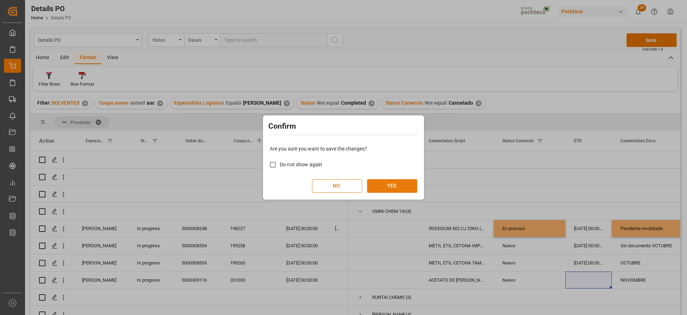
click at [415, 186] on button "YES" at bounding box center [392, 186] width 50 height 14
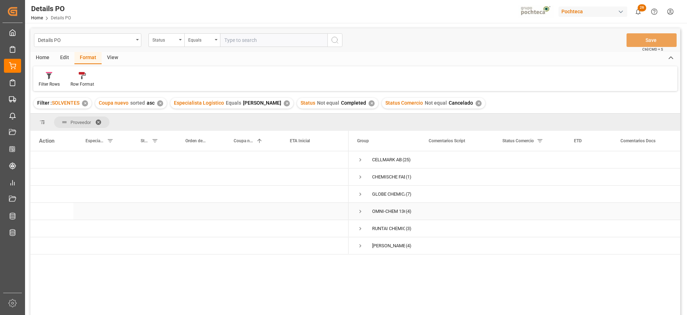
click at [361, 209] on span "Press SPACE to select this row." at bounding box center [360, 211] width 6 height 6
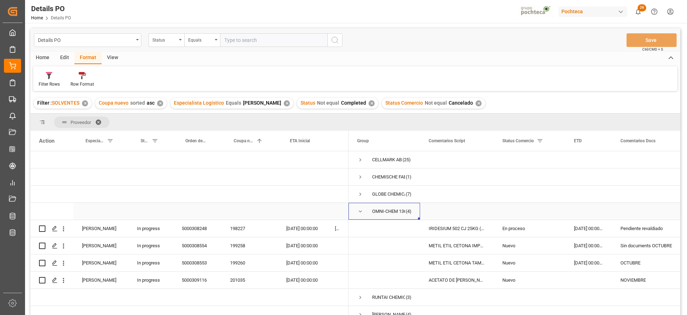
click at [361, 211] on span "Press SPACE to select this row." at bounding box center [360, 211] width 6 height 6
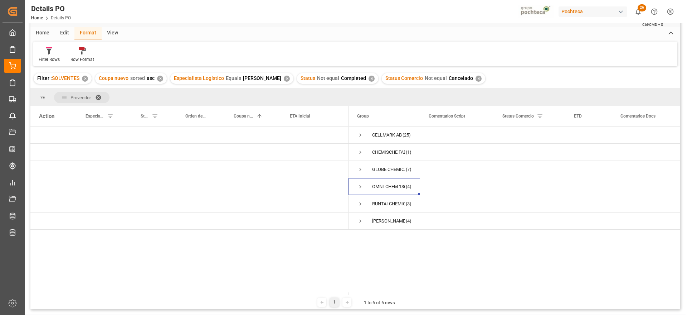
scroll to position [45, 0]
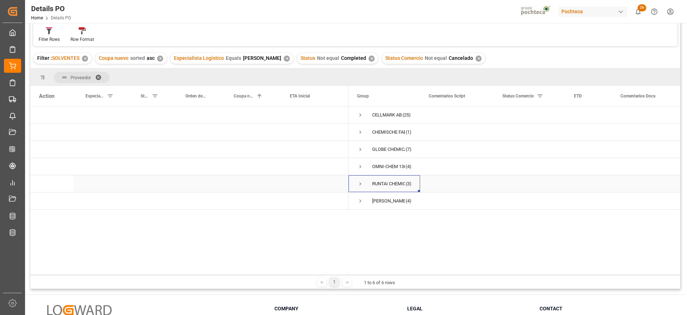
click at [360, 181] on span "Press SPACE to select this row." at bounding box center [360, 183] width 6 height 6
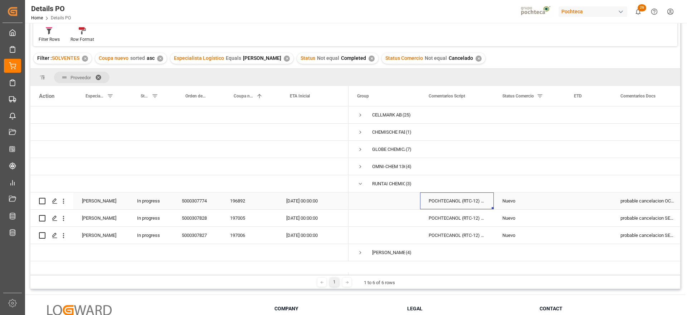
click at [468, 200] on div "POCHTECANOL (RTC-12) IMP TAM INC 200 KG" at bounding box center [457, 200] width 74 height 17
click at [361, 184] on span "Press SPACE to select this row." at bounding box center [360, 183] width 6 height 6
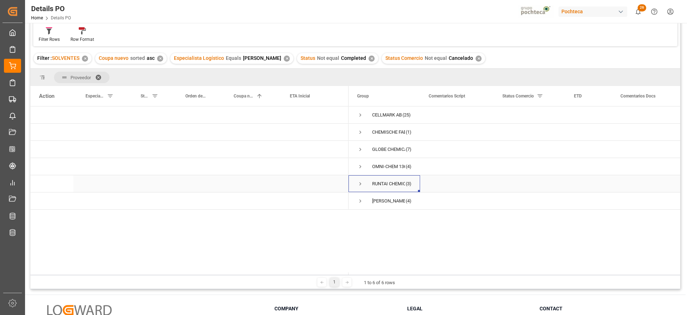
click at [360, 183] on span "Press SPACE to select this row." at bounding box center [360, 183] width 6 height 6
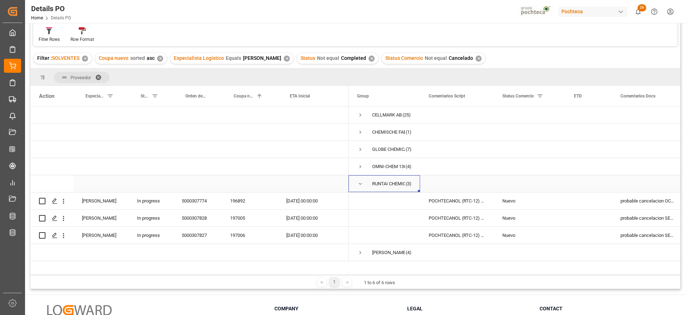
click at [356, 185] on div "RUNTAI CHEMICAL CO LTD (3)" at bounding box center [385, 183] width 72 height 17
click at [360, 182] on span "Press SPACE to select this row." at bounding box center [360, 183] width 6 height 6
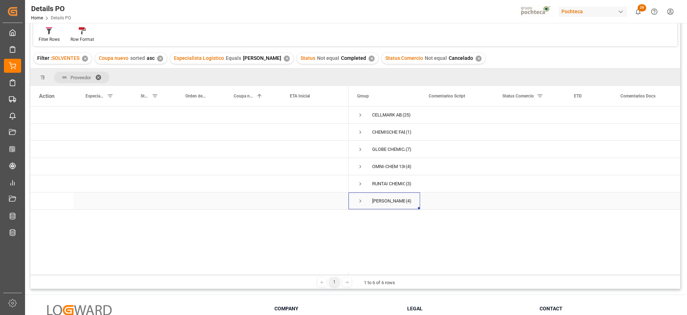
click at [361, 202] on span "Press SPACE to select this row." at bounding box center [360, 201] width 6 height 6
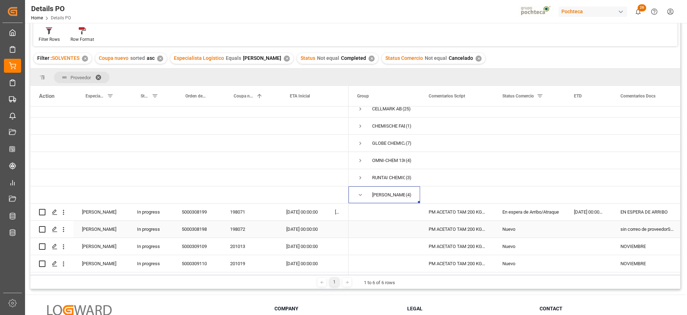
scroll to position [89, 0]
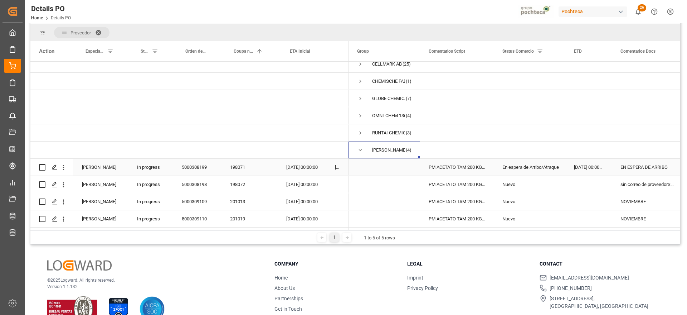
click at [528, 165] on div "En espera de Arribo/Atraque" at bounding box center [529, 167] width 54 height 16
click at [640, 177] on div "sin correo de proveedorSEPTIEMBRE" at bounding box center [648, 184] width 73 height 17
click at [360, 148] on span "Press SPACE to select this row." at bounding box center [360, 150] width 6 height 6
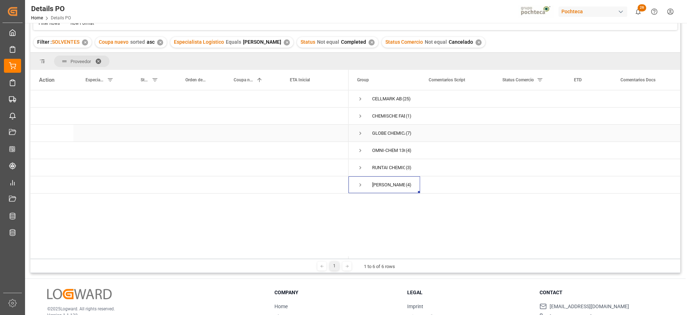
scroll to position [0, 0]
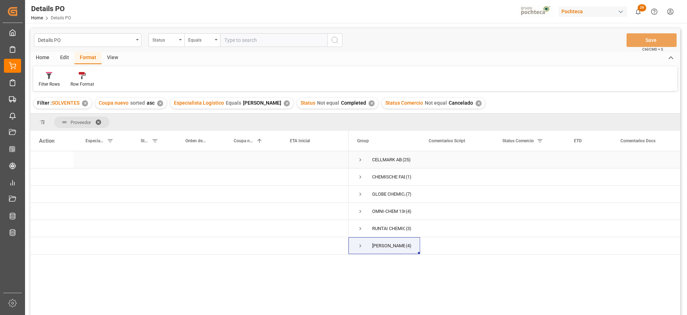
click at [360, 159] on span "Press SPACE to select this row." at bounding box center [360, 159] width 6 height 6
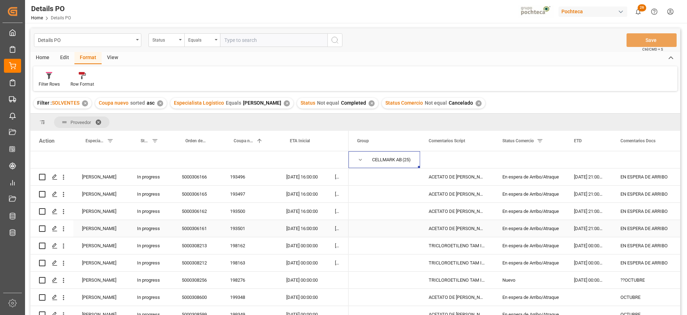
scroll to position [45, 0]
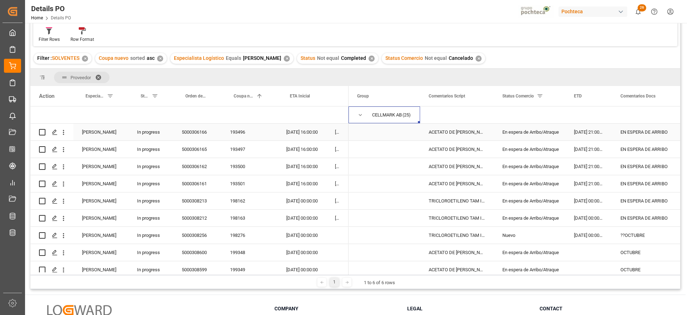
click at [521, 134] on div "En espera de Arribo/Atraque" at bounding box center [529, 132] width 54 height 16
click at [398, 137] on span "Press SPACE to select this row." at bounding box center [384, 132] width 54 height 16
click at [467, 137] on div "ACETATO DE [PERSON_NAME] IMP GR (56874)" at bounding box center [457, 131] width 74 height 17
click at [540, 135] on div "En espera de Arribo/Atraque" at bounding box center [529, 132] width 54 height 16
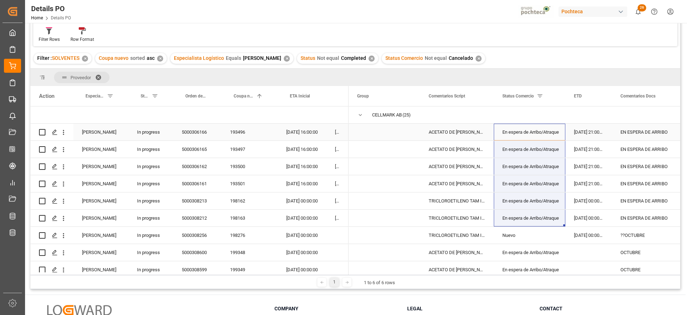
click at [299, 131] on div "12-10-2025 16:00:00" at bounding box center [302, 131] width 49 height 17
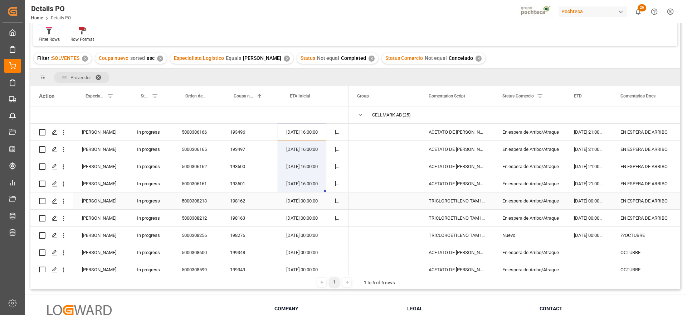
click at [300, 201] on div "[DATE] 00:00:00" at bounding box center [302, 200] width 49 height 17
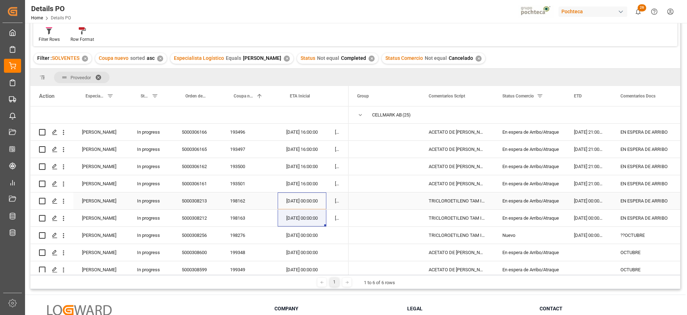
click at [206, 203] on div "5000308213" at bounding box center [197, 200] width 48 height 17
click at [648, 201] on div "EN ESPERA DE ARRIBO" at bounding box center [648, 200] width 73 height 17
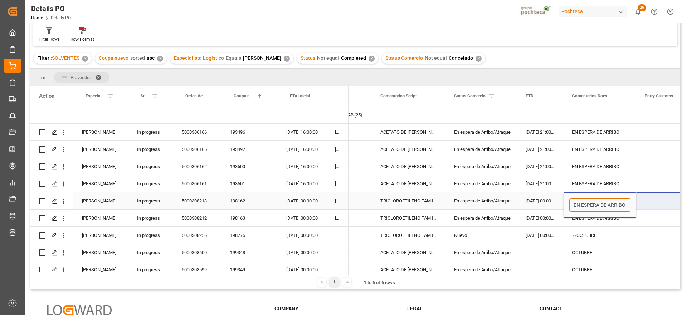
drag, startPoint x: 622, startPoint y: 204, endPoint x: 674, endPoint y: 205, distance: 51.5
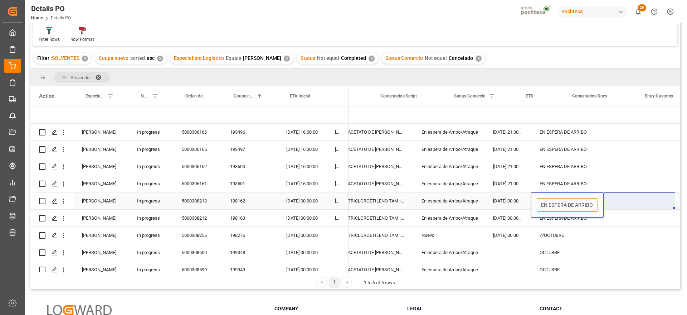
scroll to position [0, 81]
type input "rv"
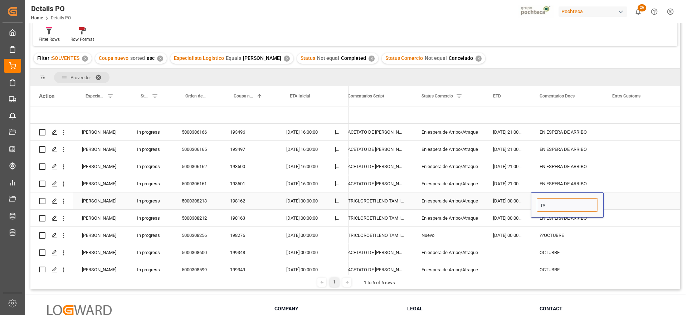
drag, startPoint x: 553, startPoint y: 204, endPoint x: 538, endPoint y: 204, distance: 15.0
click at [538, 204] on input "rv" at bounding box center [567, 205] width 61 height 14
type input "RV"
click at [561, 215] on div "EN ESPERA DE ARRIBO" at bounding box center [567, 217] width 73 height 17
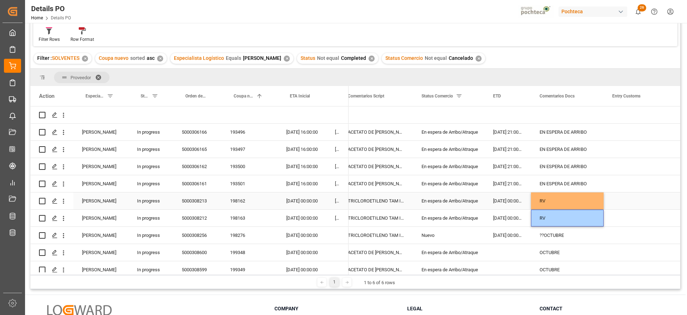
click at [558, 205] on div "RV" at bounding box center [567, 200] width 73 height 17
click at [551, 195] on div "RV" at bounding box center [567, 200] width 73 height 17
click at [382, 201] on div "TRICLOROETILENO TAM INC 280 KG (37501)" at bounding box center [376, 200] width 74 height 17
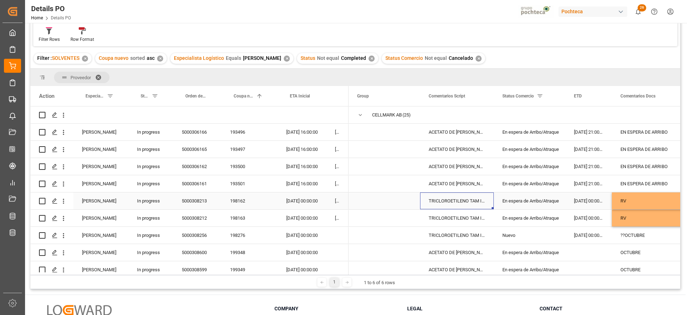
click at [632, 201] on div "RV" at bounding box center [648, 200] width 73 height 17
click at [453, 204] on div "TRICLOROETILENO TAM INC 280 KG (37501)" at bounding box center [457, 200] width 74 height 17
click at [195, 198] on div "5000308213" at bounding box center [197, 200] width 48 height 17
click at [532, 199] on div "En espera de Arribo/Atraque" at bounding box center [529, 201] width 54 height 16
click at [192, 200] on div "5000308213" at bounding box center [197, 200] width 48 height 17
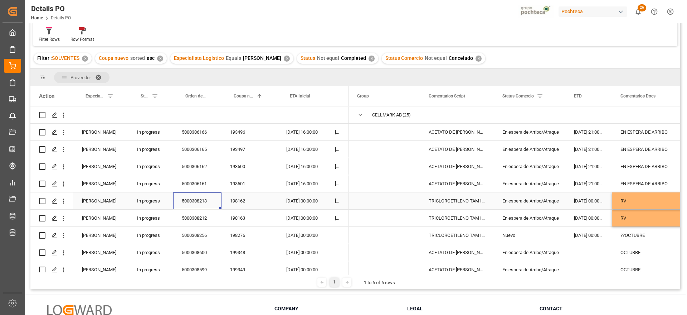
click at [590, 203] on div "[DATE] 00:00:00" at bounding box center [588, 200] width 47 height 17
click at [606, 234] on div "[DATE] 00:00:00" at bounding box center [588, 234] width 47 height 17
click at [635, 234] on div "??OCTUBRE" at bounding box center [648, 234] width 73 height 17
click at [578, 235] on div "[DATE] 00:00:00" at bounding box center [588, 234] width 47 height 17
click at [294, 235] on div "27-10-2025 00:00:00" at bounding box center [302, 234] width 49 height 17
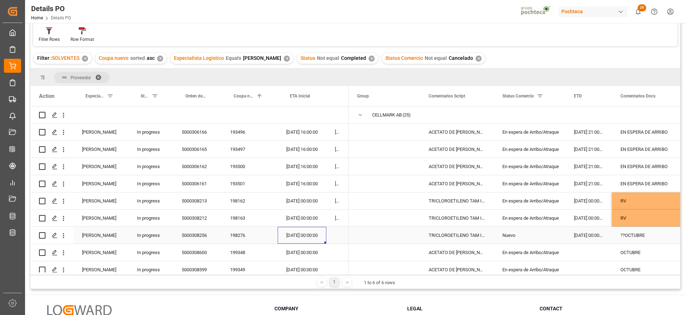
click at [623, 233] on div "??OCTUBRE" at bounding box center [648, 234] width 73 height 17
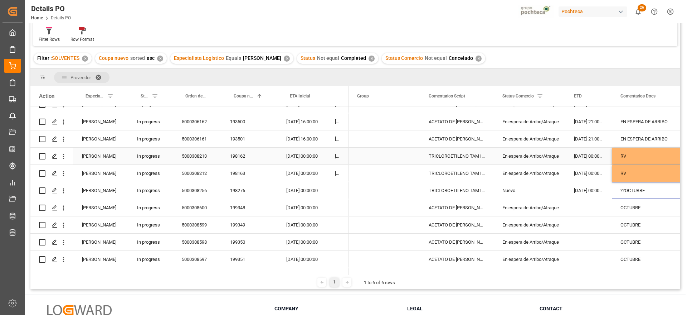
click at [647, 154] on div "RV" at bounding box center [648, 155] width 73 height 17
click at [582, 167] on div "[DATE] 00:00:00" at bounding box center [588, 173] width 47 height 17
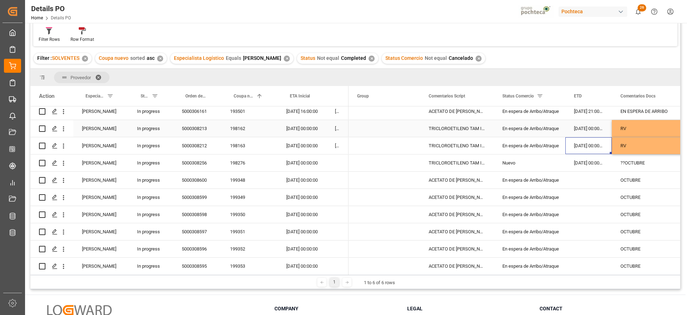
scroll to position [89, 0]
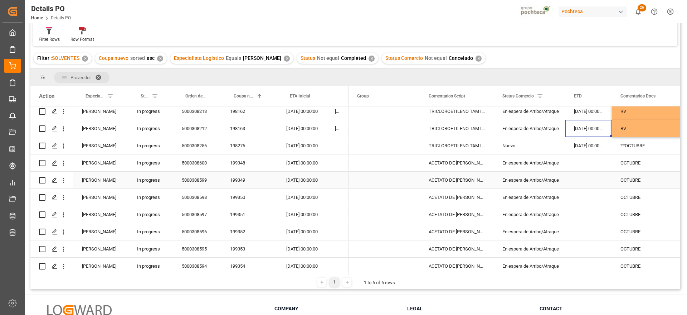
click at [529, 168] on div "En espera de Arribo/Atraque" at bounding box center [529, 163] width 54 height 16
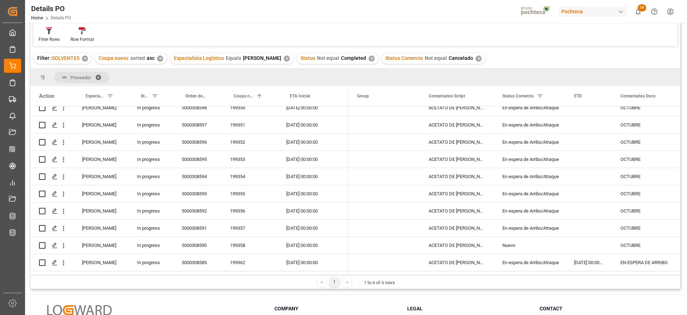
scroll to position [224, 0]
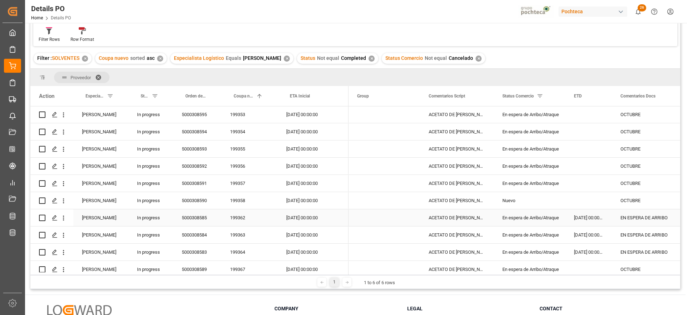
click at [521, 219] on div "En espera de Arribo/Atraque" at bounding box center [529, 217] width 54 height 16
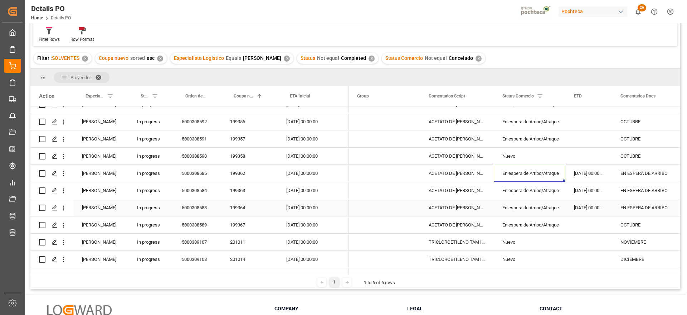
scroll to position [268, 0]
click at [586, 173] on div "[DATE] 00:00:00" at bounding box center [588, 172] width 47 height 17
click at [659, 175] on div "EN ESPERA DE ARRIBO" at bounding box center [648, 172] width 73 height 17
click at [583, 229] on div "Press SPACE to select this row." at bounding box center [588, 224] width 47 height 17
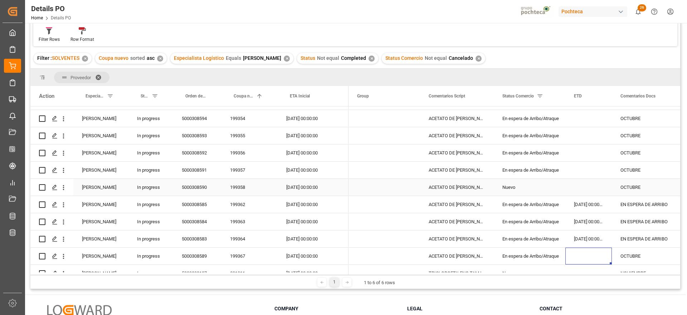
scroll to position [224, 0]
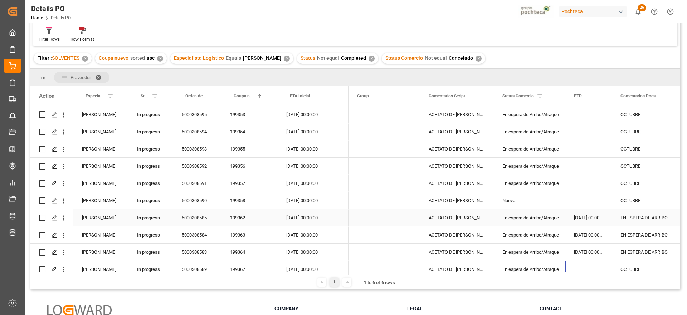
click at [591, 217] on div "[DATE] 00:00:00" at bounding box center [588, 217] width 47 height 17
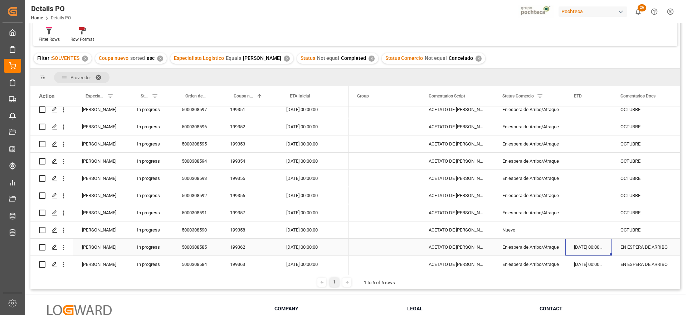
scroll to position [179, 0]
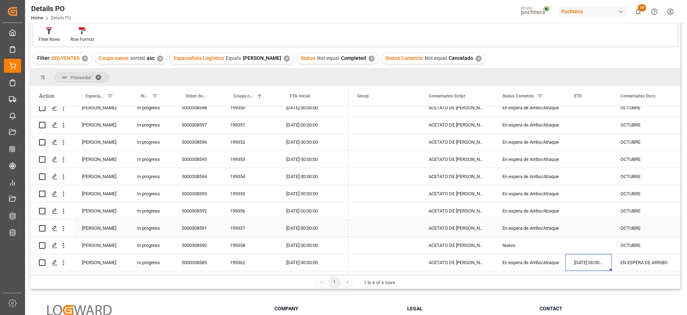
click at [541, 219] on div "En espera de Arribo/Atraque" at bounding box center [530, 227] width 72 height 17
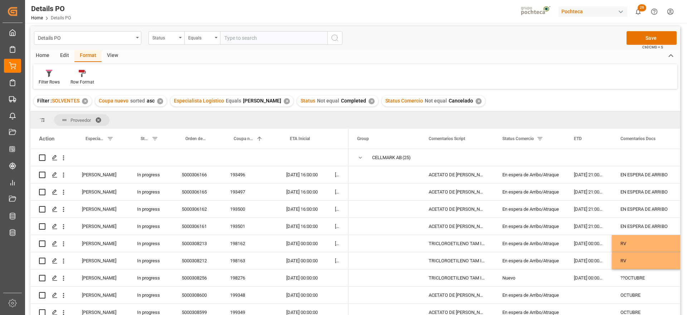
scroll to position [0, 0]
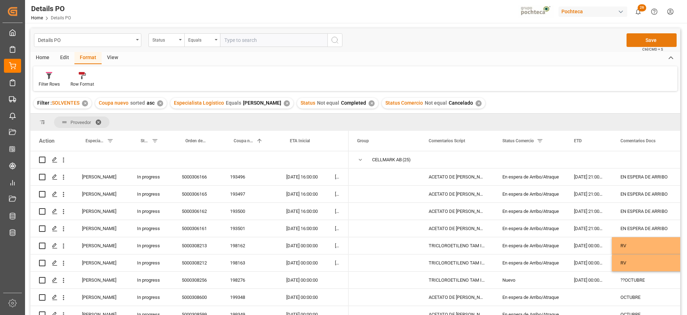
click at [643, 37] on button "Save" at bounding box center [652, 40] width 50 height 14
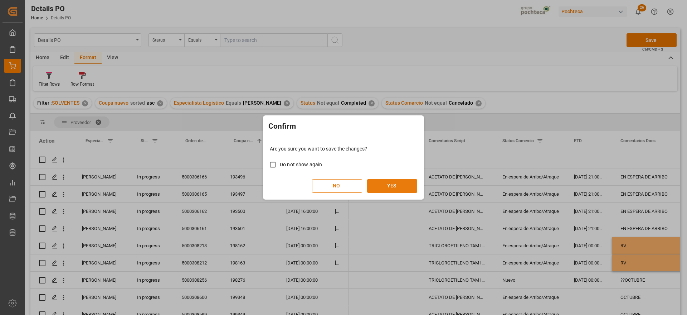
click at [396, 187] on button "YES" at bounding box center [392, 186] width 50 height 14
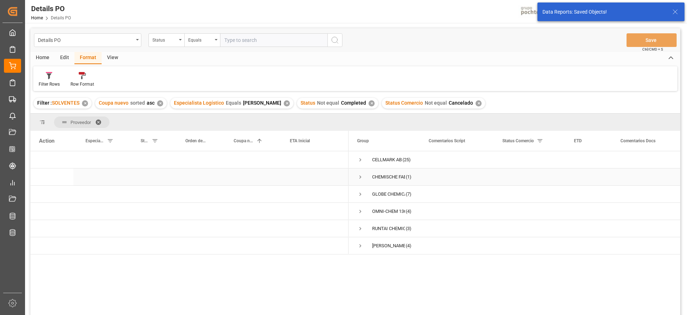
click at [361, 176] on span "Press SPACE to select this row." at bounding box center [360, 177] width 6 height 6
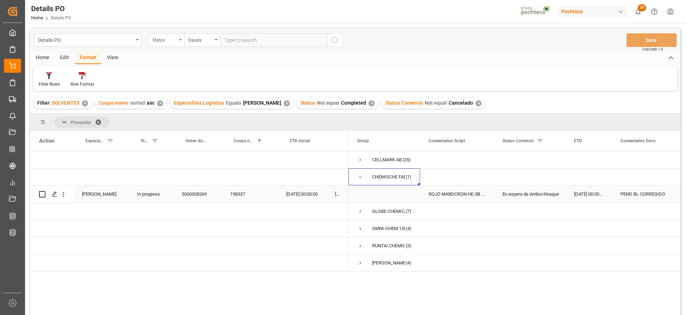
click at [479, 188] on div "ROJO MARDCRON HE-3B 200% CTE-25 KG (5857" at bounding box center [457, 193] width 74 height 17
click at [453, 192] on div "ROJO MARDCRON HE-3B 200% CTE-25 KG (5857" at bounding box center [457, 193] width 74 height 17
click at [652, 192] on div "PEND BL CORREGIDO" at bounding box center [648, 193] width 73 height 17
click at [459, 191] on div "ROJO MARDCRON HE-3B 200% CTE-25 KG (5857" at bounding box center [457, 193] width 74 height 17
click at [305, 198] on div "[DATE] 00:00:00" at bounding box center [302, 193] width 49 height 17
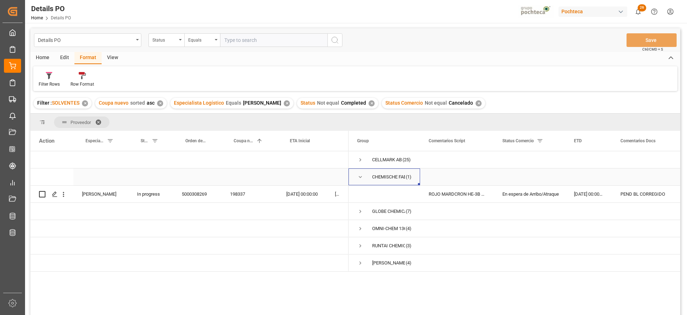
click at [360, 175] on span "Press SPACE to select this row." at bounding box center [360, 177] width 6 height 6
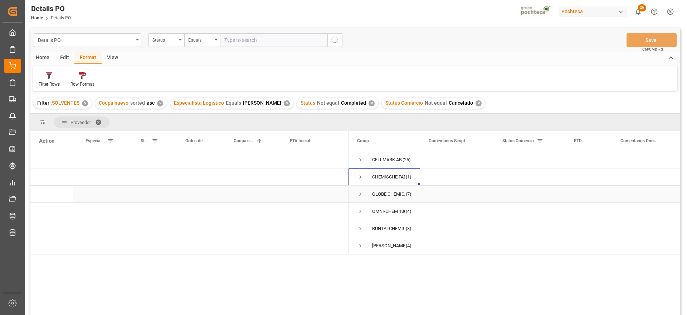
click at [360, 192] on span "Press SPACE to select this row." at bounding box center [360, 194] width 6 height 6
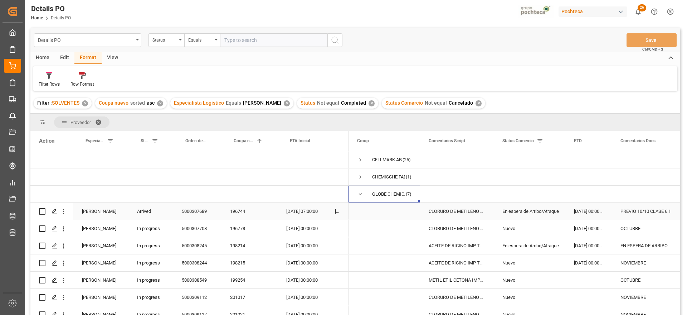
click at [541, 211] on div "En espera de Arribo/Atraque" at bounding box center [529, 211] width 54 height 16
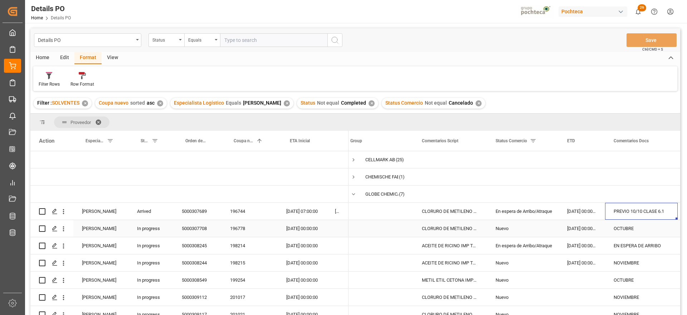
click at [521, 233] on div "Nuevo" at bounding box center [523, 228] width 54 height 16
click at [519, 245] on div "En espera de Arribo/Atraque" at bounding box center [523, 245] width 54 height 16
click at [310, 243] on div "[DATE] 00:00:00" at bounding box center [302, 245] width 49 height 17
click at [433, 243] on div "ACEITE DE RICINO IMP TAM INC 200 KG (558" at bounding box center [450, 245] width 74 height 17
click at [239, 247] on div "198214" at bounding box center [249, 245] width 56 height 17
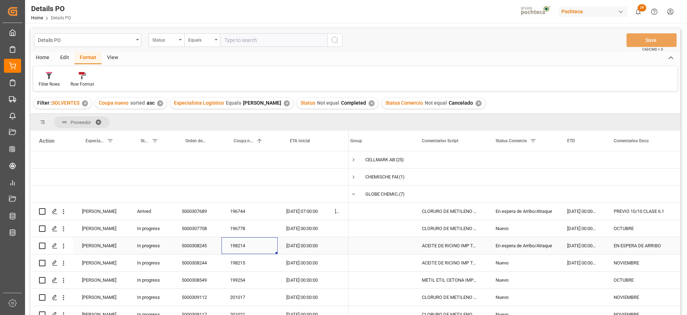
click at [303, 247] on div "[DATE] 00:00:00" at bounding box center [302, 245] width 49 height 17
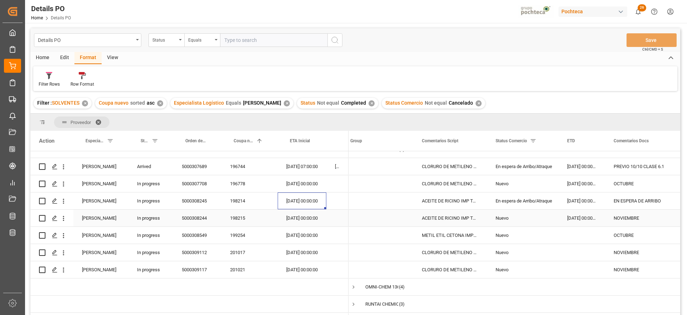
scroll to position [0, 0]
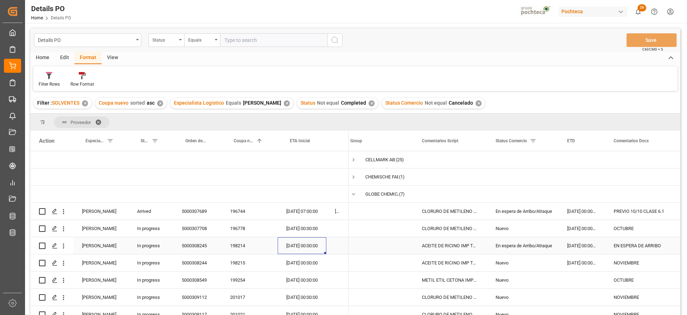
click at [460, 245] on div "ACEITE DE RICINO IMP TAM INC 200 KG (558" at bounding box center [450, 245] width 74 height 17
click at [305, 252] on div "[DATE] 00:00:00" at bounding box center [302, 245] width 49 height 17
click at [468, 244] on div "ACEITE DE RICINO IMP TAM INC 200 KG (558" at bounding box center [450, 245] width 74 height 17
click at [457, 264] on div "ACEITE DE RICINO IMP TAM INC 200 KG (558" at bounding box center [450, 262] width 74 height 17
click at [578, 265] on div "10-10-2025 00:00:00" at bounding box center [582, 262] width 47 height 17
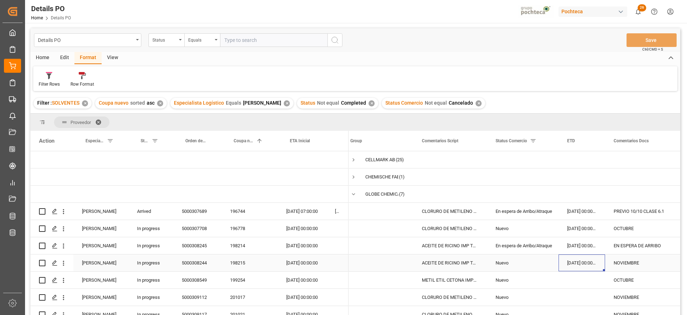
click at [578, 265] on div "10-10-2025 00:00:00" at bounding box center [582, 262] width 47 height 17
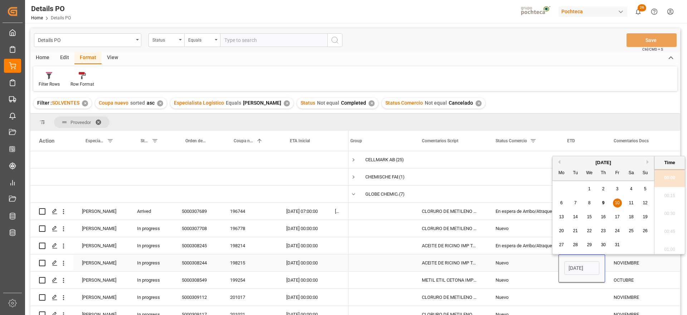
scroll to position [951, 0]
click at [560, 203] on span "6" at bounding box center [561, 202] width 3 height 5
type input "06-10-2025 00:00"
click at [537, 217] on div "En espera de Arribo/Atraque" at bounding box center [523, 211] width 54 height 16
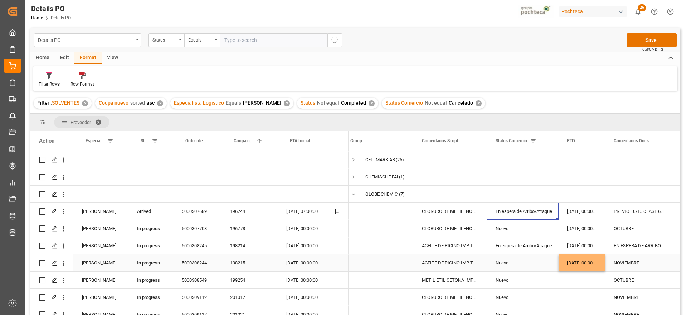
click at [582, 257] on div "[DATE] 00:00:00" at bounding box center [582, 262] width 47 height 17
click at [632, 264] on div "NOVIEMBRE" at bounding box center [641, 262] width 73 height 17
click at [543, 268] on div "Nuevo" at bounding box center [523, 262] width 54 height 16
click at [629, 265] on div "NOVIEMBRE" at bounding box center [641, 262] width 73 height 17
click at [598, 259] on div "[DATE] 00:00:00" at bounding box center [582, 262] width 47 height 17
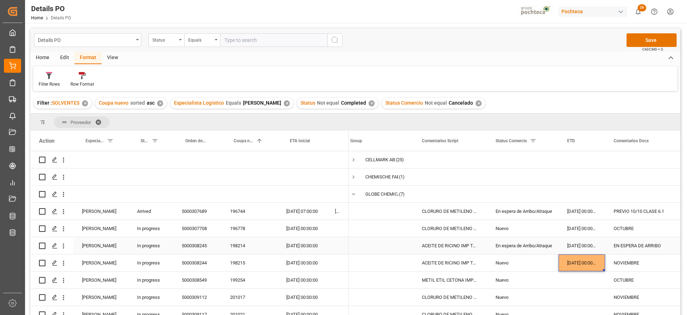
click at [249, 243] on div "198214" at bounding box center [249, 245] width 56 height 17
click at [242, 263] on div "198215" at bounding box center [249, 262] width 56 height 17
click at [239, 244] on div "198214" at bounding box center [249, 245] width 56 height 17
click at [245, 261] on div "198215" at bounding box center [249, 262] width 56 height 17
click at [246, 248] on div "198214" at bounding box center [249, 245] width 56 height 17
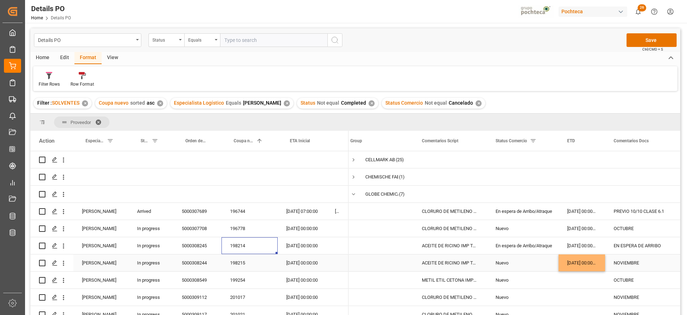
click at [596, 262] on div "[DATE] 00:00:00" at bounding box center [582, 262] width 47 height 17
click at [627, 259] on div "NOVIEMBRE" at bounding box center [641, 262] width 73 height 17
click at [634, 263] on div "NOVIEMBRE" at bounding box center [641, 262] width 73 height 17
click at [582, 258] on div "[DATE] 00:00:00" at bounding box center [582, 262] width 47 height 17
click at [629, 264] on div "NOVIEMBRE" at bounding box center [641, 262] width 73 height 17
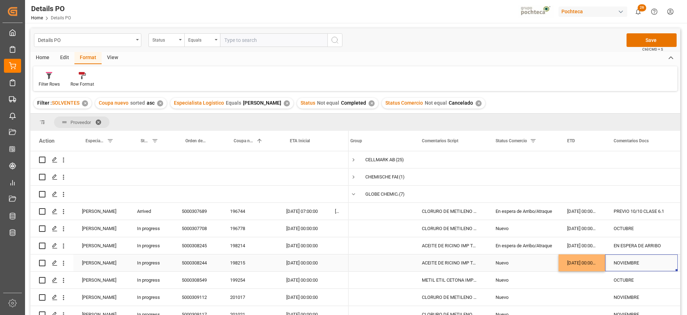
click at [581, 262] on div "[DATE] 00:00:00" at bounding box center [582, 262] width 47 height 17
click at [301, 263] on div "[DATE] 00:00:00" at bounding box center [302, 262] width 49 height 17
click at [582, 255] on div "[DATE] 00:00:00" at bounding box center [582, 262] width 47 height 17
click at [611, 260] on div "NOVIEMBRE" at bounding box center [641, 262] width 73 height 17
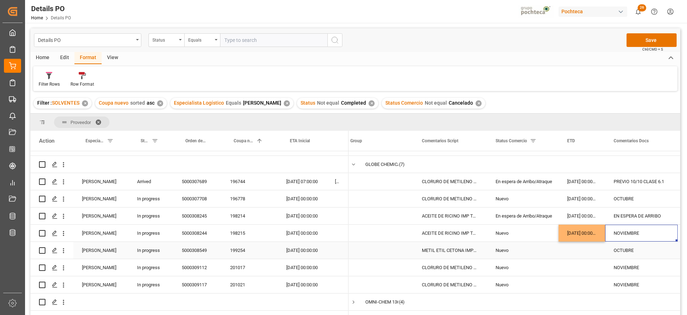
scroll to position [45, 0]
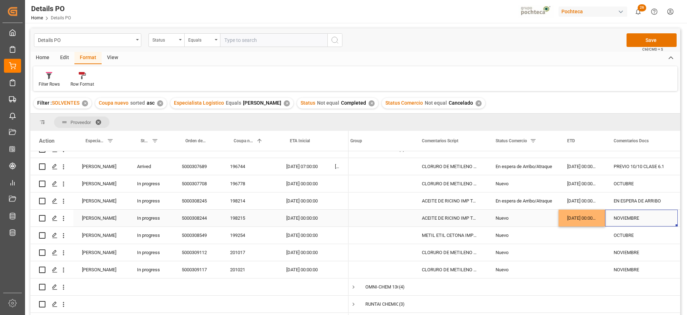
click at [583, 219] on div "[DATE] 00:00:00" at bounding box center [582, 217] width 47 height 17
click at [579, 251] on div "Press SPACE to select this row." at bounding box center [582, 252] width 47 height 17
click at [468, 235] on div "METIL ETIL CETONA IMPORTADO GRANEL (4594" at bounding box center [450, 234] width 74 height 17
click at [296, 239] on div "15-10-2025 00:00:00" at bounding box center [302, 234] width 49 height 17
click at [245, 233] on div "199254" at bounding box center [249, 234] width 56 height 17
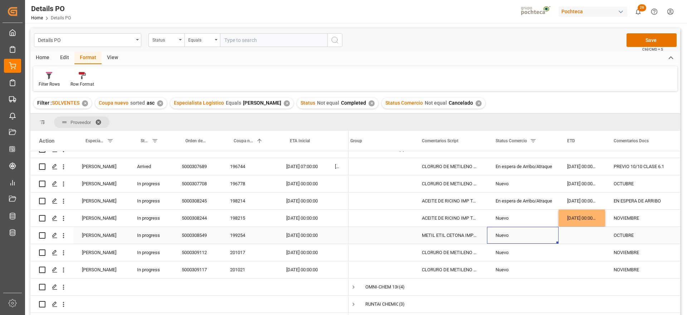
click at [511, 239] on div "Nuevo" at bounding box center [523, 235] width 54 height 16
click at [278, 235] on div "15-10-2025 00:00:00" at bounding box center [302, 234] width 49 height 17
click at [242, 238] on div "199254" at bounding box center [249, 234] width 56 height 17
click at [511, 236] on div "Nuevo" at bounding box center [523, 235] width 54 height 16
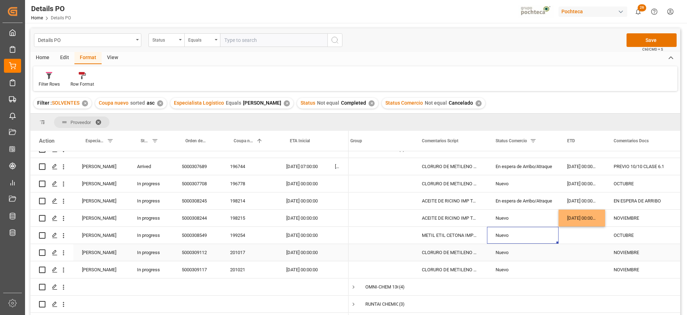
click at [507, 249] on div "Nuevo" at bounding box center [523, 252] width 54 height 16
click at [576, 215] on div "[DATE] 00:00:00" at bounding box center [582, 217] width 47 height 17
click at [504, 234] on div "Nuevo" at bounding box center [523, 235] width 54 height 16
click at [595, 215] on div "[DATE] 00:00:00" at bounding box center [582, 217] width 47 height 17
click at [297, 234] on div "15-10-2025 00:00:00" at bounding box center [302, 234] width 49 height 17
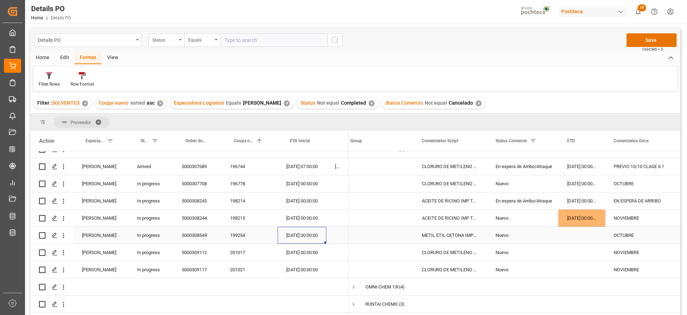
click at [297, 234] on div "15-10-2025 00:00:00" at bounding box center [302, 234] width 49 height 17
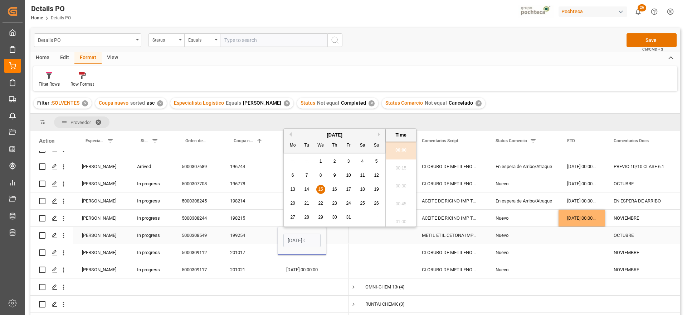
scroll to position [951, 0]
click at [380, 133] on button "Next Month" at bounding box center [380, 134] width 4 height 4
click at [365, 160] on div "1" at bounding box center [362, 161] width 9 height 9
type input "01-11-2025 00:00"
click at [474, 228] on div "METIL ETIL CETONA IMPORTADO GRANEL (4594" at bounding box center [450, 234] width 74 height 17
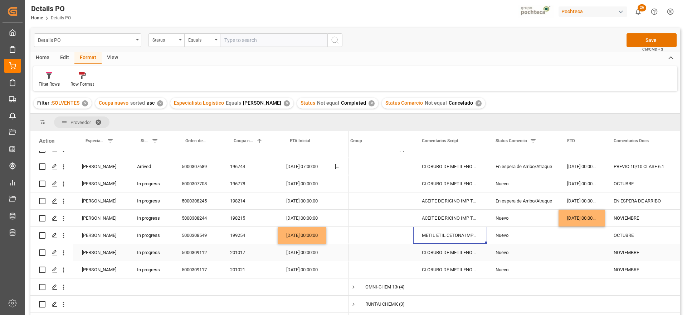
click at [565, 249] on div "Press SPACE to select this row." at bounding box center [582, 252] width 47 height 17
click at [658, 44] on button "Save" at bounding box center [652, 40] width 50 height 14
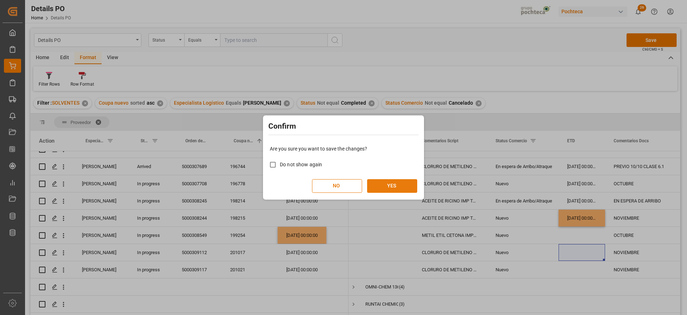
click at [388, 186] on button "YES" at bounding box center [392, 186] width 50 height 14
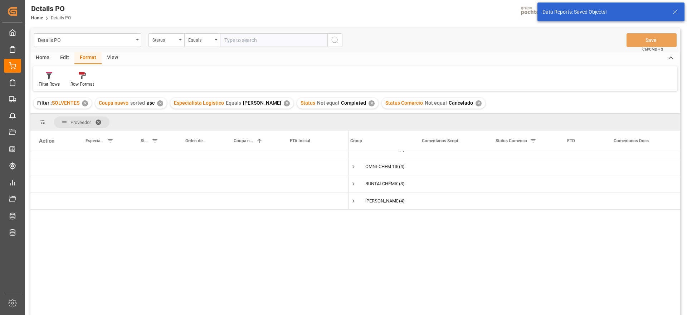
scroll to position [0, 0]
click at [353, 210] on span "Press SPACE to select this row." at bounding box center [353, 211] width 6 height 6
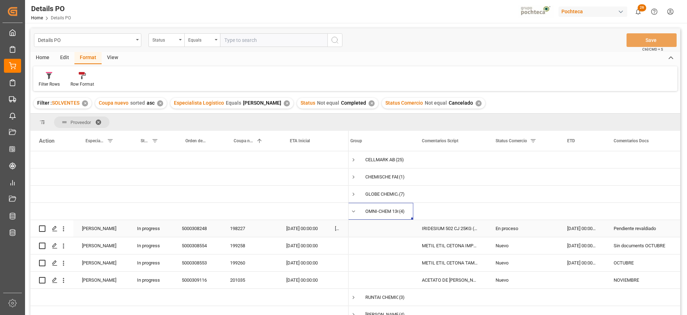
click at [472, 233] on div "IRIDESIUM 502 CJ 25KG (ROJO-MARRON) (322" at bounding box center [450, 228] width 74 height 17
click at [637, 227] on div "Pendiente revaldiado" at bounding box center [641, 228] width 73 height 17
click at [245, 229] on div "198227" at bounding box center [249, 228] width 56 height 17
click at [526, 244] on div "Nuevo" at bounding box center [523, 245] width 54 height 16
click at [648, 247] on div "Sin documents OCTUBRE" at bounding box center [641, 245] width 73 height 17
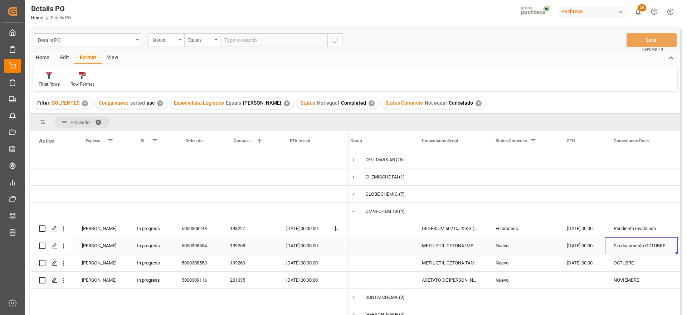
click at [444, 249] on div "METIL ETIL CETONA IMPORTADO GRANEL (4594" at bounding box center [450, 245] width 74 height 17
click at [572, 245] on div "[DATE] 00:00:00" at bounding box center [582, 245] width 47 height 17
click at [310, 246] on div "20-10-2025 00:00:00" at bounding box center [302, 245] width 49 height 17
click at [240, 243] on div "199258" at bounding box center [249, 245] width 56 height 17
click at [302, 247] on div "20-10-2025 00:00:00" at bounding box center [302, 245] width 49 height 17
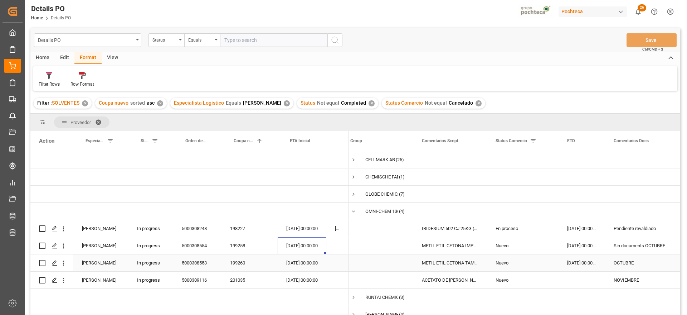
click at [304, 260] on div "25-10-2025 00:00:00" at bounding box center [302, 262] width 49 height 17
click at [587, 245] on div "[DATE] 00:00:00" at bounding box center [582, 245] width 47 height 17
click at [580, 261] on div "[DATE] 00:00:00" at bounding box center [582, 262] width 47 height 17
click at [417, 246] on div "METIL ETIL CETONA IMPORTADO GRANEL (4594" at bounding box center [450, 245] width 74 height 17
click at [587, 251] on div "[DATE] 00:00:00" at bounding box center [582, 245] width 47 height 17
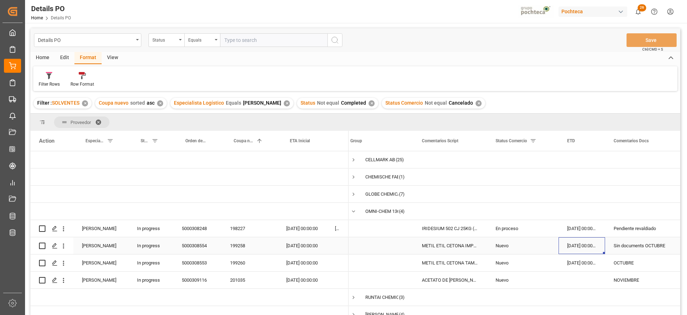
click at [231, 243] on div "199258" at bounding box center [249, 245] width 56 height 17
click at [585, 268] on div "[DATE] 00:00:00" at bounding box center [582, 262] width 47 height 17
click at [584, 244] on div "[DATE] 00:00:00" at bounding box center [582, 245] width 47 height 17
click at [454, 283] on div "ACETATO DE [PERSON_NAME] IMP GR (56874)" at bounding box center [450, 279] width 74 height 17
click at [232, 280] on div "201035" at bounding box center [249, 279] width 56 height 17
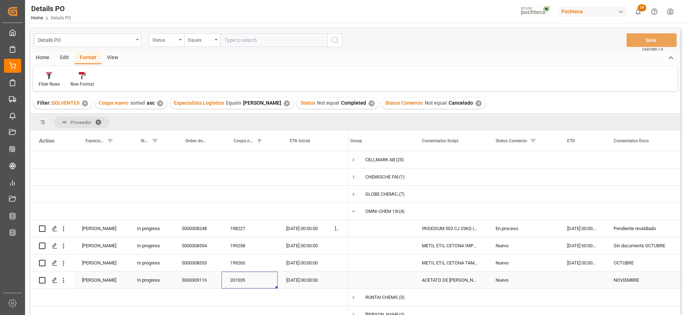
click at [451, 275] on div "ACETATO DE [PERSON_NAME] IMP GR (56874)" at bounding box center [450, 279] width 74 height 17
click at [578, 242] on div "[DATE] 00:00:00" at bounding box center [582, 245] width 47 height 17
click at [576, 262] on div "[DATE] 00:00:00" at bounding box center [582, 262] width 47 height 17
click at [588, 244] on div "[DATE] 00:00:00" at bounding box center [582, 245] width 47 height 17
click at [591, 262] on div "[DATE] 00:00:00" at bounding box center [582, 262] width 47 height 17
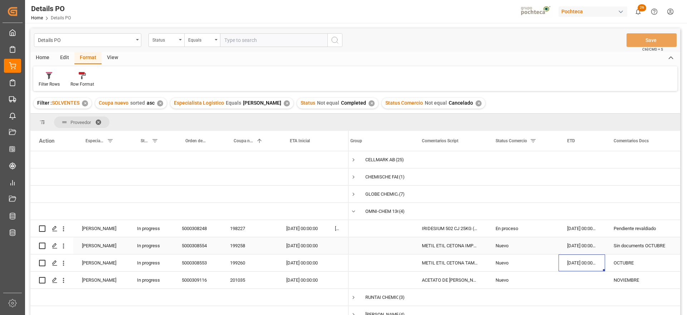
click at [585, 246] on div "[DATE] 00:00:00" at bounding box center [582, 245] width 47 height 17
click at [240, 247] on div "199258" at bounding box center [249, 245] width 56 height 17
click at [236, 268] on div "199260" at bounding box center [249, 262] width 56 height 17
click at [240, 245] on div "199258" at bounding box center [249, 245] width 56 height 17
click at [563, 252] on div "[DATE] 00:00:00" at bounding box center [582, 245] width 47 height 17
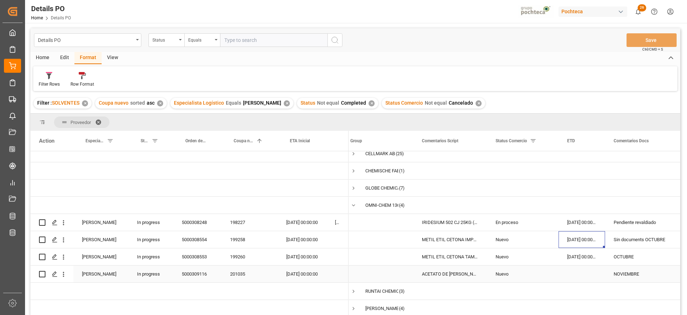
scroll to position [9, 0]
click at [588, 265] on div "Press SPACE to select this row." at bounding box center [582, 273] width 47 height 17
click at [352, 203] on span "Press SPACE to select this row." at bounding box center [353, 205] width 6 height 6
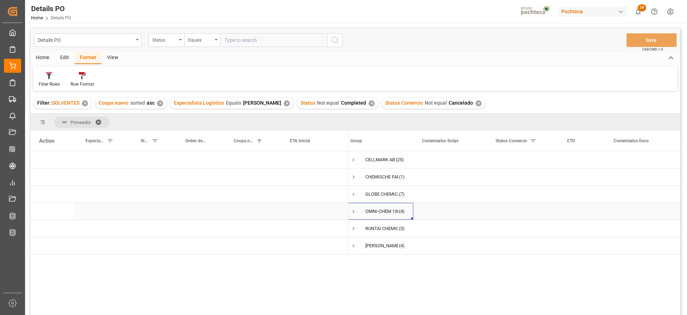
scroll to position [0, 0]
click at [351, 227] on span "Press SPACE to select this row." at bounding box center [353, 228] width 6 height 6
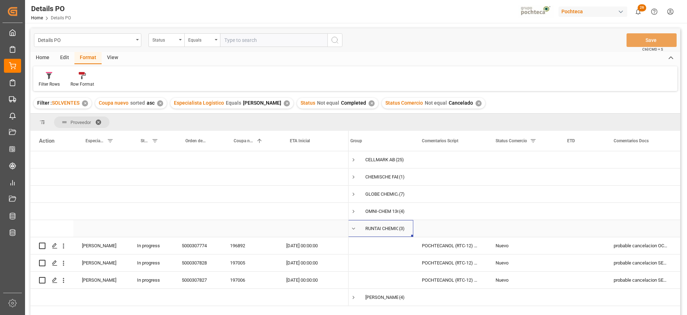
click at [353, 228] on span "Press SPACE to select this row." at bounding box center [353, 228] width 6 height 6
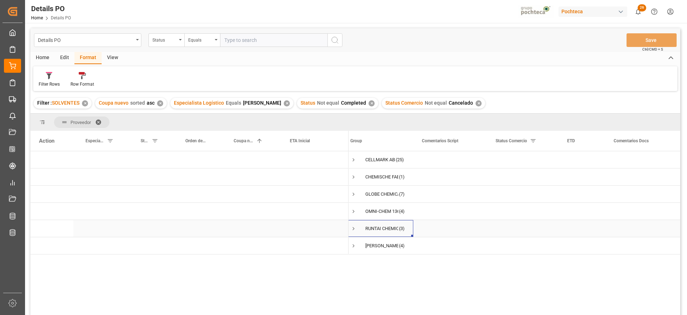
click at [353, 228] on span "Press SPACE to select this row." at bounding box center [353, 228] width 6 height 6
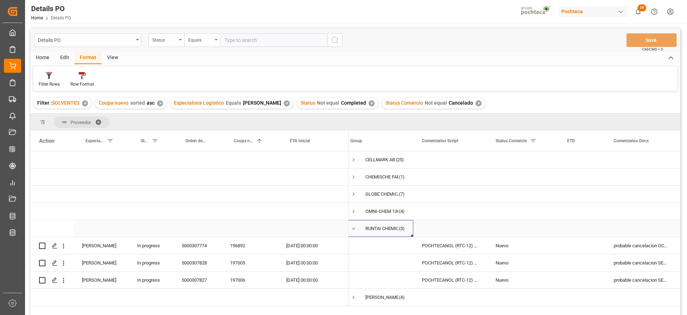
click at [353, 228] on span "Press SPACE to select this row." at bounding box center [353, 228] width 6 height 6
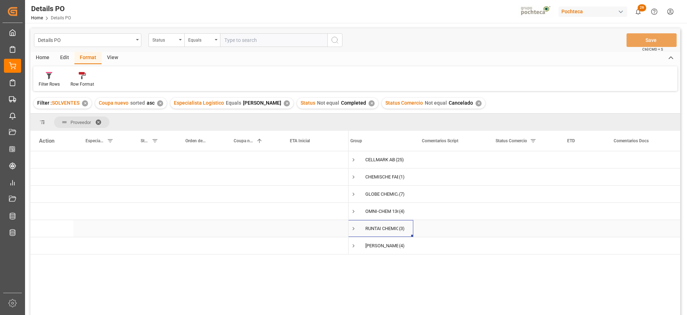
click at [353, 230] on span "Press SPACE to select this row." at bounding box center [353, 228] width 6 height 6
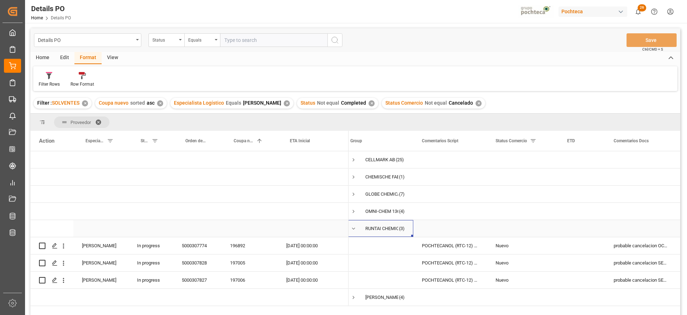
click at [353, 226] on span "Press SPACE to select this row." at bounding box center [353, 228] width 6 height 6
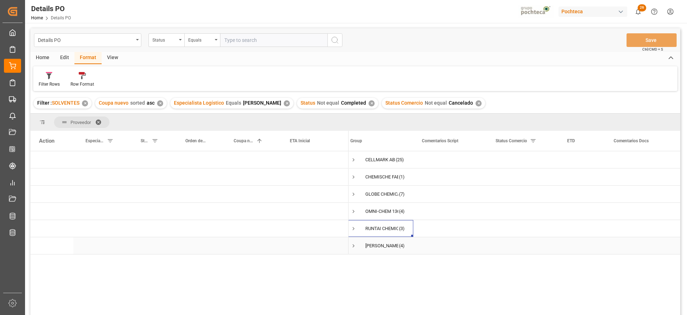
click at [354, 245] on span "Press SPACE to select this row." at bounding box center [353, 245] width 6 height 6
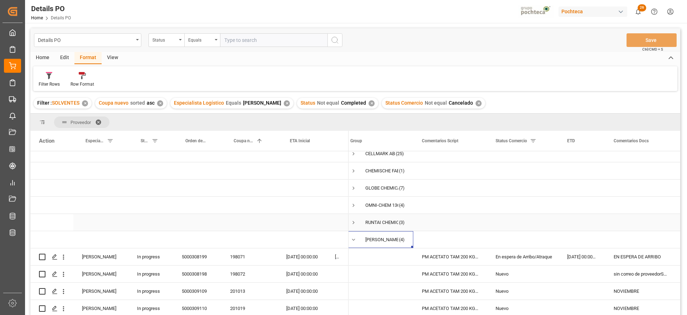
scroll to position [9, 0]
click at [565, 252] on div "[DATE] 00:00:00" at bounding box center [582, 256] width 47 height 17
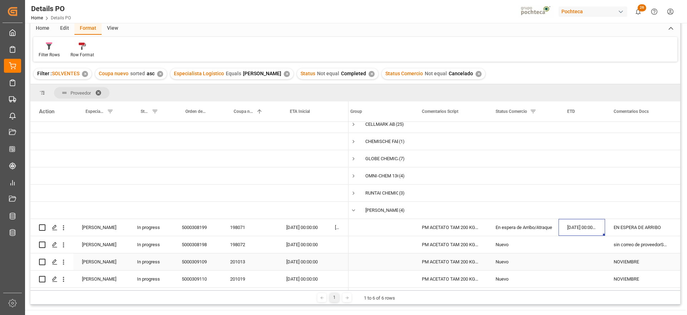
scroll to position [45, 0]
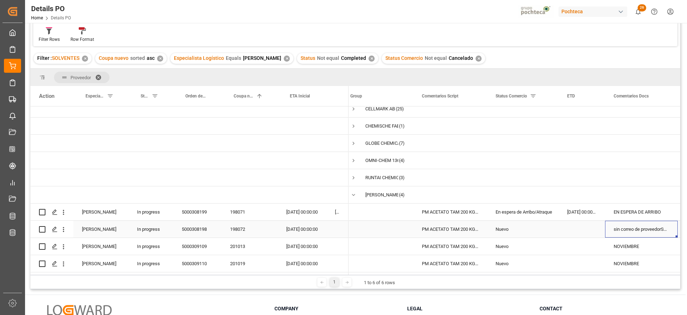
click at [633, 228] on div "sin correo de proveedorSEPTIEMBRE" at bounding box center [641, 228] width 73 height 17
drag, startPoint x: 444, startPoint y: 228, endPoint x: 439, endPoint y: 228, distance: 4.7
click at [443, 228] on div "PM ACETATO TAM 200 KG (55101)" at bounding box center [450, 228] width 74 height 17
click at [294, 225] on div "[DATE] 00:00:00" at bounding box center [302, 228] width 49 height 17
click at [235, 229] on div "198072" at bounding box center [249, 228] width 56 height 17
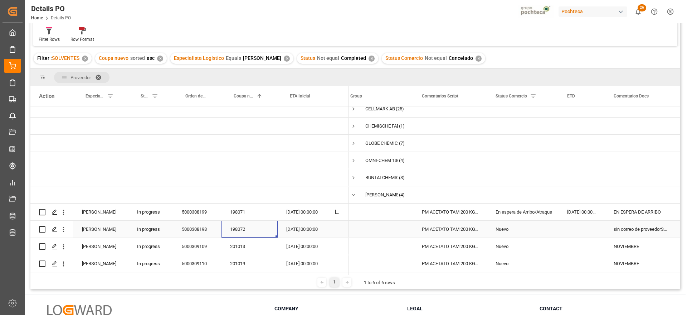
click at [299, 227] on div "[DATE] 00:00:00" at bounding box center [302, 228] width 49 height 17
click at [646, 226] on div "sin correo de proveedorSEPTIEMBRE" at bounding box center [641, 228] width 73 height 17
click at [236, 226] on div "198072" at bounding box center [249, 228] width 56 height 17
click at [305, 208] on div "[DATE] 00:00:00" at bounding box center [302, 211] width 49 height 17
click at [536, 209] on div "En espera de Arribo/Atraque" at bounding box center [523, 212] width 54 height 16
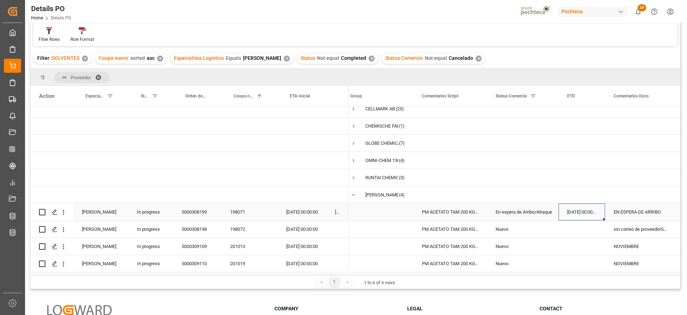
click at [605, 212] on div "[DATE] 00:00:00" at bounding box center [582, 211] width 47 height 17
click at [566, 229] on div "Press SPACE to select this row." at bounding box center [582, 228] width 47 height 17
click at [629, 226] on div "sin correo de proveedorSEPTIEMBRE" at bounding box center [641, 228] width 73 height 17
click at [627, 246] on div "NOVIEMBRE" at bounding box center [641, 246] width 73 height 17
click at [637, 227] on div "sin correo de proveedorSEPTIEMBRE" at bounding box center [641, 228] width 73 height 17
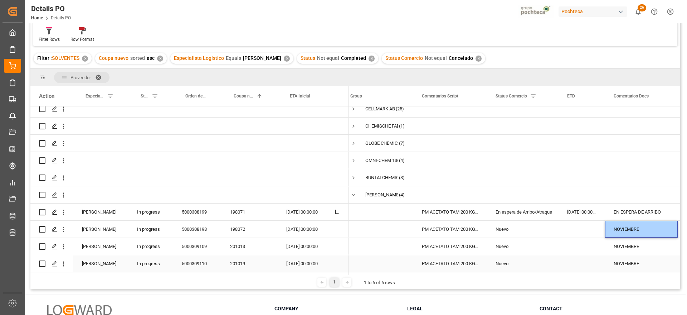
click at [630, 255] on div "NOVIEMBRE" at bounding box center [641, 263] width 73 height 17
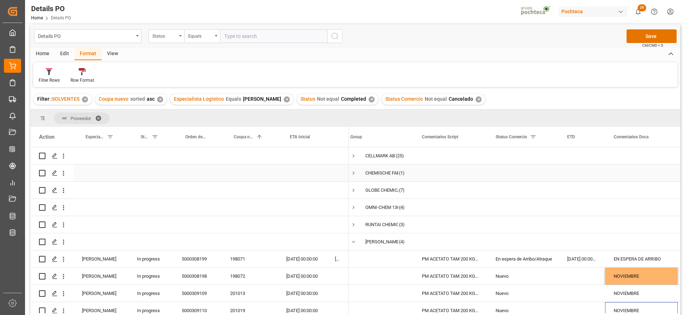
scroll to position [0, 0]
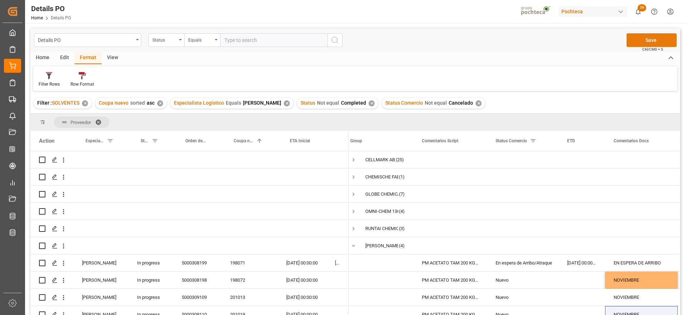
click at [649, 33] on button "Save" at bounding box center [652, 40] width 50 height 14
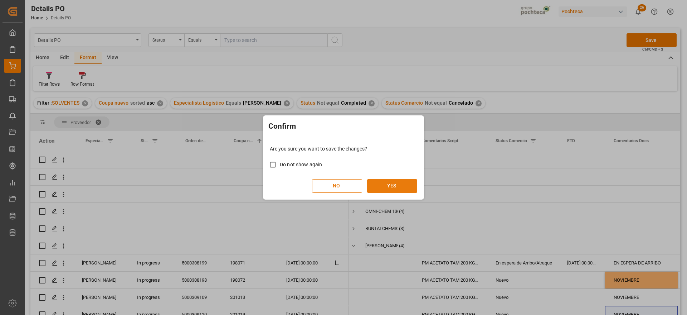
click at [410, 184] on button "YES" at bounding box center [392, 186] width 50 height 14
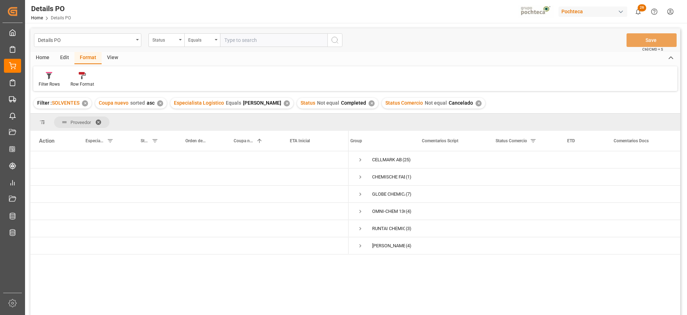
scroll to position [0, 7]
click at [612, 175] on div "Press SPACE to select this row." at bounding box center [641, 176] width 73 height 17
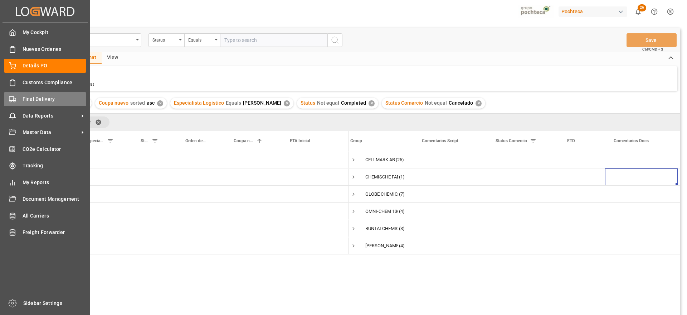
click at [39, 100] on span "Final Delivery" at bounding box center [55, 99] width 64 height 8
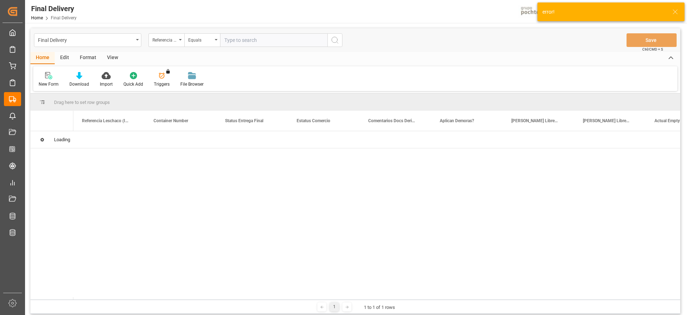
click at [253, 40] on input "text" at bounding box center [273, 40] width 107 height 14
paste input "251006900240"
type input "251006900240"
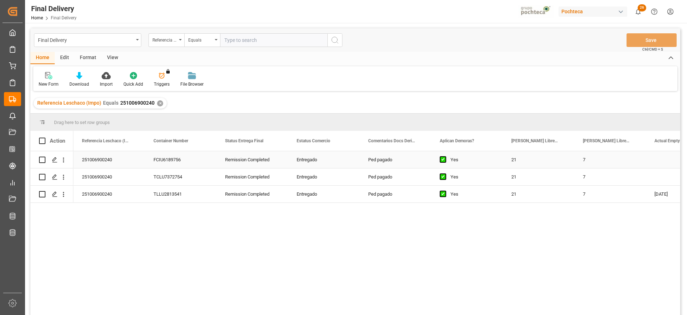
click at [249, 159] on div "Remission Completed" at bounding box center [252, 159] width 72 height 17
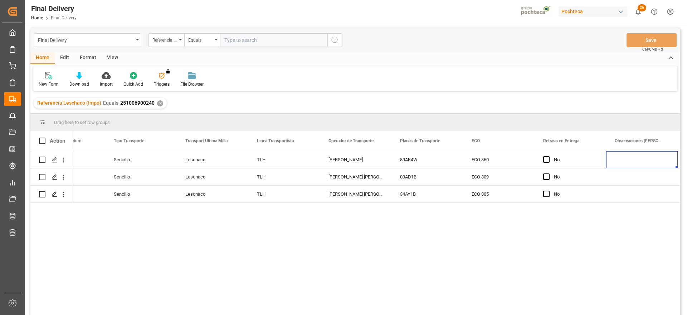
click at [159, 103] on div "✕" at bounding box center [160, 103] width 6 height 6
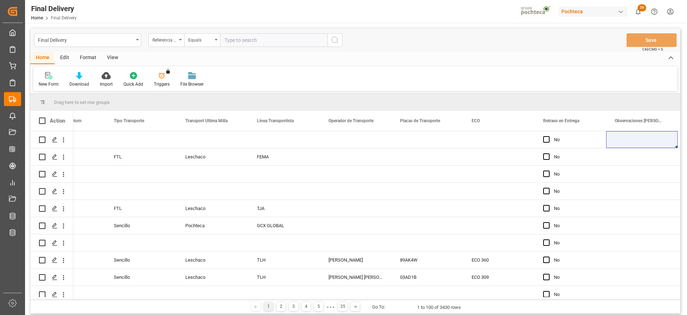
click at [247, 42] on input "text" at bounding box center [273, 40] width 107 height 14
paste input "251006900240"
type input "251006900240"
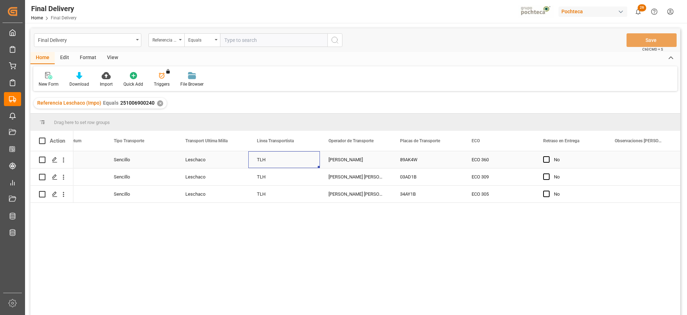
click at [286, 165] on div "TLH" at bounding box center [284, 159] width 72 height 17
click at [158, 101] on div "✕" at bounding box center [160, 103] width 6 height 6
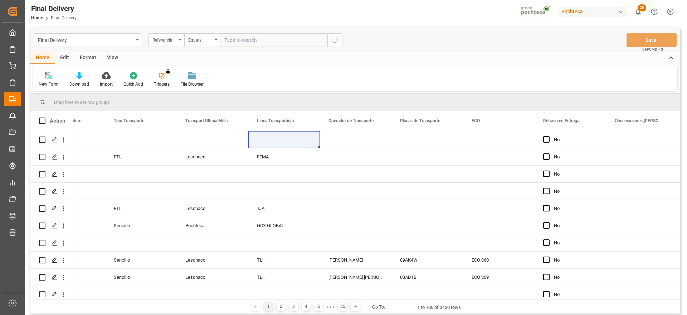
click at [232, 40] on input "text" at bounding box center [273, 40] width 107 height 14
paste input "251006900299"
type input "251006900299"
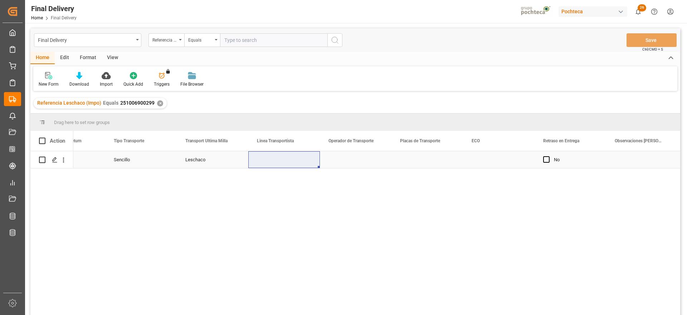
click at [292, 164] on div "Press SPACE to select this row." at bounding box center [284, 159] width 72 height 17
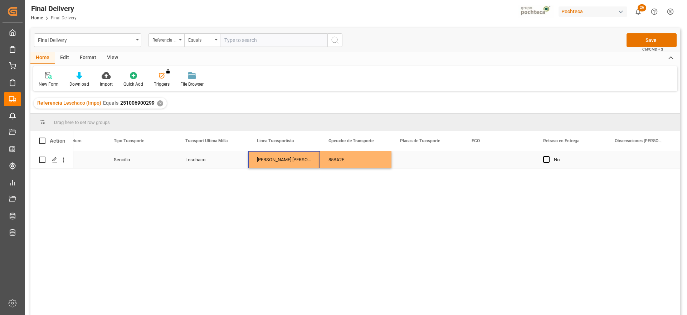
click at [426, 160] on div "Press SPACE to select this row." at bounding box center [427, 159] width 72 height 17
click at [334, 164] on div "85BA2E" at bounding box center [356, 159] width 72 height 17
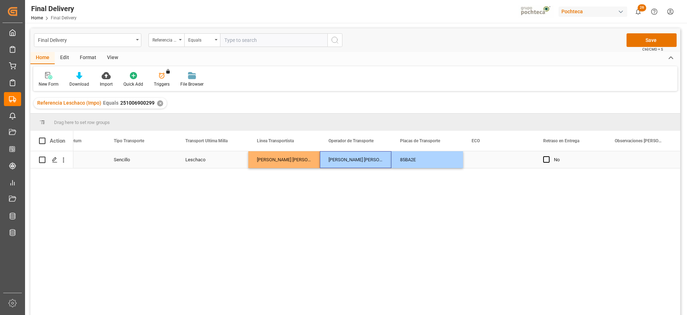
click at [281, 159] on div "[PERSON_NAME] [PERSON_NAME]" at bounding box center [284, 159] width 72 height 17
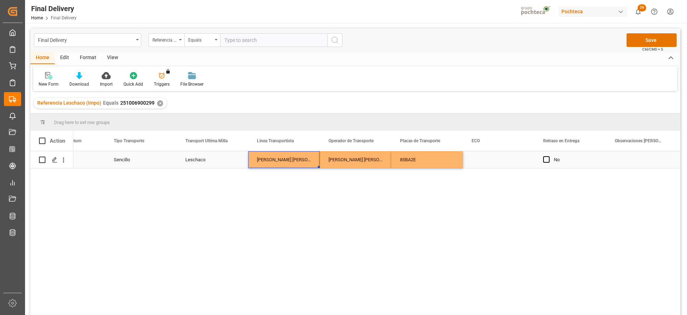
click at [289, 159] on div "[PERSON_NAME] [PERSON_NAME]" at bounding box center [284, 159] width 72 height 17
click at [299, 161] on icon "Press SPACE to select this row." at bounding box center [300, 163] width 8 height 8
click at [289, 162] on input "Press SPACE to select this row." at bounding box center [284, 164] width 60 height 14
type input "v"
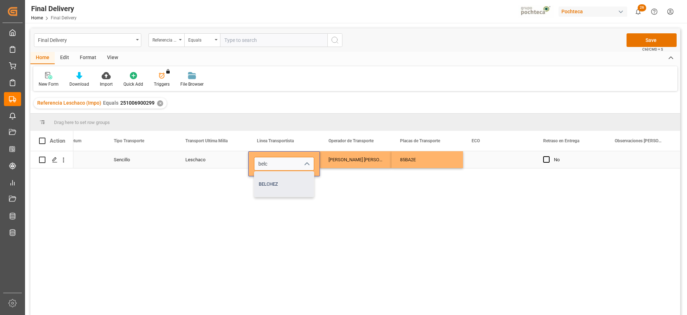
drag, startPoint x: 265, startPoint y: 187, endPoint x: 365, endPoint y: 161, distance: 102.3
click at [266, 187] on div "BELCHEZ" at bounding box center [283, 183] width 59 height 25
type input "BELCHEZ"
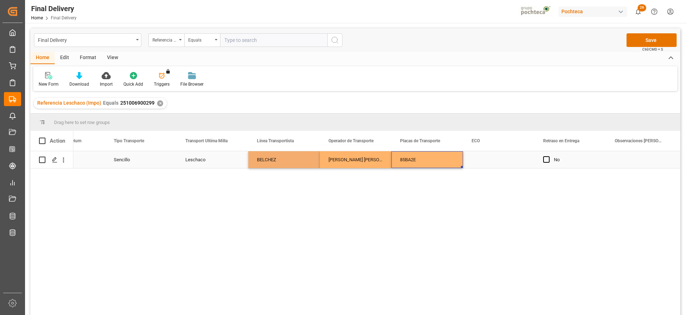
click at [394, 155] on div "85BA2E" at bounding box center [427, 159] width 72 height 17
click at [638, 31] on div "Final Delivery Referencia Leschaco (Impo) Equals Save Ctrl/CMD + S" at bounding box center [355, 40] width 650 height 24
click at [637, 38] on button "Save" at bounding box center [652, 40] width 50 height 14
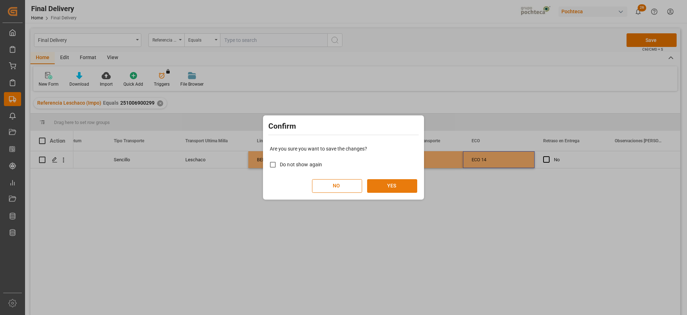
click at [393, 185] on button "YES" at bounding box center [392, 186] width 50 height 14
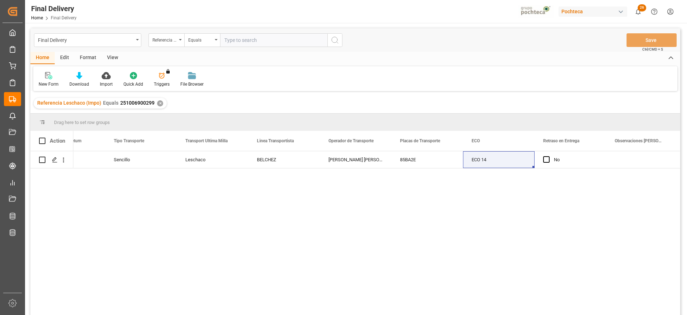
click at [160, 102] on div "✕" at bounding box center [160, 103] width 6 height 6
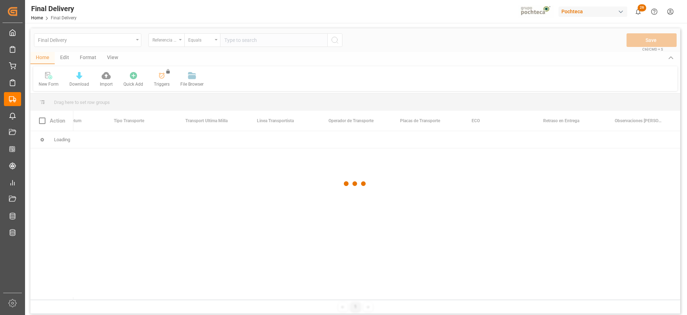
click at [262, 38] on div at bounding box center [355, 183] width 650 height 310
click at [260, 38] on div at bounding box center [355, 183] width 650 height 310
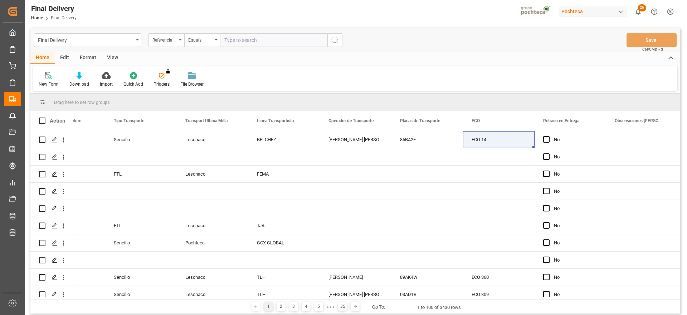
click at [256, 42] on input "text" at bounding box center [273, 40] width 107 height 14
paste input "251006900167"
type input "251006900167"
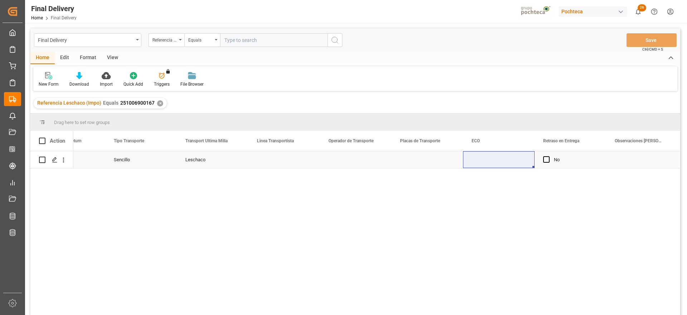
click at [434, 162] on div "Press SPACE to select this row." at bounding box center [427, 159] width 72 height 17
click at [312, 159] on div "Press SPACE to select this row." at bounding box center [284, 159] width 72 height 17
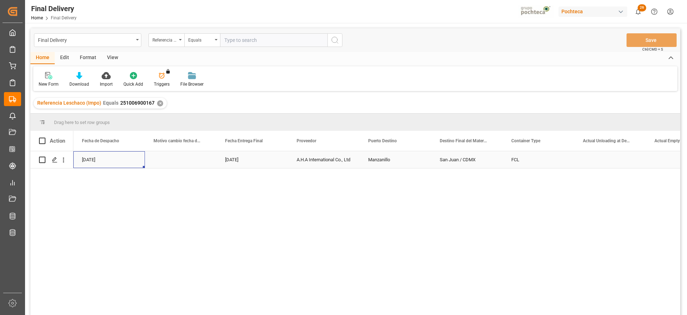
scroll to position [0, 2004]
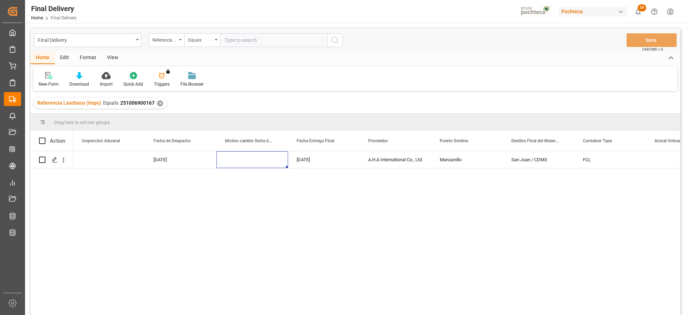
click at [158, 103] on div "✕" at bounding box center [160, 103] width 6 height 6
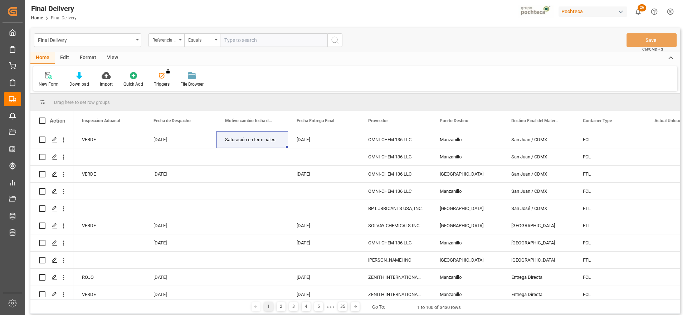
click at [255, 44] on input "text" at bounding box center [273, 40] width 107 height 14
paste input "251006900169"
type input "251006900169"
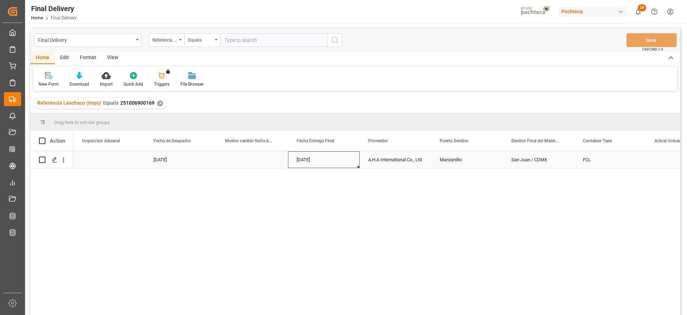
click at [332, 162] on div "[DATE]" at bounding box center [324, 159] width 72 height 17
click at [342, 159] on div "[DATE]" at bounding box center [324, 159] width 72 height 17
click at [159, 102] on div "✕" at bounding box center [160, 103] width 6 height 6
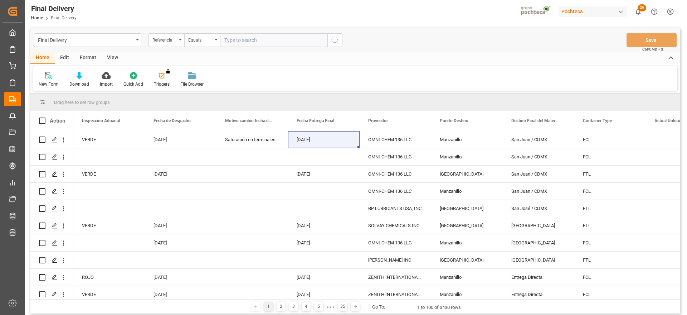
click at [236, 39] on input "text" at bounding box center [273, 40] width 107 height 14
paste input "251006900303"
type input "251006900303"
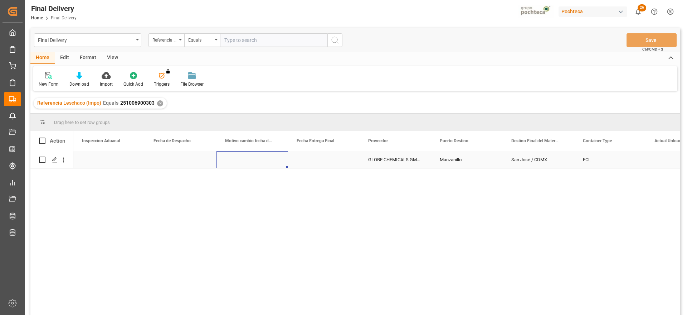
click at [272, 159] on div "Press SPACE to select this row." at bounding box center [252, 159] width 72 height 17
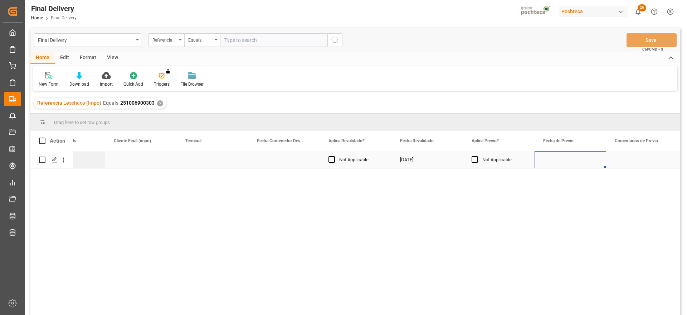
click at [568, 165] on div "Press SPACE to select this row." at bounding box center [571, 159] width 72 height 17
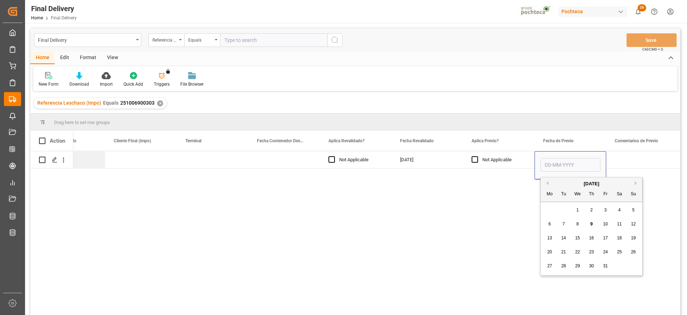
click at [605, 222] on span "10" at bounding box center [605, 223] width 5 height 5
type input "[DATE]"
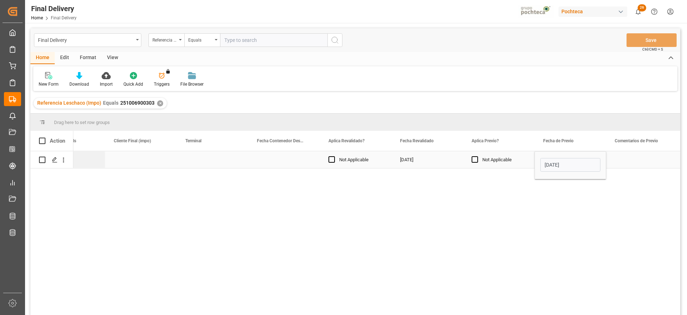
click at [632, 161] on div "Press SPACE to select this row." at bounding box center [642, 159] width 72 height 17
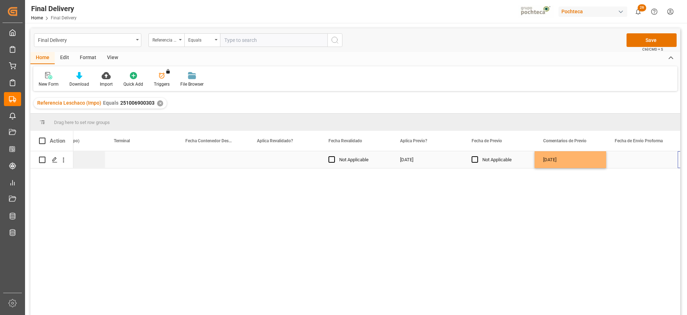
scroll to position [0, 970]
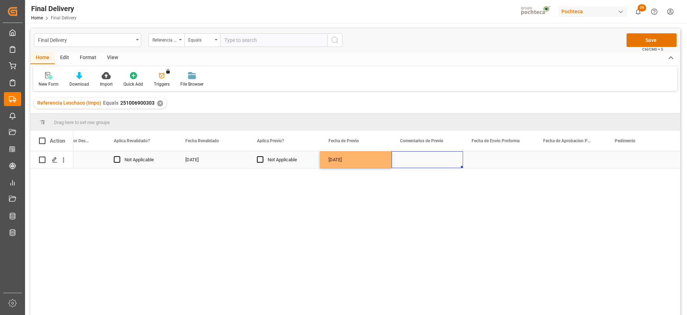
click at [436, 163] on div "Press SPACE to select this row." at bounding box center [427, 159] width 72 height 17
click at [435, 164] on input "Press SPACE to select this row." at bounding box center [427, 164] width 60 height 14
type input "RV"
click at [497, 161] on div "Press SPACE to select this row." at bounding box center [499, 159] width 72 height 17
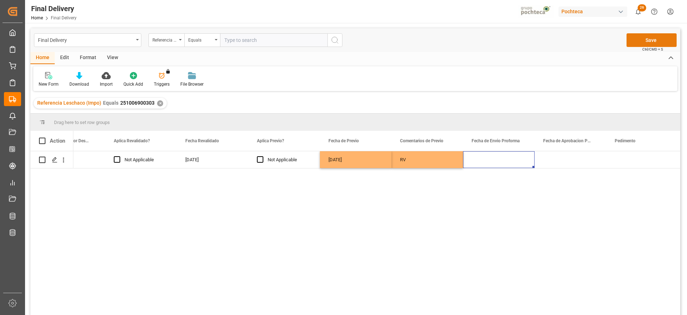
click at [644, 38] on button "Save" at bounding box center [652, 40] width 50 height 14
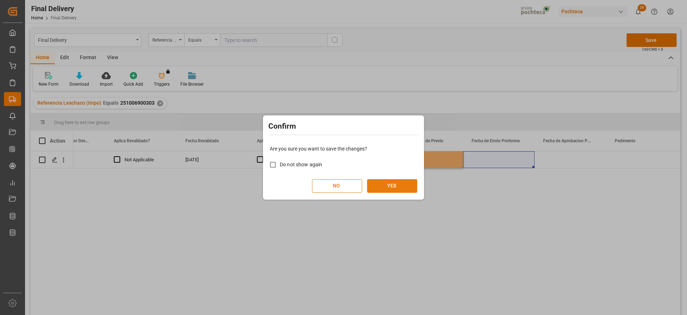
click at [389, 187] on button "YES" at bounding box center [392, 186] width 50 height 14
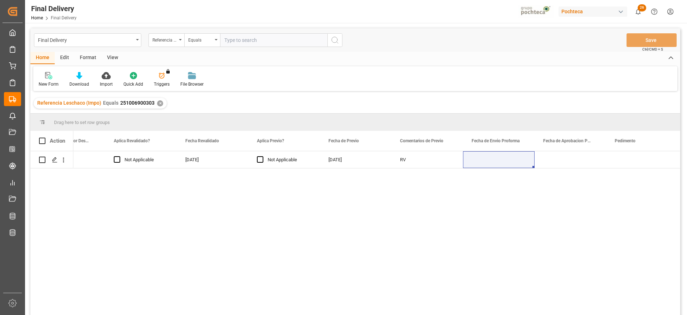
click at [157, 102] on div "✕" at bounding box center [160, 103] width 6 height 6
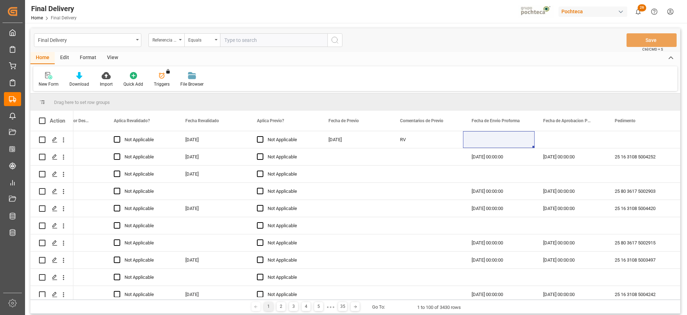
click at [242, 38] on input "text" at bounding box center [273, 40] width 107 height 14
paste input "251006900391"
type input "251006900391"
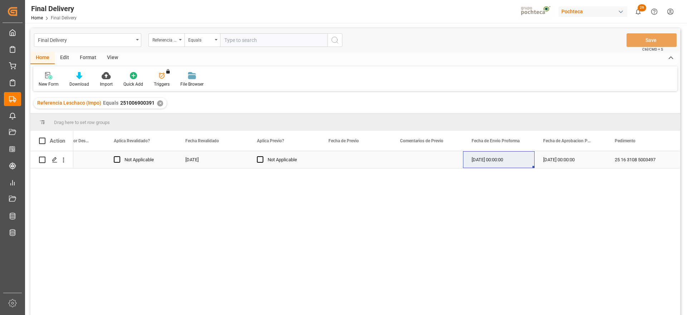
click at [543, 161] on div "[DATE] 00:00:00" at bounding box center [571, 159] width 72 height 17
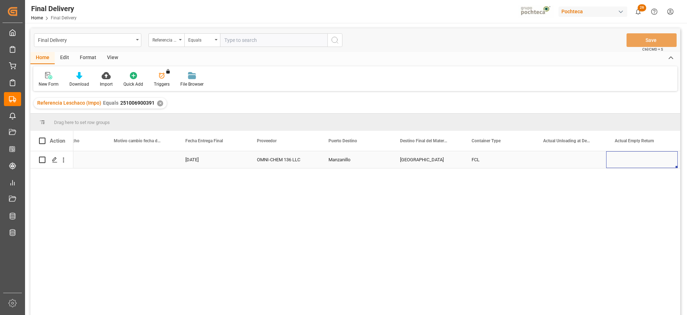
scroll to position [0, 2187]
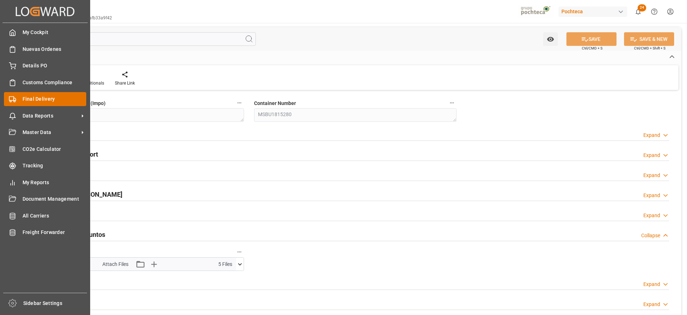
click at [18, 97] on div "Final Delivery Final Delivery" at bounding box center [45, 99] width 82 height 14
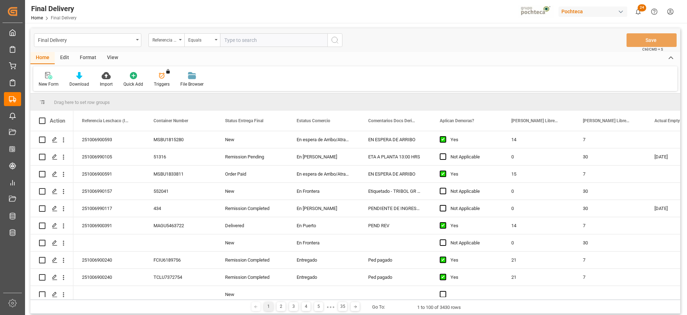
click at [250, 43] on input "text" at bounding box center [273, 40] width 107 height 14
type input "251006900136"
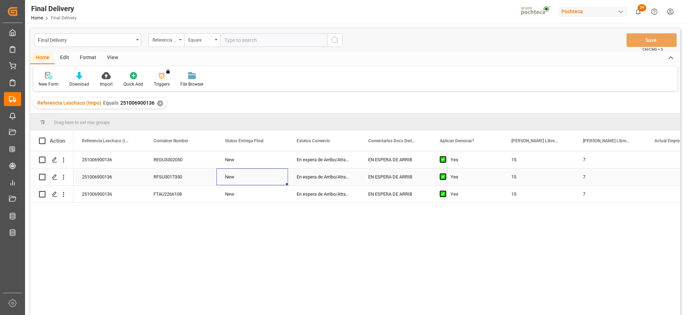
click at [288, 177] on div "New" at bounding box center [252, 176] width 72 height 17
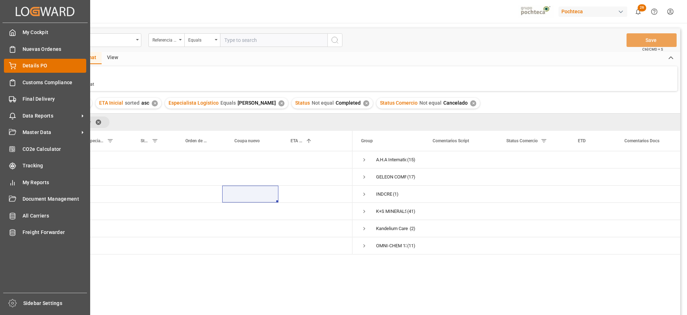
click at [18, 65] on div "Details PO Details PO" at bounding box center [45, 66] width 82 height 14
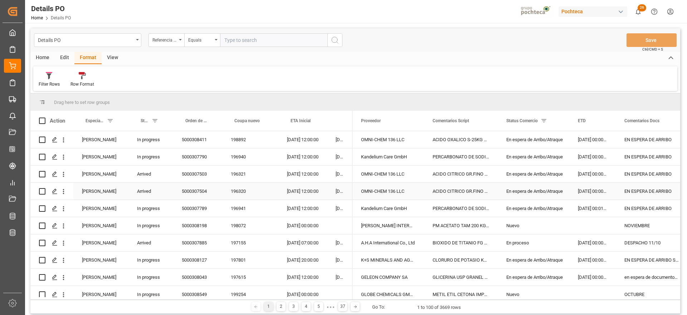
click at [168, 187] on div "Arrived" at bounding box center [150, 190] width 45 height 17
click at [226, 145] on div "198892" at bounding box center [250, 139] width 56 height 17
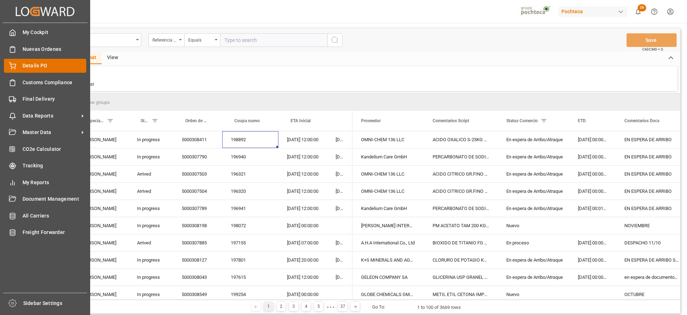
click at [17, 64] on div "Details PO Details PO" at bounding box center [45, 66] width 82 height 14
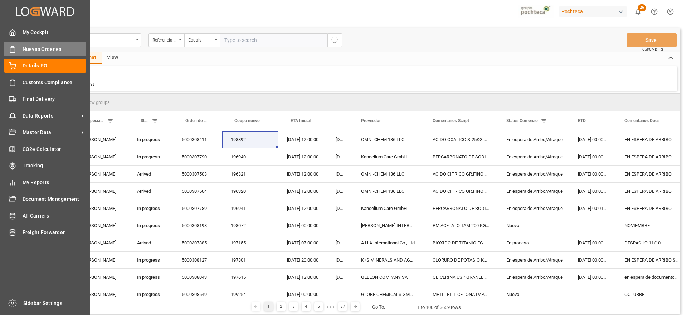
click at [32, 53] on div "Nuevas Ordenes Nuevas Ordenes" at bounding box center [45, 49] width 82 height 14
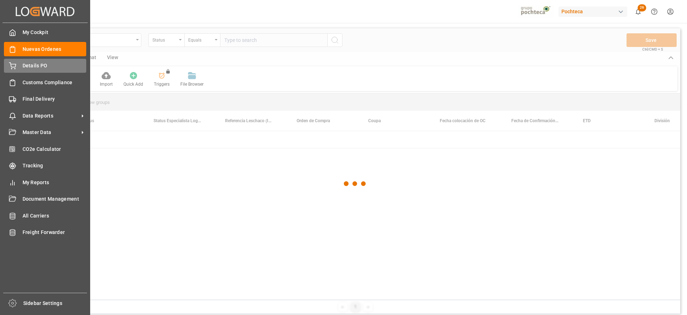
click at [32, 68] on span "Details PO" at bounding box center [55, 66] width 64 height 8
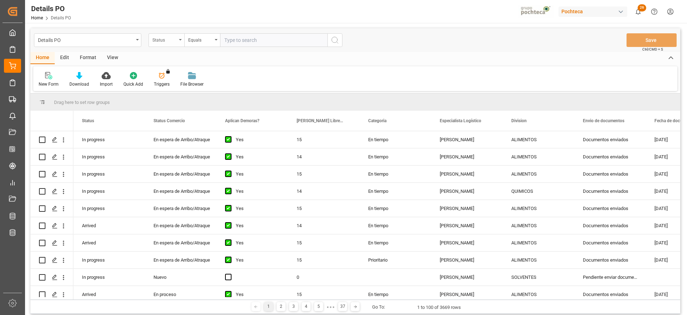
click at [163, 42] on div "Status" at bounding box center [164, 39] width 24 height 8
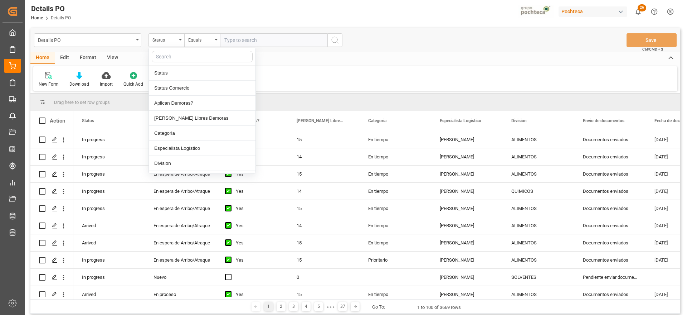
click at [174, 55] on input "text" at bounding box center [202, 56] width 101 height 11
type input "ref"
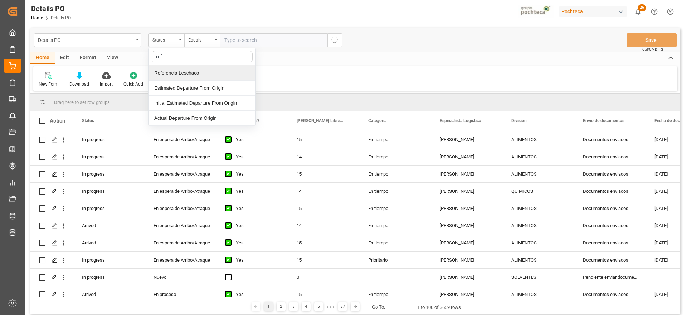
click at [175, 73] on div "Referencia Leschaco" at bounding box center [202, 72] width 107 height 15
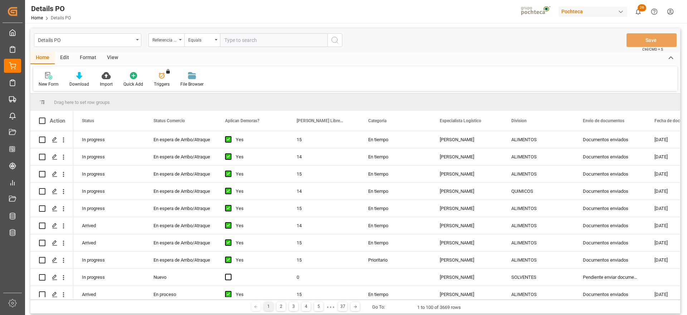
click at [253, 46] on input "text" at bounding box center [273, 40] width 107 height 14
paste input "251006900136"
type input "251006900136"
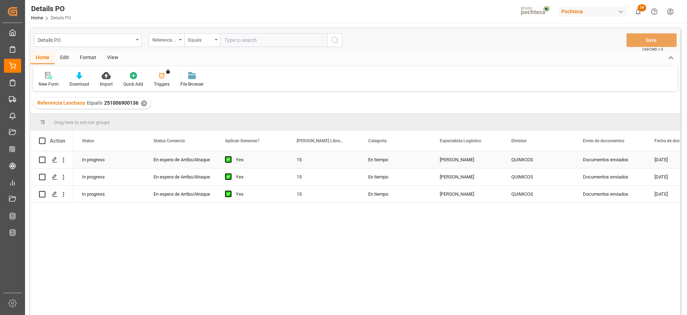
click at [474, 165] on div "[PERSON_NAME]" at bounding box center [467, 159] width 72 height 17
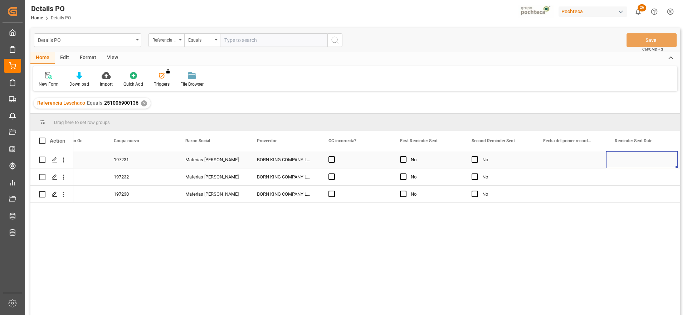
scroll to position [0, 827]
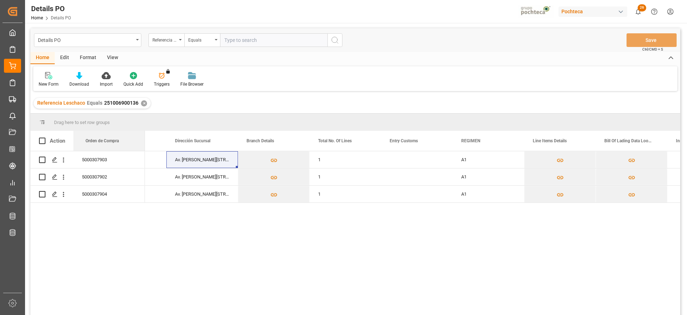
drag, startPoint x: 247, startPoint y: 137, endPoint x: 56, endPoint y: 140, distance: 190.7
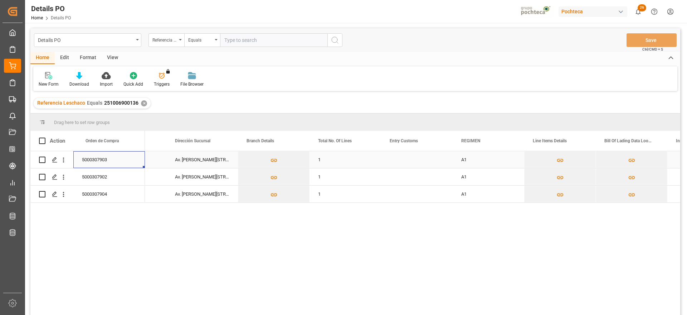
click at [110, 164] on div "5000307903" at bounding box center [109, 159] width 72 height 17
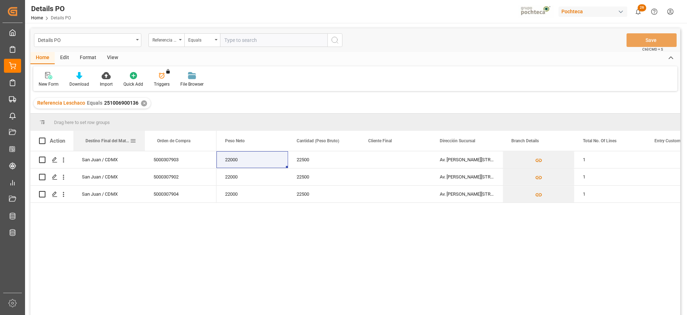
drag, startPoint x: 326, startPoint y: 133, endPoint x: 135, endPoint y: 145, distance: 191.0
click at [267, 162] on div "22000" at bounding box center [252, 159] width 72 height 17
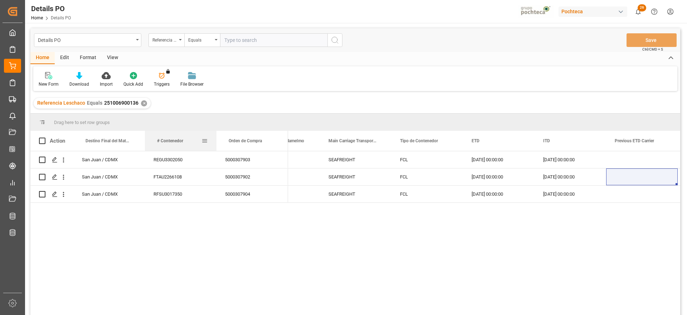
drag, startPoint x: 419, startPoint y: 142, endPoint x: 200, endPoint y: 151, distance: 218.8
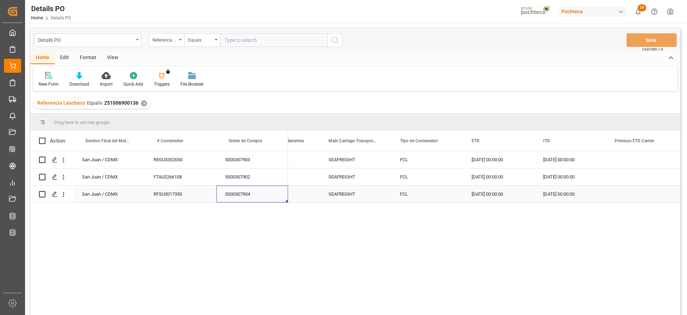
click at [258, 193] on div "5000307904" at bounding box center [252, 193] width 72 height 17
click at [171, 191] on div "RFSU3017350" at bounding box center [181, 193] width 72 height 17
click at [249, 195] on div "5000307904" at bounding box center [252, 193] width 72 height 17
click at [232, 177] on div "5000307902" at bounding box center [252, 176] width 72 height 17
click at [228, 192] on div "5000307904" at bounding box center [252, 193] width 72 height 17
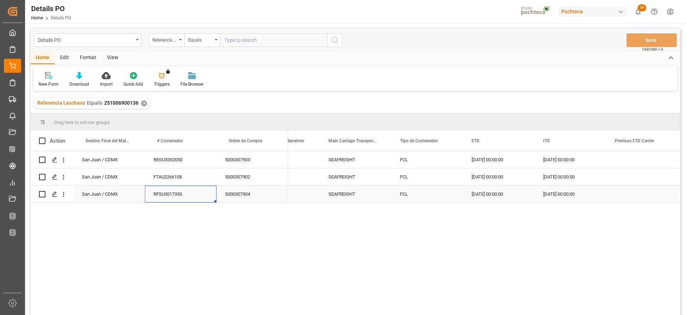
click at [182, 191] on div "RFSU3017350" at bounding box center [181, 193] width 72 height 17
click at [181, 195] on div "RFSU3017350" at bounding box center [181, 193] width 72 height 17
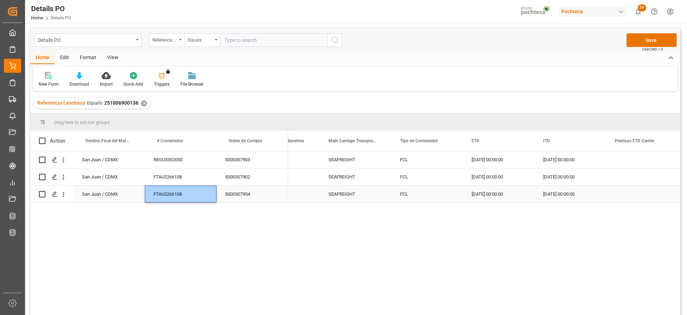
click at [246, 194] on div "5000307904" at bounding box center [252, 193] width 72 height 17
click at [180, 161] on div "REGU3302050" at bounding box center [181, 159] width 72 height 17
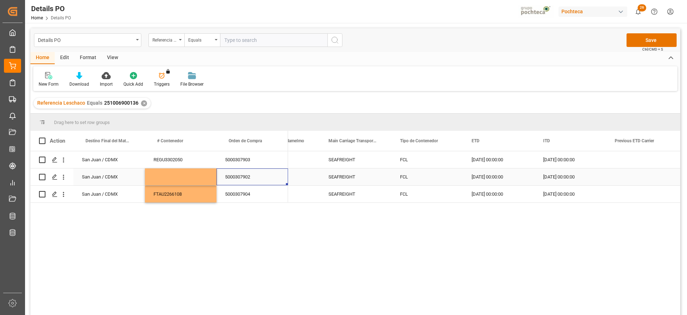
click at [223, 176] on div "5000307902" at bounding box center [252, 176] width 72 height 17
click at [187, 174] on div "Press SPACE to select this row." at bounding box center [181, 176] width 72 height 17
click at [185, 176] on input "Press SPACE to select this row." at bounding box center [181, 181] width 60 height 14
paste input "RFSU3017350"
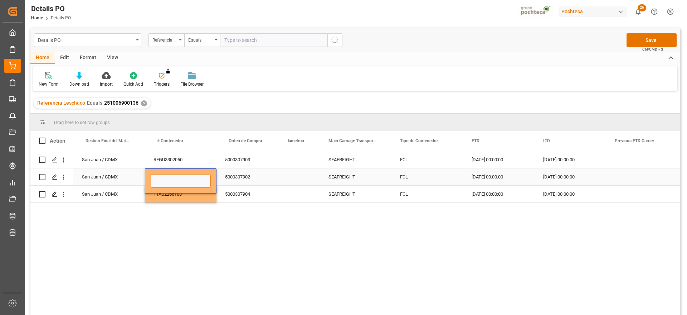
type input "RFSU3017350"
click at [257, 180] on div "5000307902" at bounding box center [252, 176] width 72 height 17
click at [239, 159] on div "5000307903" at bounding box center [252, 159] width 72 height 17
click at [257, 186] on div "5000307904" at bounding box center [252, 193] width 72 height 17
click at [231, 172] on div "5000307902" at bounding box center [252, 176] width 72 height 17
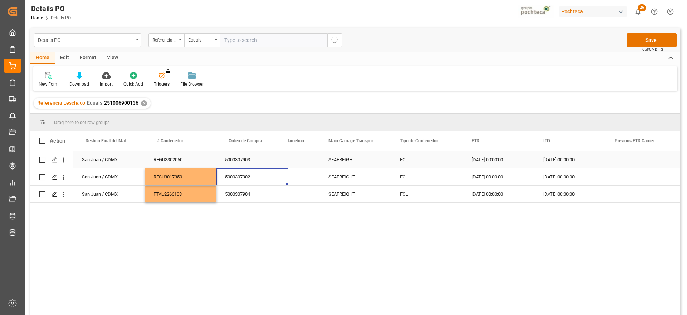
click at [108, 158] on div "San Juan / CDMX" at bounding box center [109, 159] width 72 height 17
click at [127, 162] on icon "Press SPACE to select this row." at bounding box center [125, 163] width 8 height 8
click at [103, 164] on input "Press SPACE to select this row." at bounding box center [109, 164] width 60 height 14
type input "f"
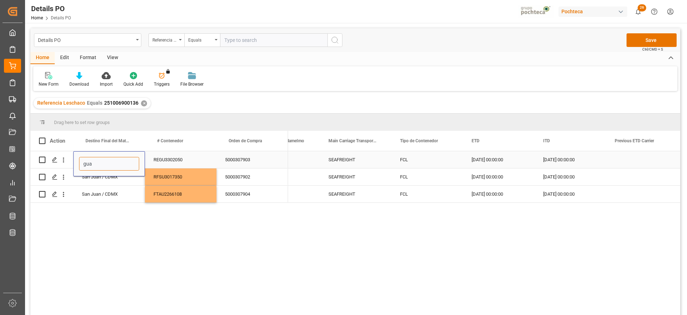
type input "guad"
click at [114, 211] on div "[GEOGRAPHIC_DATA]" at bounding box center [108, 208] width 59 height 25
type input "[GEOGRAPHIC_DATA]"
click at [174, 153] on div "REGU3302050" at bounding box center [181, 159] width 72 height 17
click at [103, 154] on div "[GEOGRAPHIC_DATA]" at bounding box center [109, 159] width 72 height 17
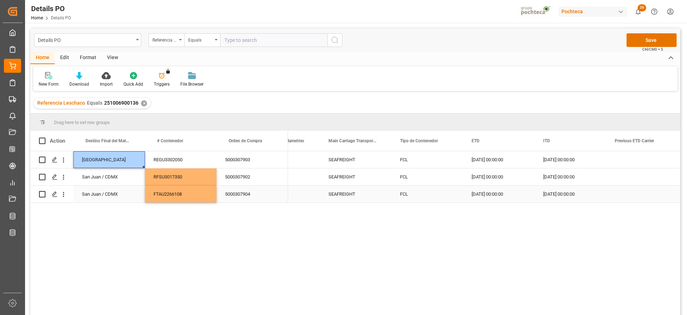
click at [118, 198] on div "San Juan / CDMX" at bounding box center [109, 193] width 72 height 17
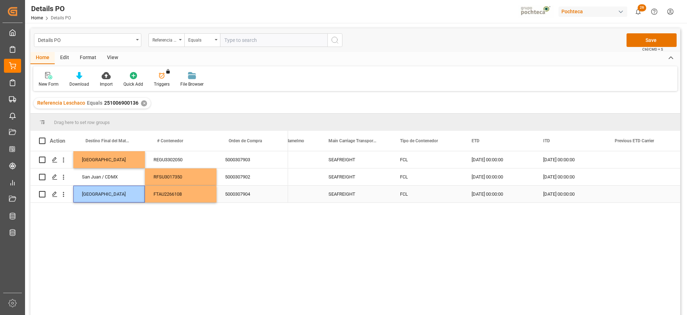
click at [184, 199] on div "FTAU2266108" at bounding box center [181, 193] width 72 height 17
click at [650, 40] on button "Save" at bounding box center [652, 40] width 50 height 14
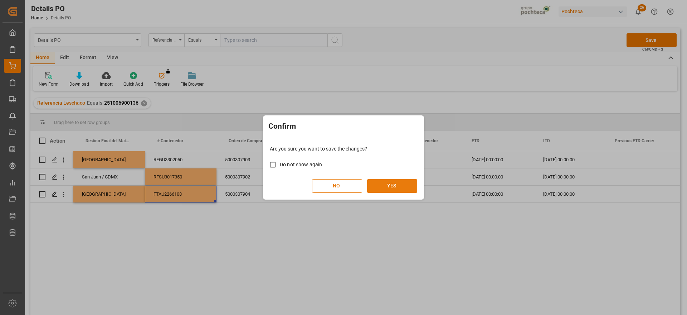
click at [393, 181] on button "YES" at bounding box center [392, 186] width 50 height 14
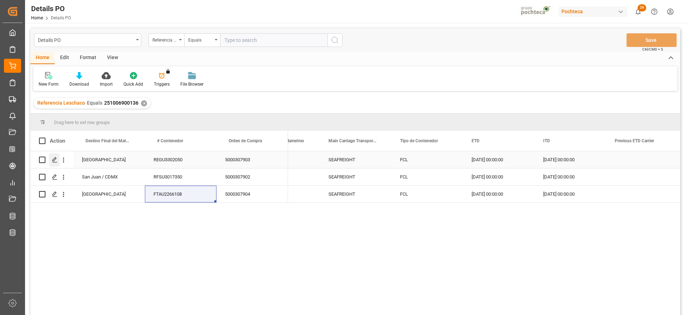
click at [53, 160] on icon "Press SPACE to select this row." at bounding box center [55, 160] width 6 height 6
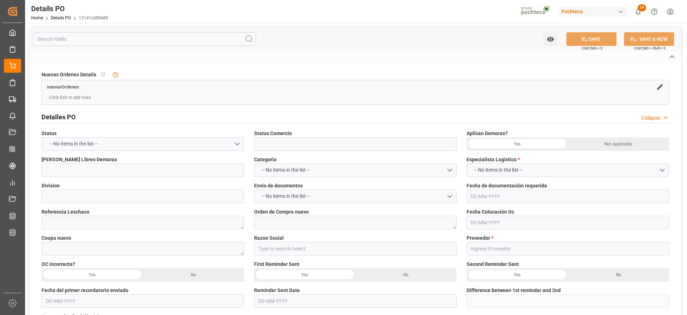
type input "En espera de Arribo/Atraque"
type input "QUIMICOS"
type textarea "251006900136"
type textarea "5000307903"
type textarea "197231"
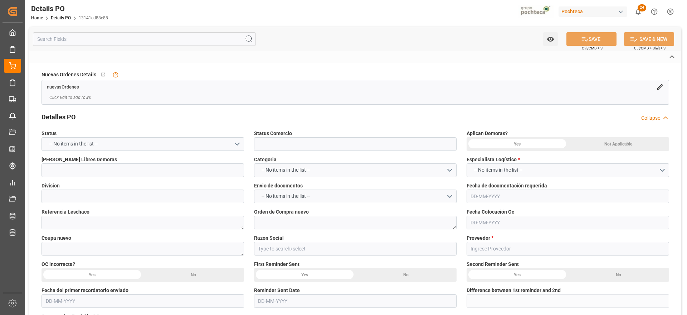
type input "Materias [PERSON_NAME]"
type input "BORN KING COMPANY LIMITED"
type textarea "25BKB591A"
type textarea "EN ESPERA DE ARRIB"
type textarea "[PERSON_NAME] SULFATO SODIO 70% GRANEL FB"
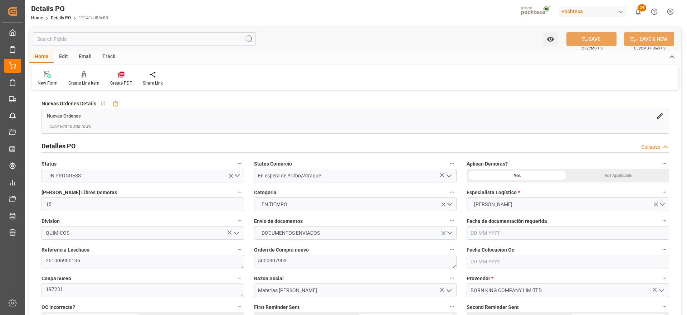
type input "15"
type input "[DATE]"
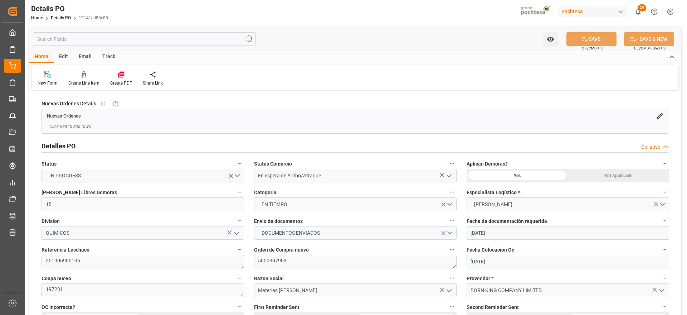
click at [127, 80] on div "Create PDF" at bounding box center [121, 83] width 22 height 6
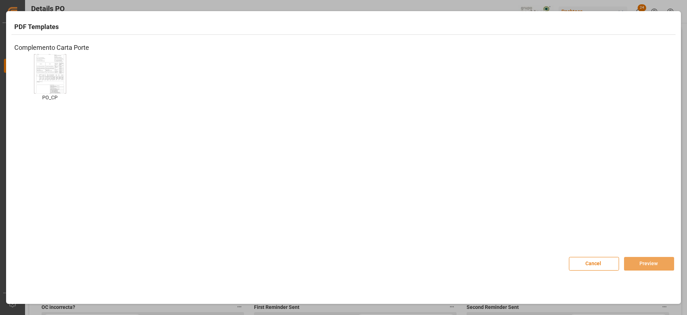
click at [55, 77] on img at bounding box center [50, 73] width 29 height 40
click at [646, 265] on button "Preview" at bounding box center [649, 264] width 50 height 14
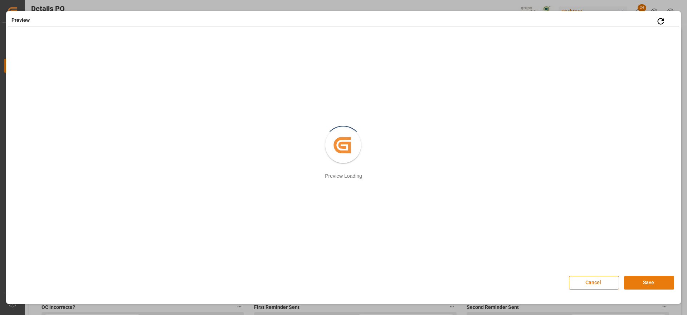
click at [648, 283] on button "Save" at bounding box center [649, 283] width 50 height 14
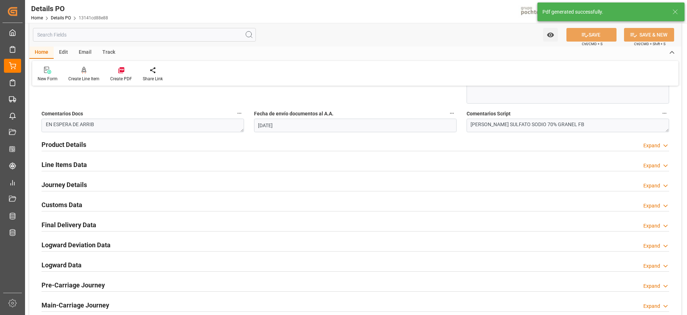
scroll to position [447, 0]
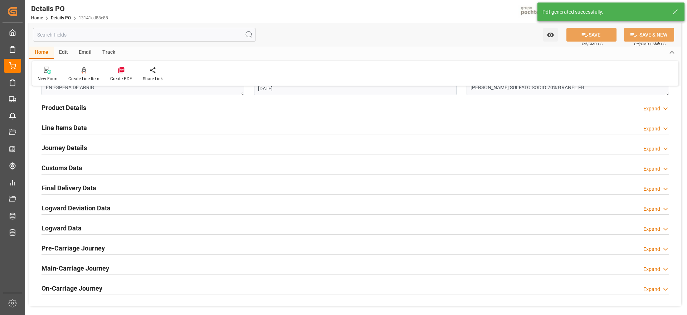
click at [85, 167] on div "Customs Data Expand" at bounding box center [356, 167] width 628 height 14
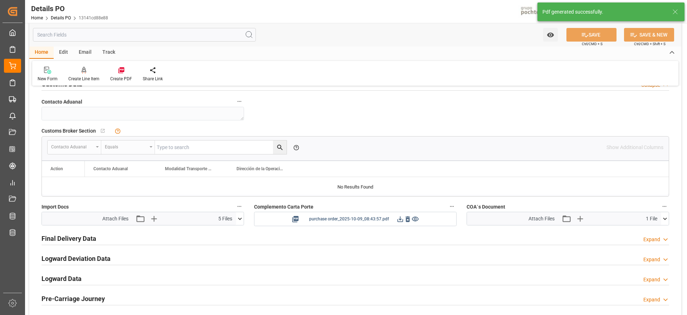
scroll to position [537, 0]
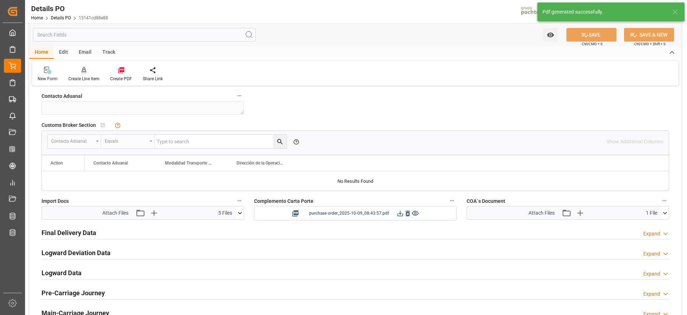
click at [396, 212] on icon at bounding box center [400, 213] width 8 height 8
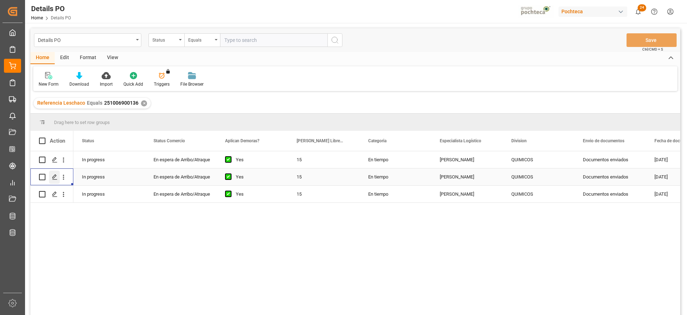
click at [52, 178] on icon "Press SPACE to select this row." at bounding box center [55, 177] width 6 height 6
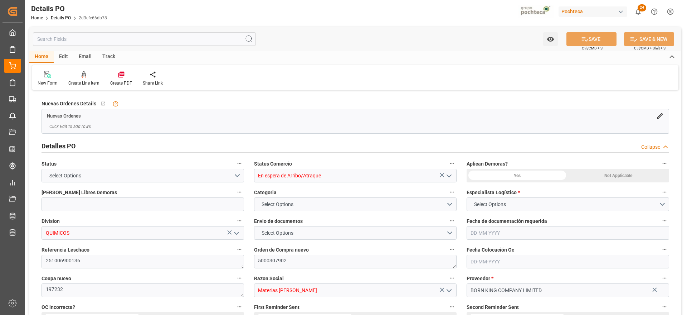
type input "15"
type input "[DATE]"
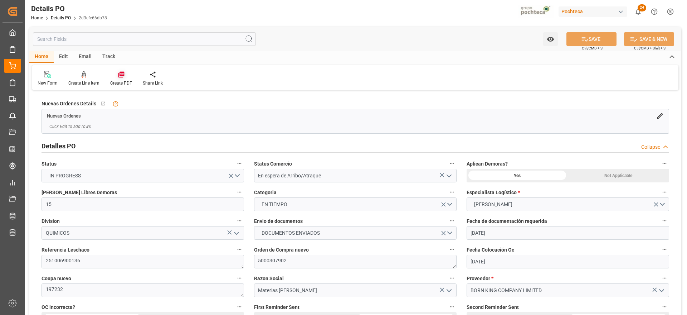
click at [118, 76] on icon at bounding box center [121, 74] width 7 height 7
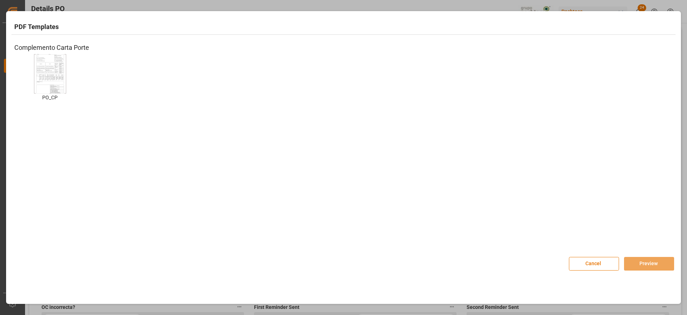
click at [43, 71] on img at bounding box center [50, 73] width 29 height 40
click at [658, 260] on button "Preview" at bounding box center [649, 264] width 50 height 14
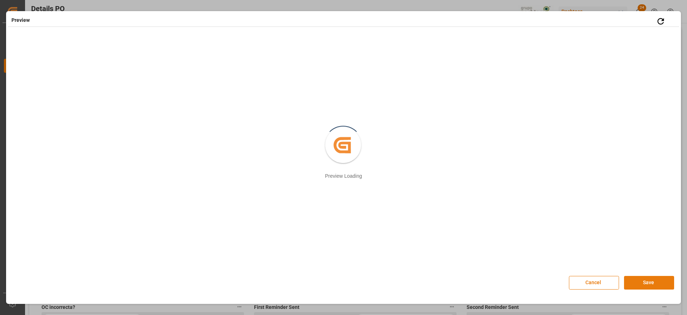
click at [649, 284] on button "Save" at bounding box center [649, 283] width 50 height 14
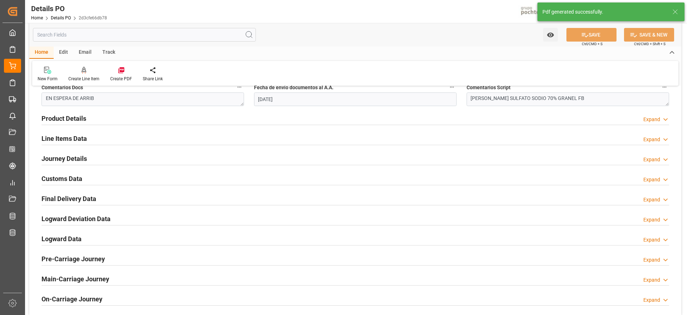
scroll to position [447, 0]
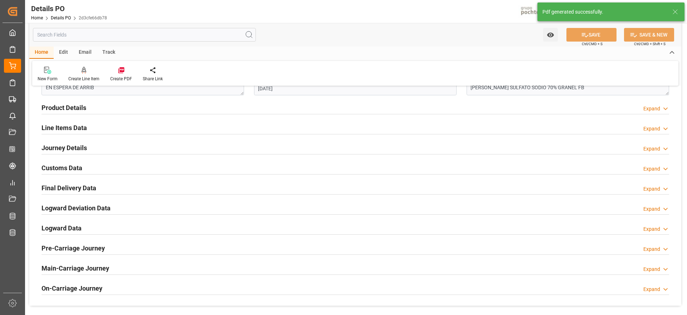
click at [63, 167] on h2 "Customs Data" at bounding box center [62, 168] width 41 height 10
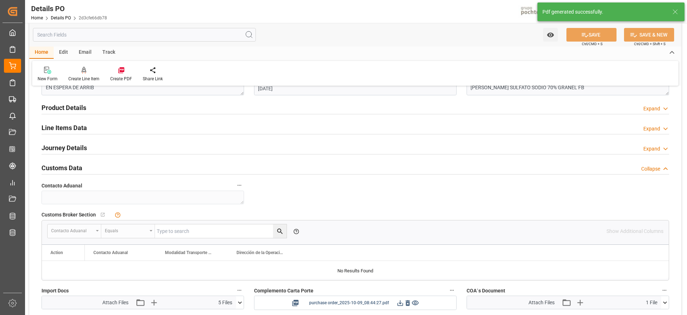
click at [398, 299] on icon at bounding box center [400, 303] width 8 height 8
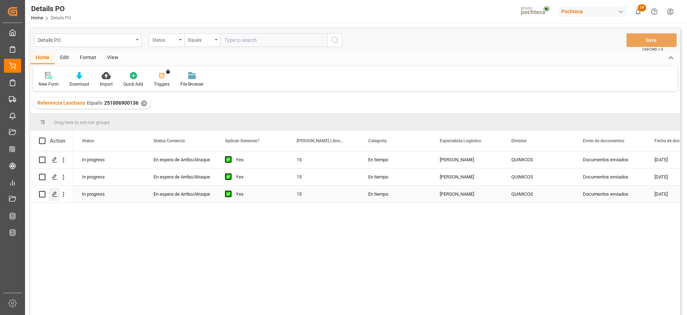
click at [50, 194] on div "Press SPACE to select this row." at bounding box center [54, 193] width 11 height 13
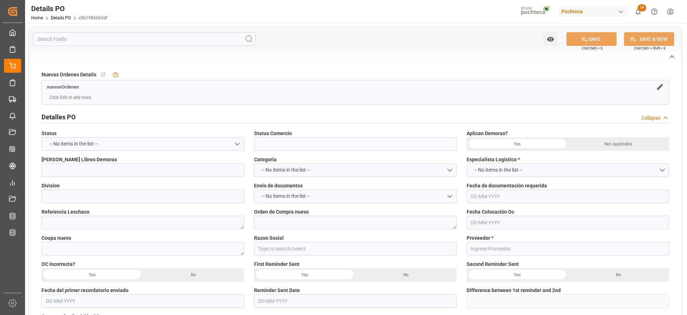
type input "En espera de Arribo/Atraque"
type input "QUIMICOS"
type textarea "251006900136"
type textarea "5000307904"
type textarea "197230"
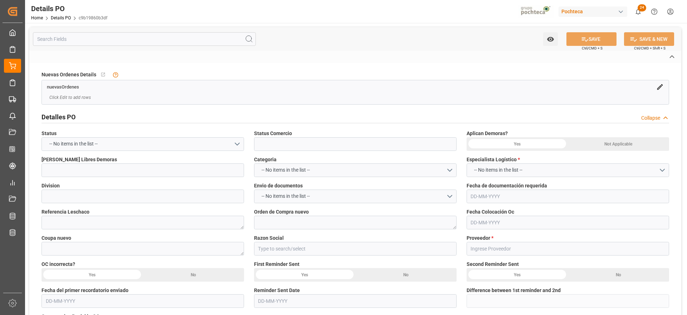
type input "Materias [PERSON_NAME]"
type input "BORN KING COMPANY LIMITED"
type textarea "25BKB591A"
type textarea "EN ESPERA DE ARRIB"
type textarea "[PERSON_NAME] SULFATO SODIO 70% GRANEL FB"
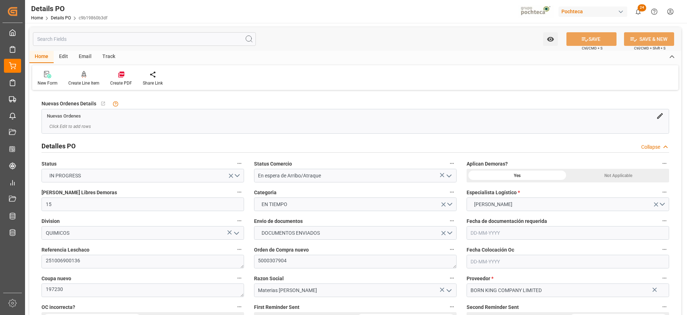
type input "15"
type input "[DATE]"
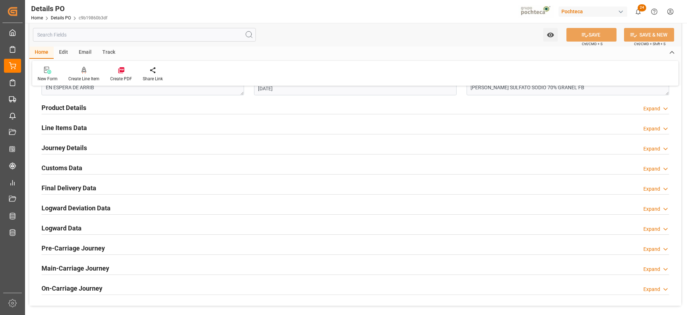
scroll to position [224, 0]
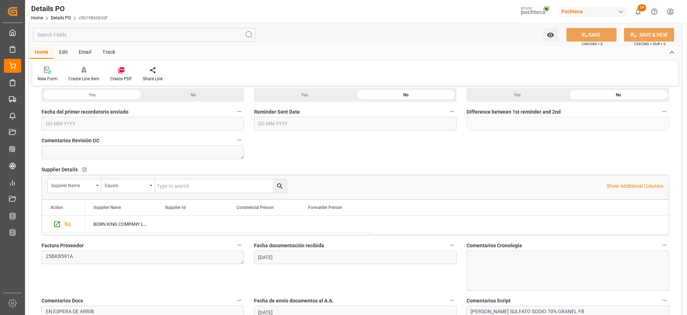
click at [123, 74] on div "Create PDF" at bounding box center [121, 74] width 33 height 16
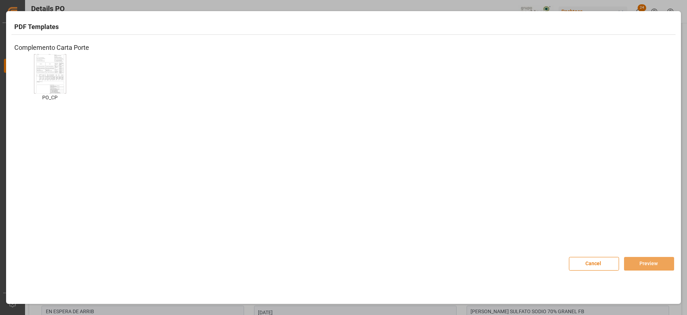
click at [48, 85] on img at bounding box center [50, 73] width 29 height 40
click at [652, 266] on button "Preview" at bounding box center [649, 264] width 50 height 14
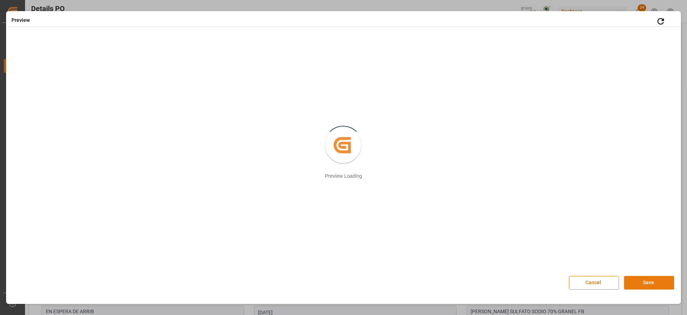
click at [645, 282] on button "Save" at bounding box center [649, 283] width 50 height 14
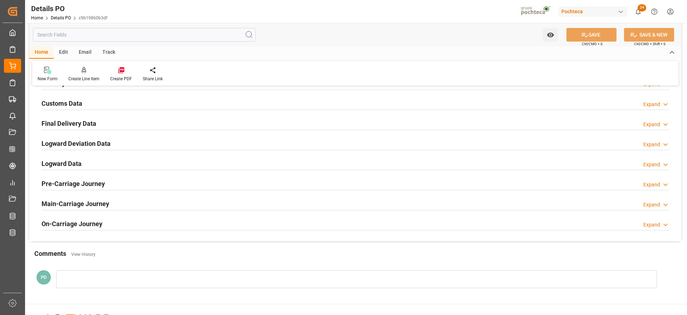
scroll to position [447, 0]
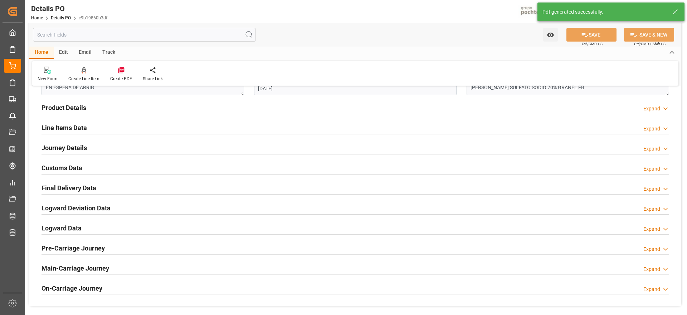
click at [72, 169] on h2 "Customs Data" at bounding box center [62, 168] width 41 height 10
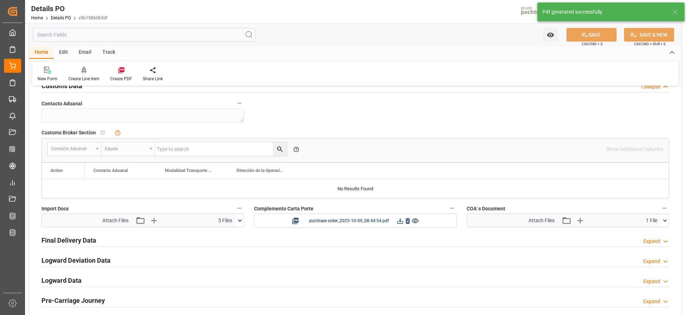
scroll to position [537, 0]
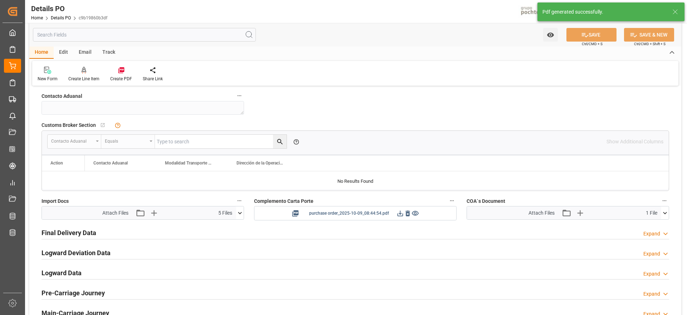
click at [397, 215] on icon at bounding box center [400, 213] width 8 height 8
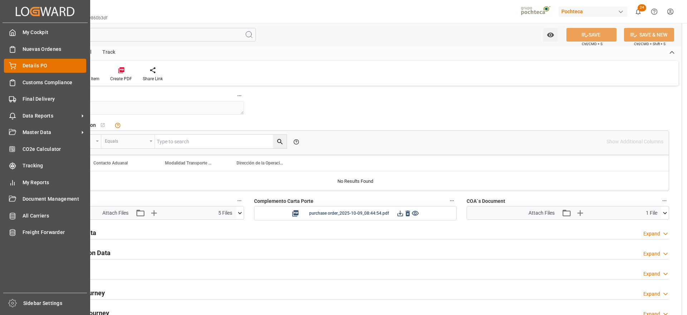
click at [20, 65] on div "Details PO Details PO" at bounding box center [45, 66] width 82 height 14
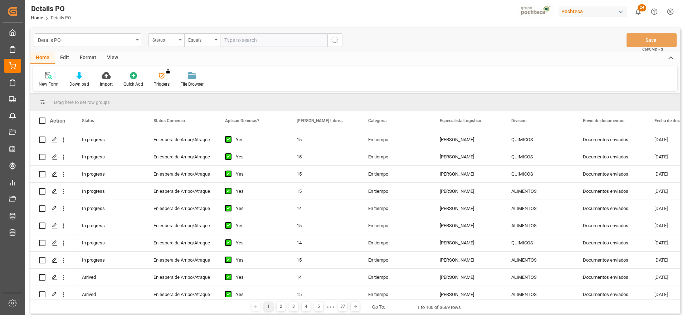
click at [171, 41] on div "Status" at bounding box center [164, 39] width 24 height 8
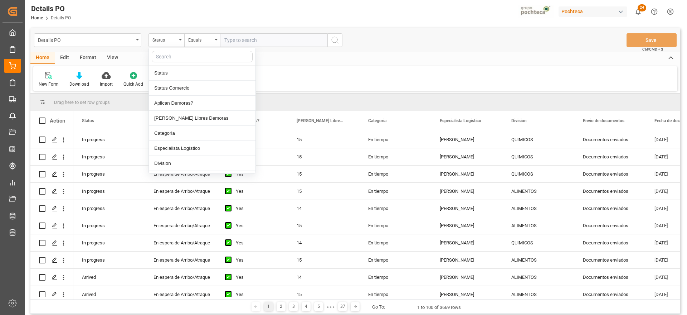
click at [172, 57] on input "text" at bounding box center [202, 56] width 101 height 11
type input "REF"
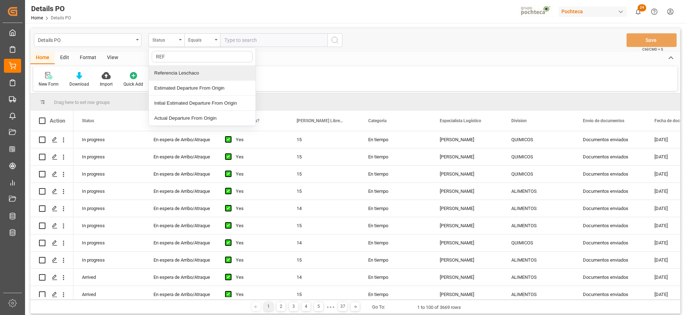
click at [180, 72] on div "Referencia Leschaco" at bounding box center [202, 72] width 107 height 15
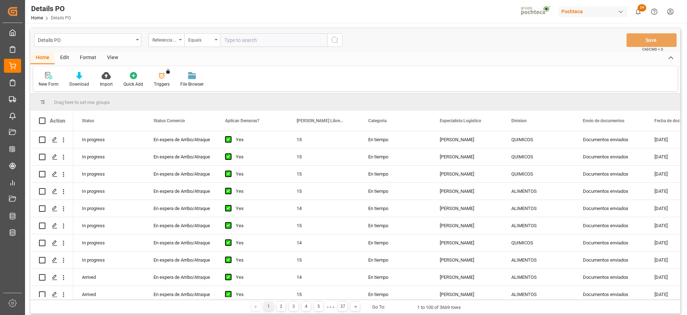
click at [231, 41] on input "text" at bounding box center [273, 40] width 107 height 14
click at [165, 40] on div "Referencia Leschaco" at bounding box center [164, 39] width 24 height 8
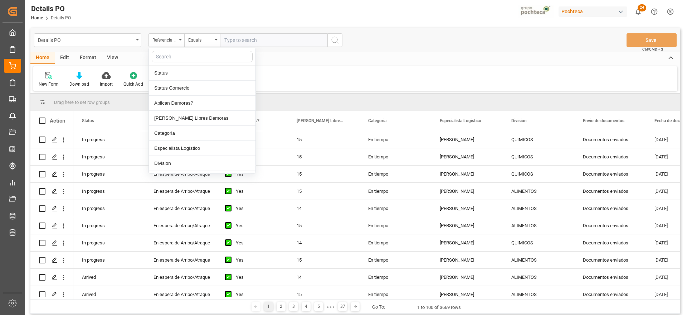
click at [173, 56] on input "text" at bounding box center [202, 56] width 101 height 11
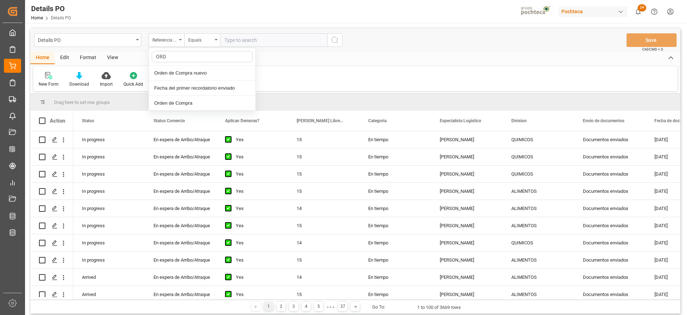
type input "ORDE"
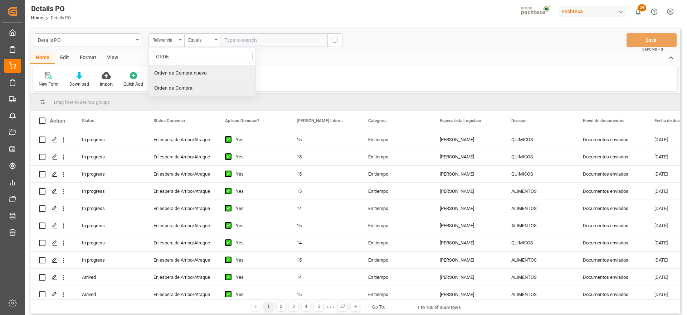
click at [190, 76] on div "ORDE Orden de Compra nuevo Orden de Compra" at bounding box center [201, 72] width 107 height 48
click at [190, 74] on div "Orden de Compra nuevo" at bounding box center [202, 72] width 107 height 15
click at [231, 40] on input "text" at bounding box center [273, 40] width 107 height 14
paste input "5000306130"
type input "5000306130"
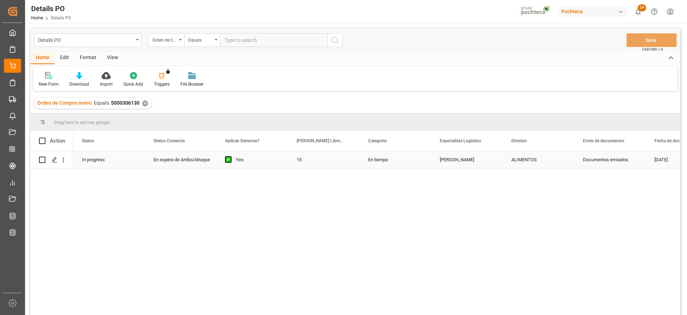
click at [345, 160] on div "15" at bounding box center [324, 159] width 72 height 17
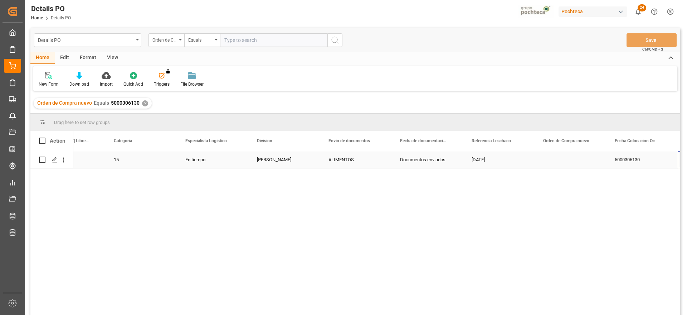
scroll to position [0, 254]
click at [480, 159] on div "Press SPACE to select this row." at bounding box center [499, 159] width 72 height 17
click at [484, 164] on input "Press SPACE to select this row." at bounding box center [499, 164] width 60 height 14
paste input "251006900634"
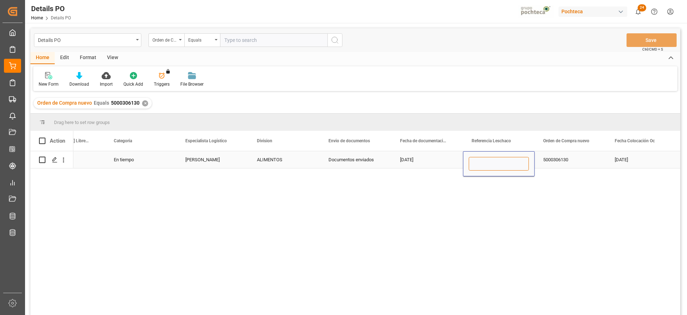
type input "251006900634"
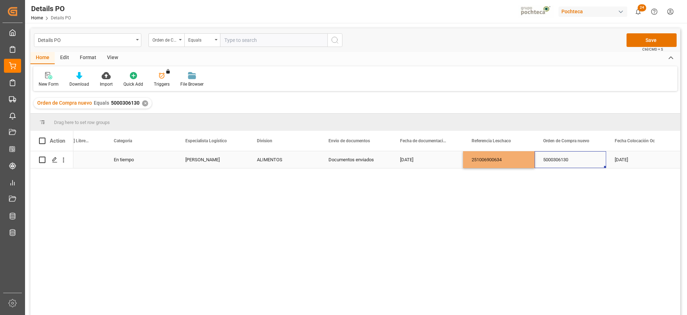
click at [558, 157] on div "5000306130" at bounding box center [571, 159] width 72 height 17
click at [654, 39] on button "Save" at bounding box center [652, 40] width 50 height 14
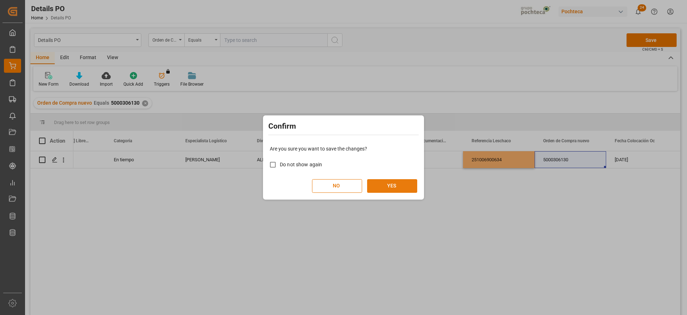
click at [396, 184] on button "YES" at bounding box center [392, 186] width 50 height 14
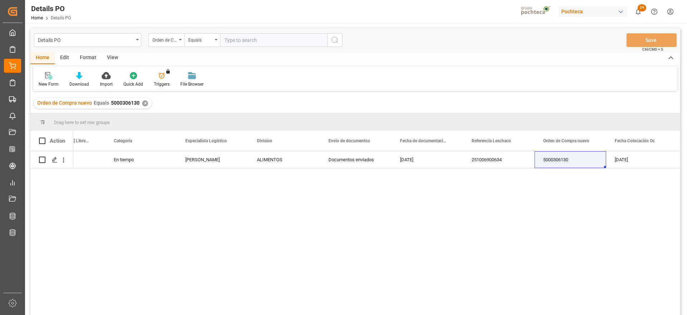
click at [145, 101] on div "✕" at bounding box center [145, 103] width 6 height 6
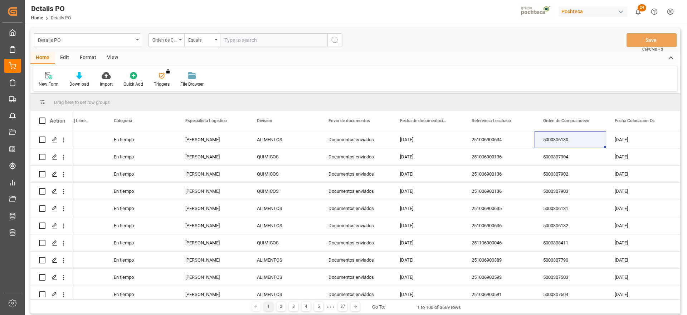
click at [237, 40] on input "text" at bounding box center [273, 40] width 107 height 14
paste input "5000308628"
type input "5000308628"
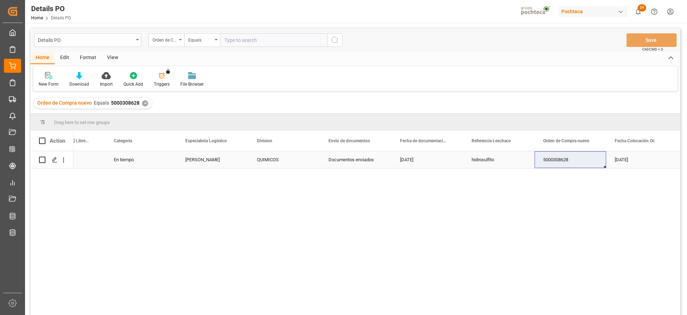
click at [522, 163] on div "hidrosulfito" at bounding box center [499, 159] width 72 height 17
click at [145, 102] on div "✕" at bounding box center [145, 103] width 6 height 6
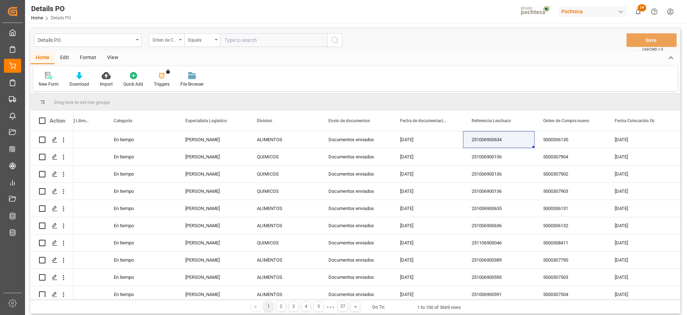
click at [167, 40] on div "Orden de Compra nuevo" at bounding box center [164, 39] width 24 height 8
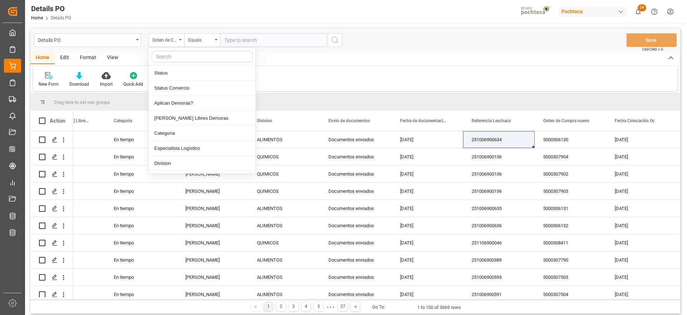
click at [175, 52] on input "text" at bounding box center [202, 56] width 101 height 11
type input "ref"
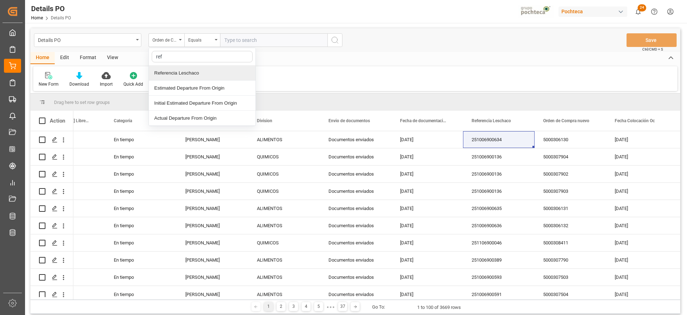
click at [184, 72] on div "Referencia Leschaco" at bounding box center [202, 72] width 107 height 15
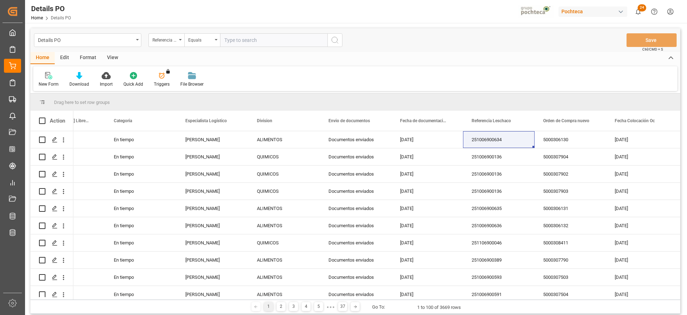
click at [240, 40] on input "text" at bounding box center [273, 40] width 107 height 14
paste input "hidrosulfito"
type input "hidrosulfito"
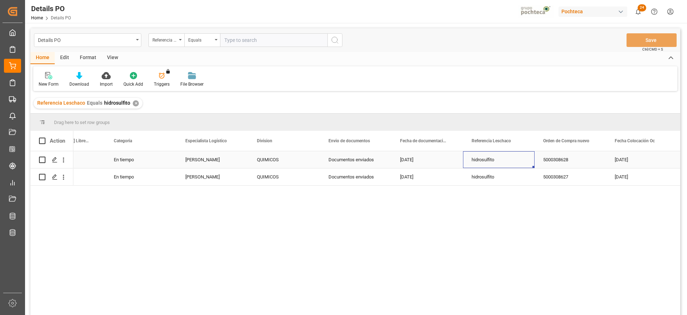
click at [499, 161] on div "hidrosulfito" at bounding box center [499, 159] width 72 height 17
click at [496, 160] on div "hidrosulfito" at bounding box center [499, 159] width 72 height 17
paste input "251006900652"
drag, startPoint x: 500, startPoint y: 160, endPoint x: 464, endPoint y: 159, distance: 36.5
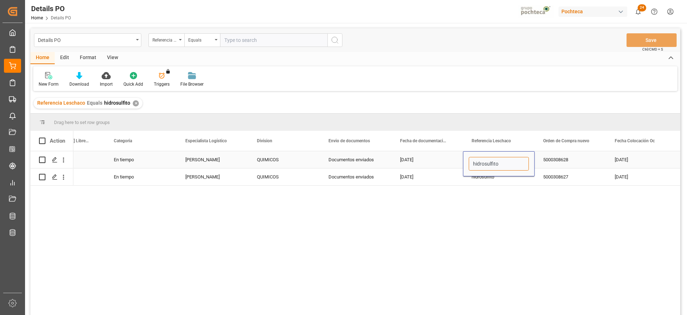
click at [464, 159] on div "hidrosulfito" at bounding box center [499, 163] width 72 height 25
type input "251006900652"
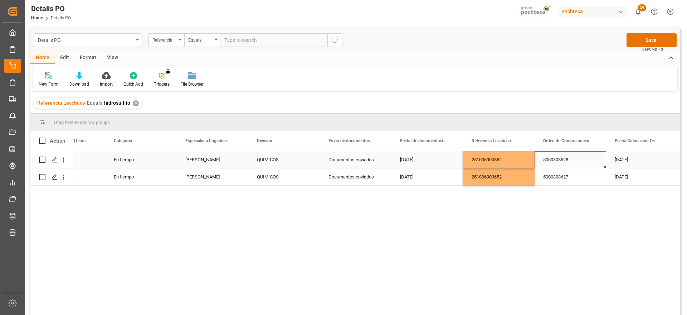
click at [579, 160] on div "5000308628" at bounding box center [571, 159] width 72 height 17
click at [648, 38] on button "Save" at bounding box center [652, 40] width 50 height 14
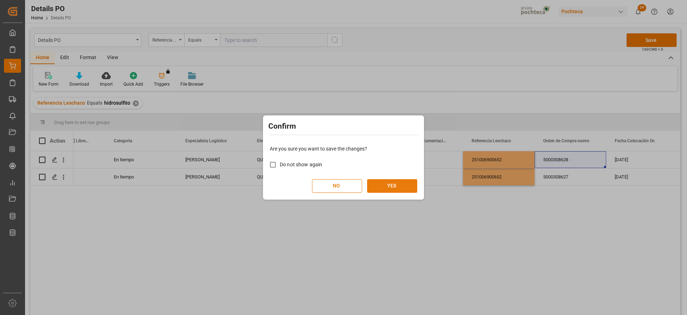
click at [407, 182] on button "YES" at bounding box center [392, 186] width 50 height 14
